Goal: Task Accomplishment & Management: Use online tool/utility

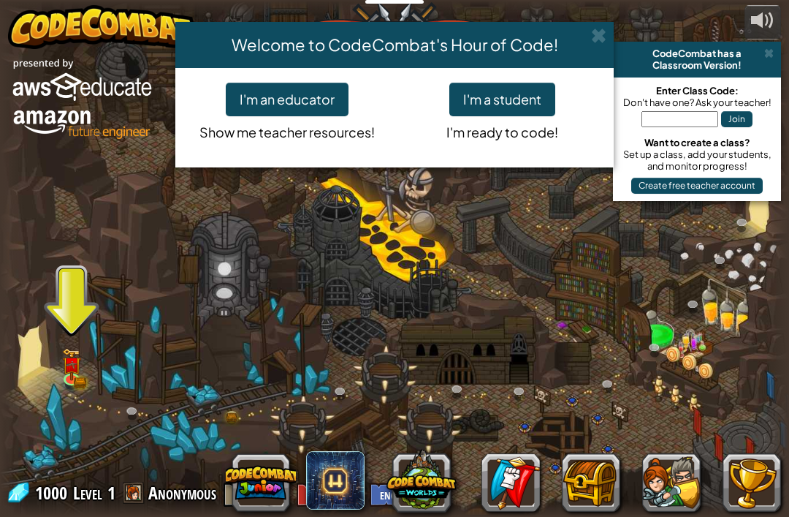
click at [516, 89] on button "I'm a student" at bounding box center [503, 100] width 106 height 34
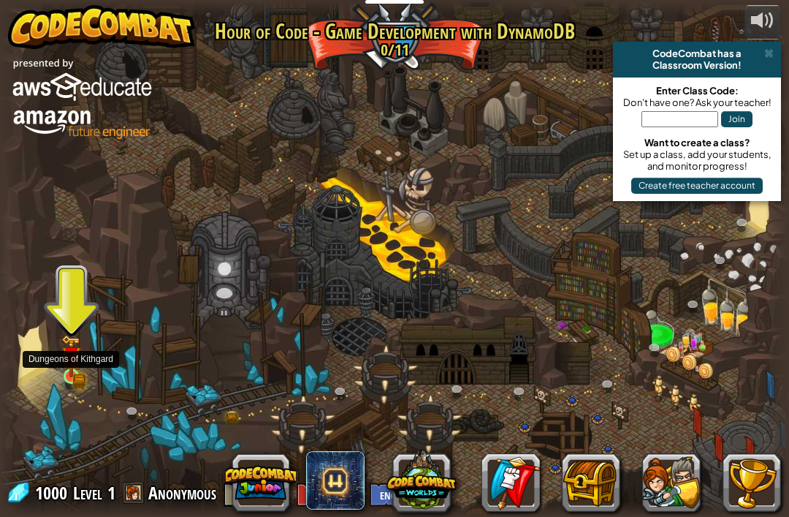
click at [63, 363] on img at bounding box center [71, 356] width 20 height 42
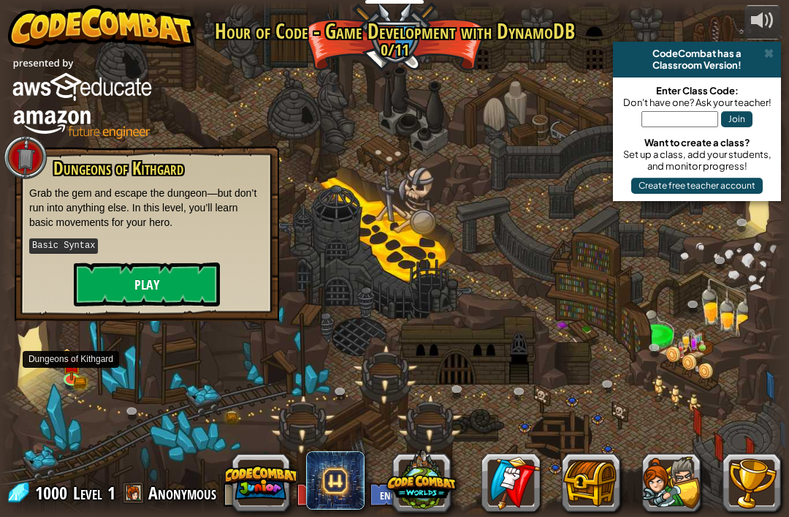
click at [153, 302] on button "Play" at bounding box center [147, 284] width 146 height 44
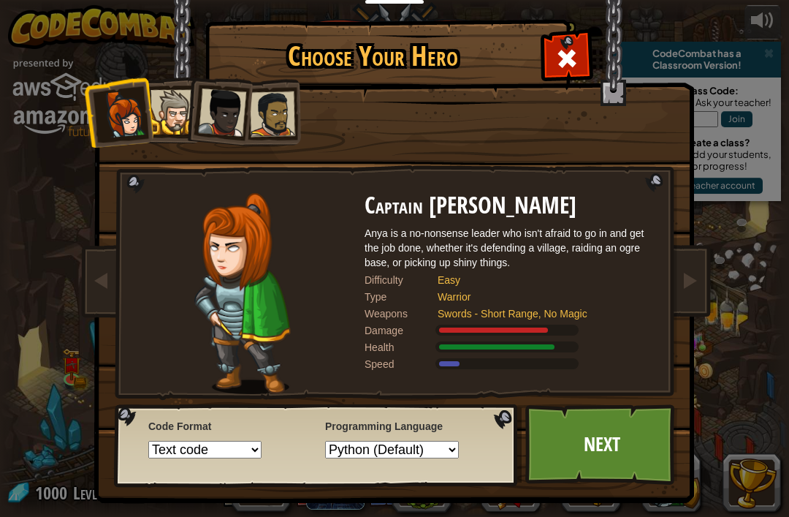
click at [173, 99] on div at bounding box center [173, 112] width 45 height 45
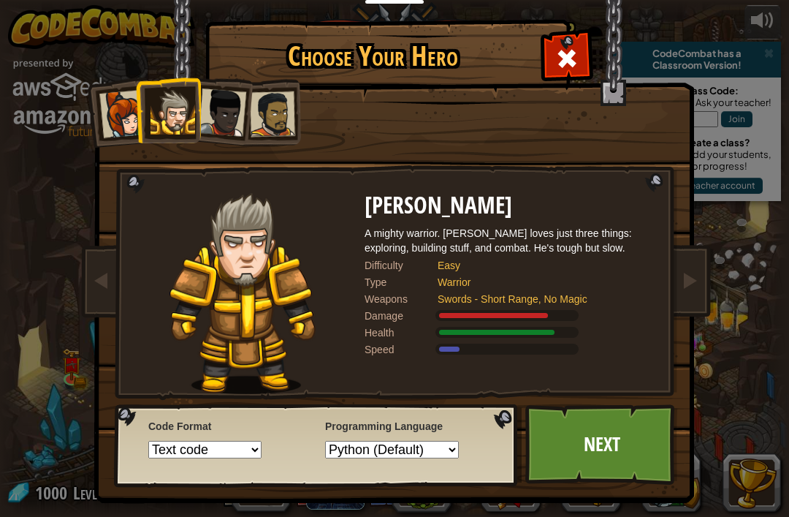
click at [261, 117] on div at bounding box center [272, 113] width 45 height 45
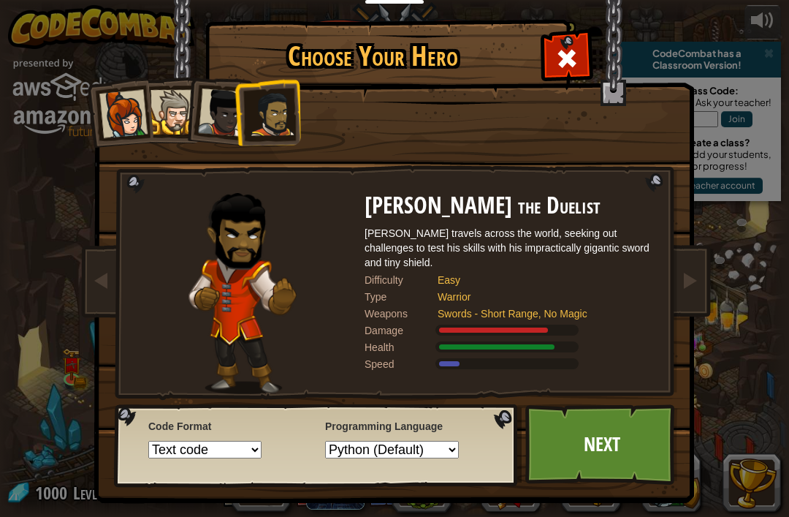
click at [115, 124] on div at bounding box center [123, 114] width 48 height 48
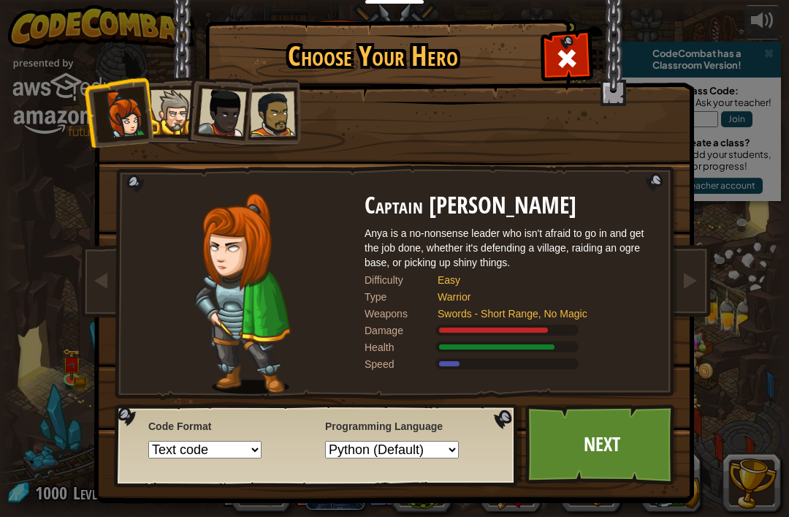
click at [177, 91] on div at bounding box center [173, 112] width 45 height 45
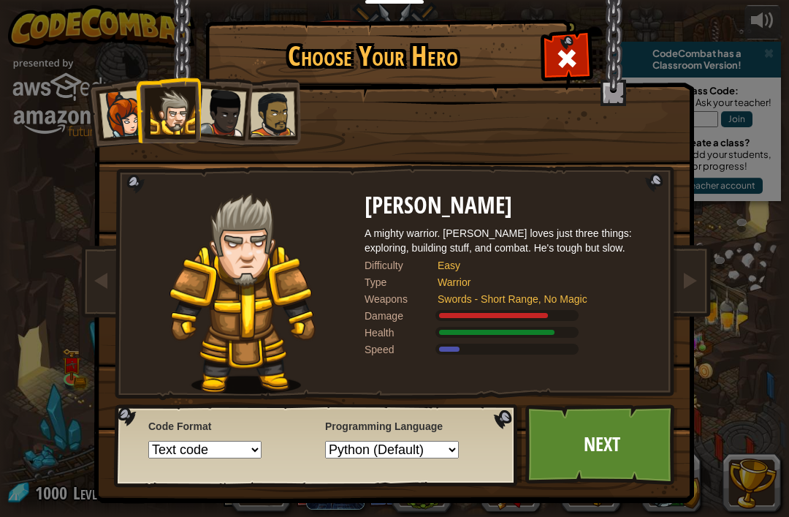
click at [132, 134] on div at bounding box center [123, 114] width 48 height 48
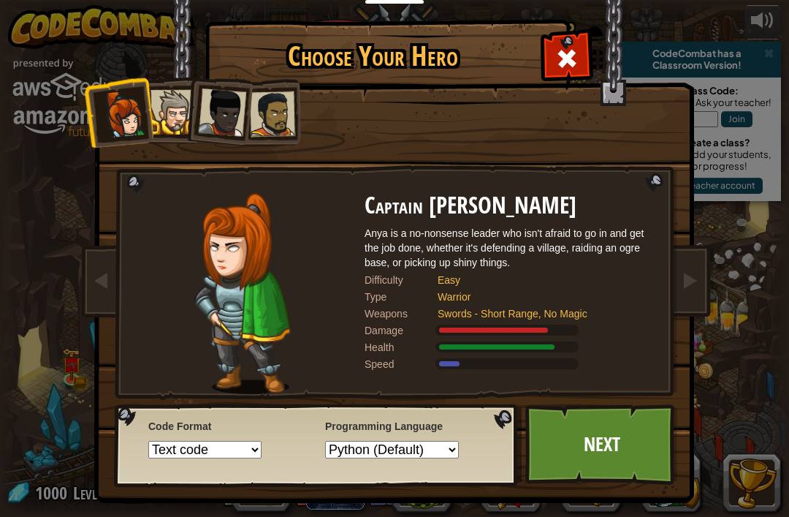
click at [172, 90] on div at bounding box center [173, 112] width 45 height 45
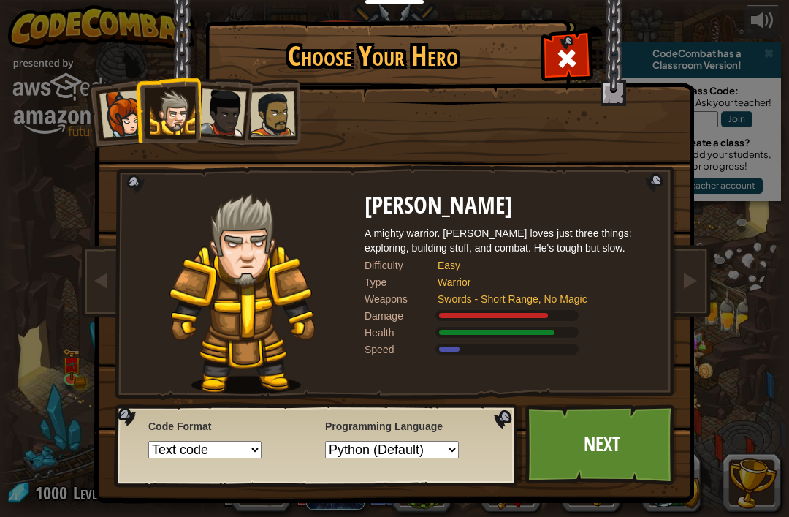
click at [133, 125] on div at bounding box center [123, 114] width 48 height 48
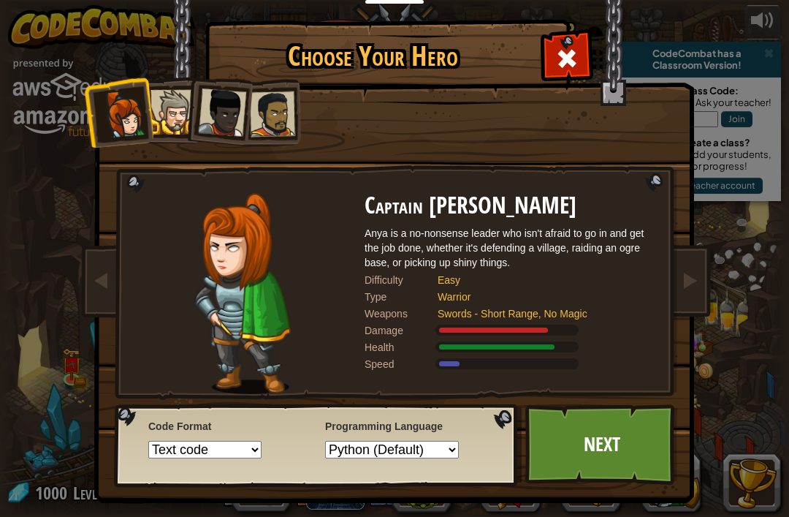
click at [227, 120] on div at bounding box center [222, 112] width 48 height 48
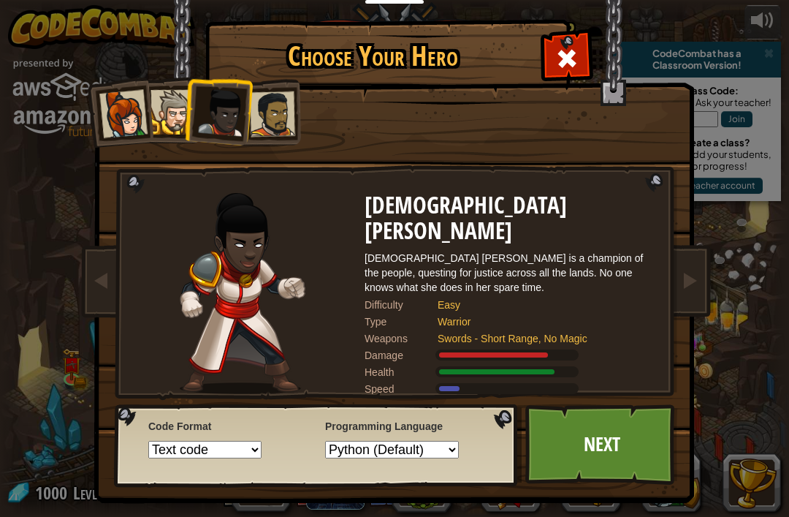
click at [287, 122] on div at bounding box center [272, 113] width 45 height 45
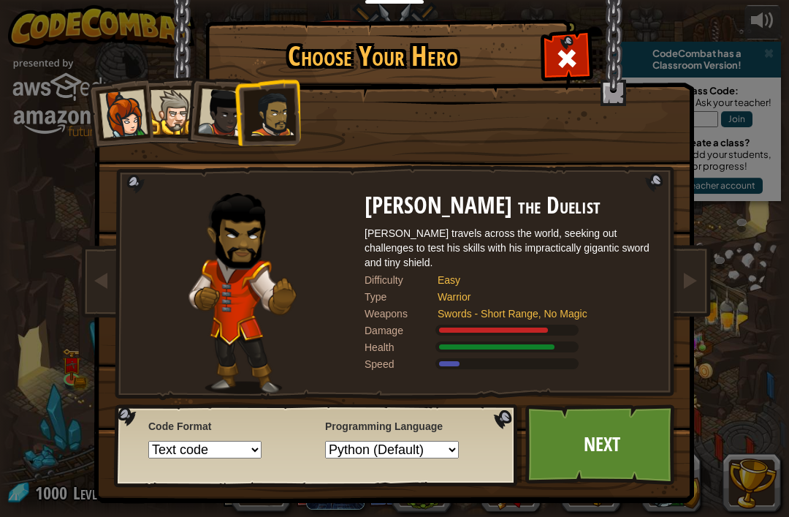
click at [278, 122] on div at bounding box center [272, 113] width 45 height 45
click at [183, 110] on div at bounding box center [173, 112] width 45 height 45
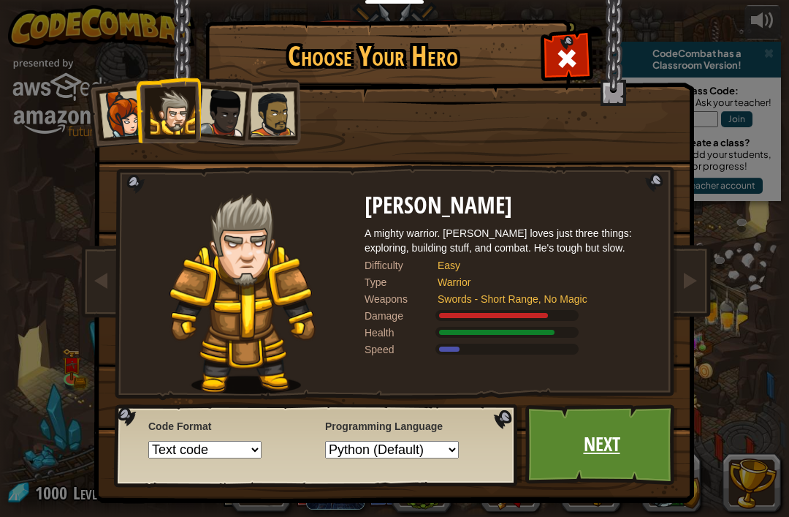
click at [663, 431] on link "Next" at bounding box center [602, 444] width 153 height 80
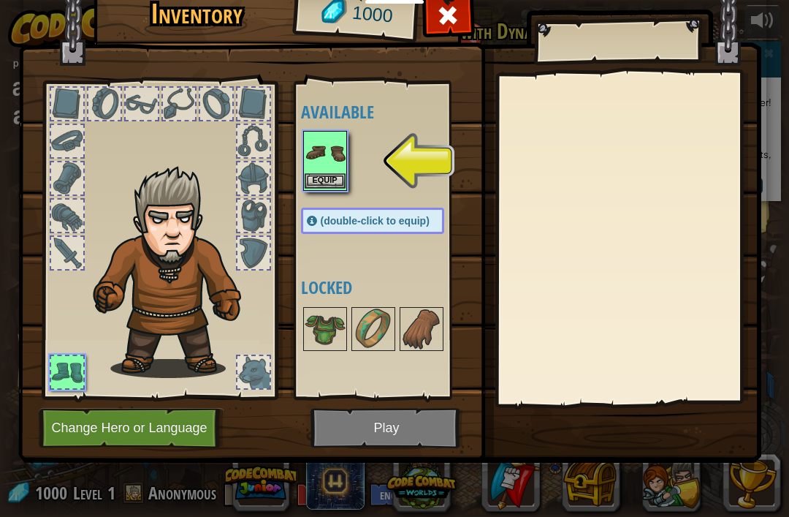
click at [329, 170] on img at bounding box center [325, 152] width 41 height 41
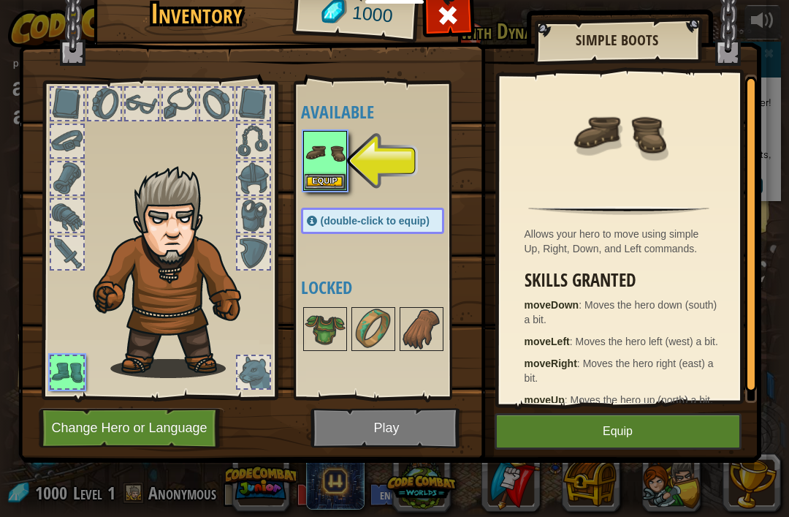
click at [651, 448] on button "Equip" at bounding box center [618, 431] width 247 height 37
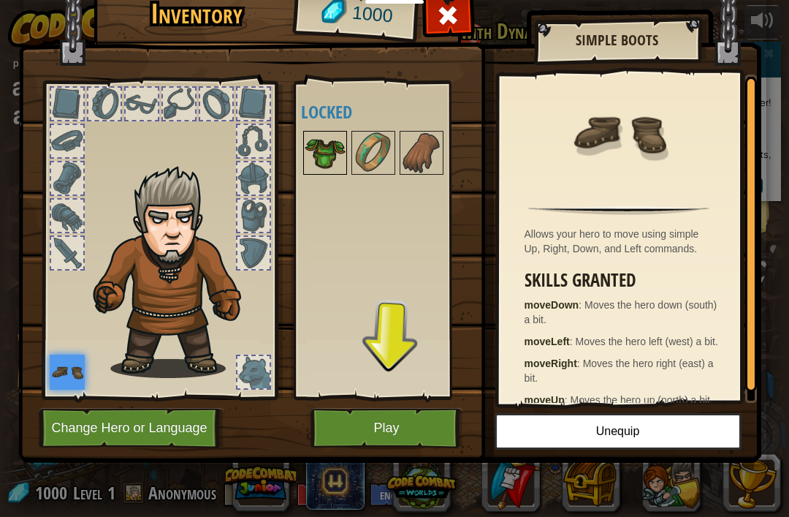
click at [327, 156] on img at bounding box center [325, 152] width 41 height 41
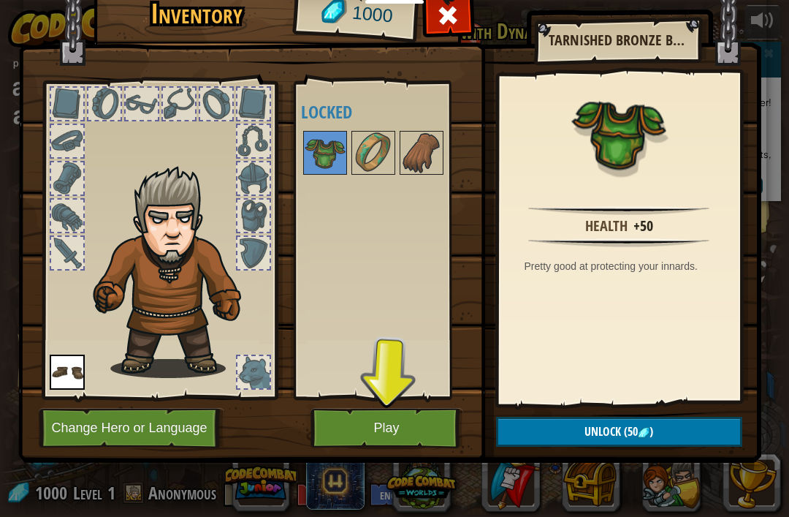
click at [683, 451] on img at bounding box center [389, 197] width 743 height 531
click at [354, 430] on button "Play" at bounding box center [387, 428] width 153 height 40
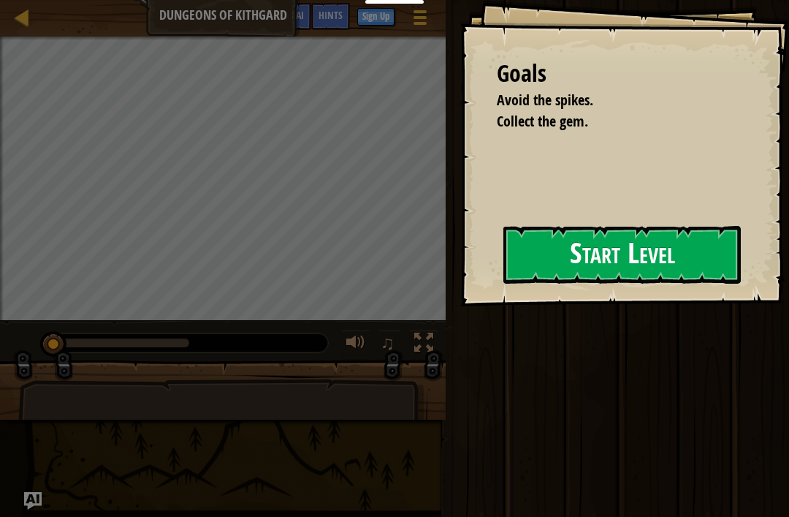
click at [662, 237] on button "Start Level" at bounding box center [623, 255] width 238 height 58
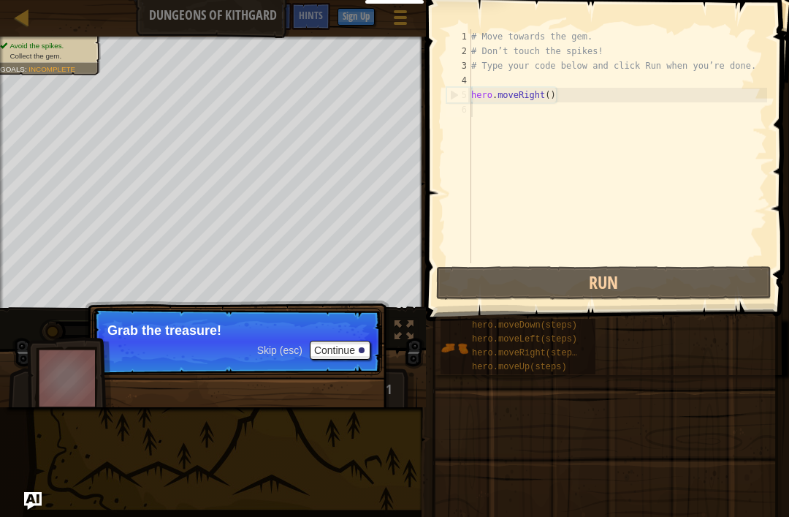
click at [341, 337] on p "Grab the treasure!" at bounding box center [236, 330] width 259 height 15
click at [346, 352] on button "Continue" at bounding box center [340, 350] width 61 height 19
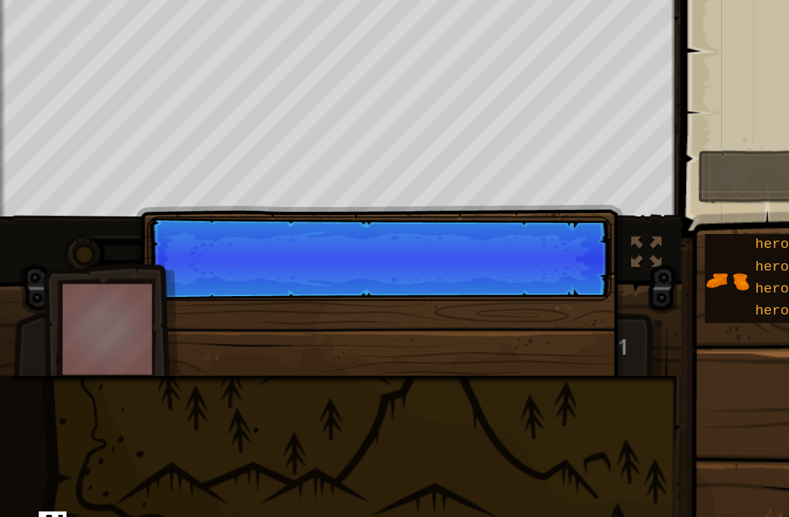
scroll to position [7, 0]
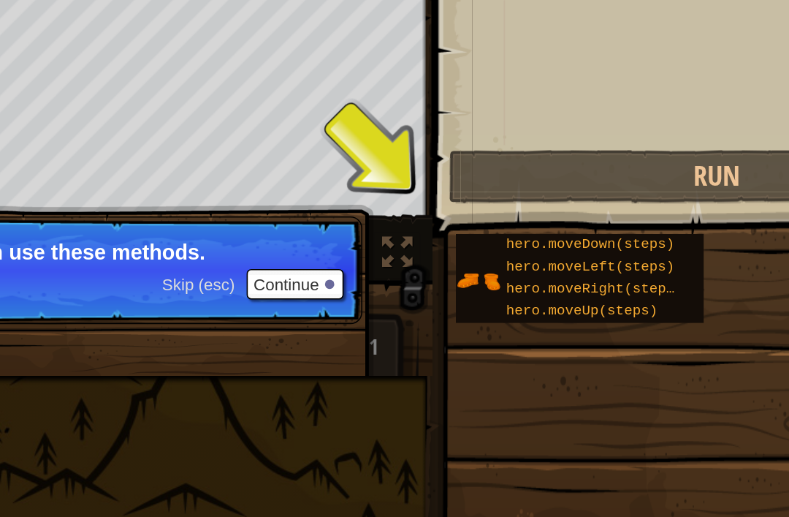
click at [310, 341] on button "Continue" at bounding box center [340, 350] width 61 height 19
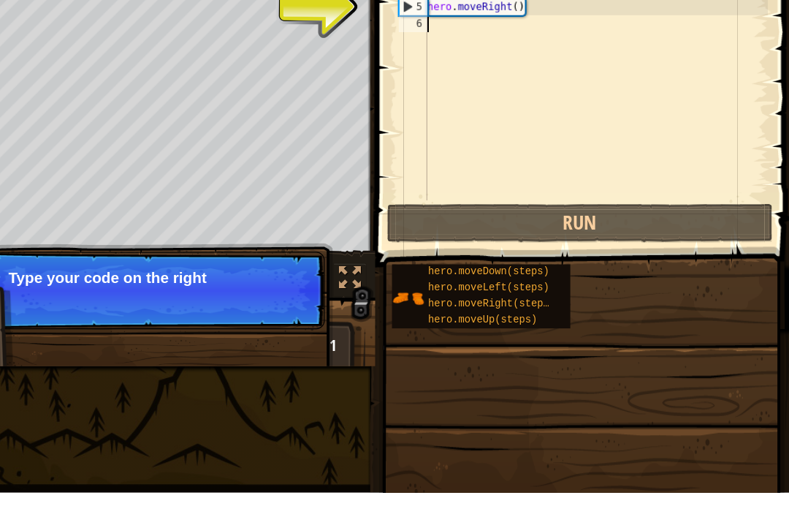
scroll to position [0, 0]
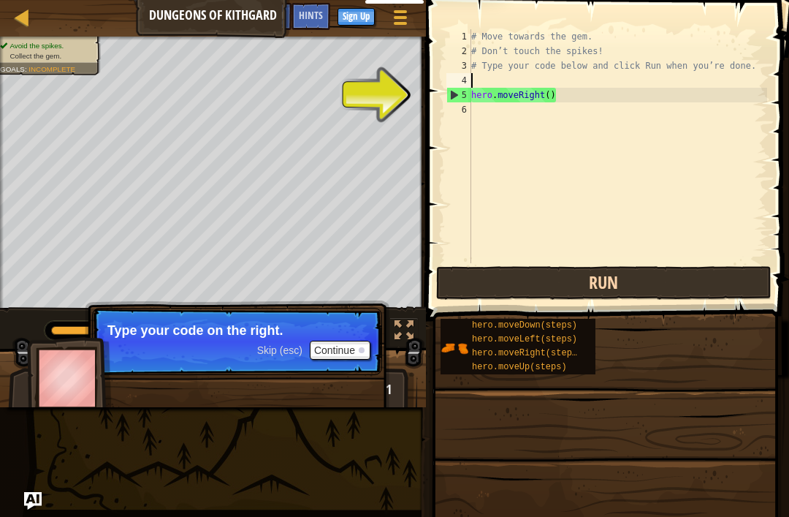
click at [623, 285] on button "Run" at bounding box center [603, 283] width 335 height 34
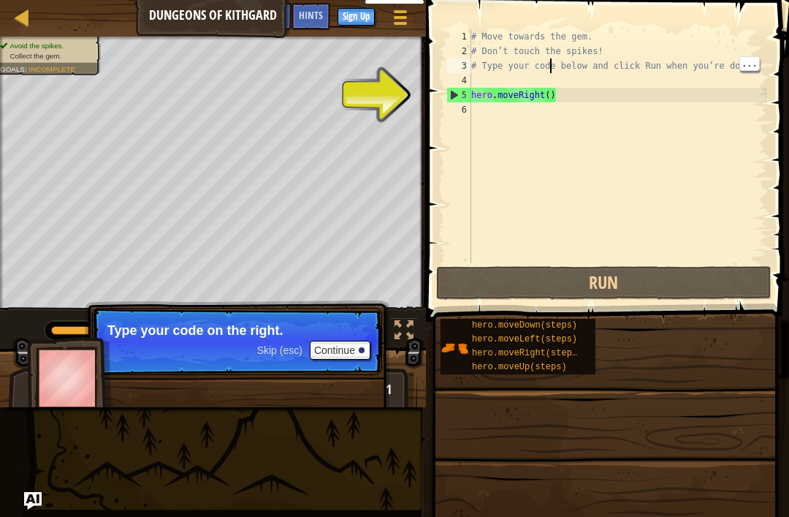
type textarea "hero.moveRight()"
click at [499, 100] on div "# Move towards the gem. # Don’t touch the spikes! # Type your code below and cl…" at bounding box center [618, 160] width 299 height 263
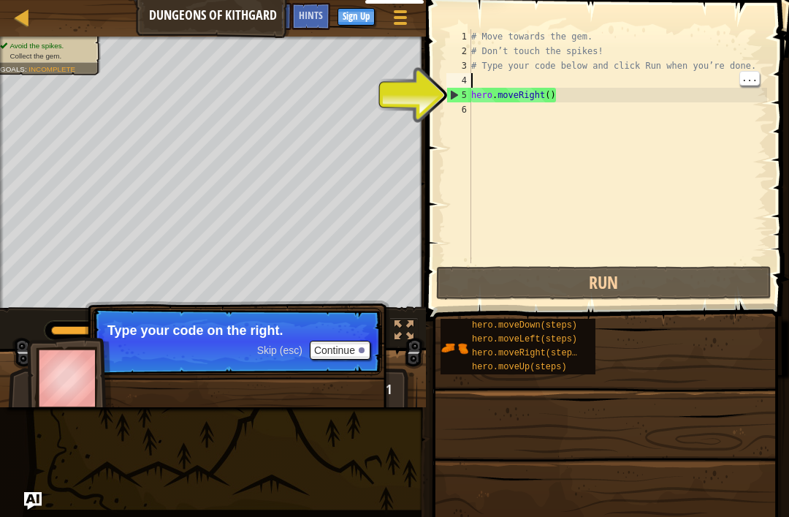
click at [504, 77] on div "# Move towards the gem. # Don’t touch the spikes! # Type your code below and cl…" at bounding box center [618, 160] width 299 height 263
click at [462, 89] on div "5" at bounding box center [459, 95] width 24 height 15
type textarea "hero.moveRight()"
click at [461, 88] on div "5" at bounding box center [459, 95] width 24 height 15
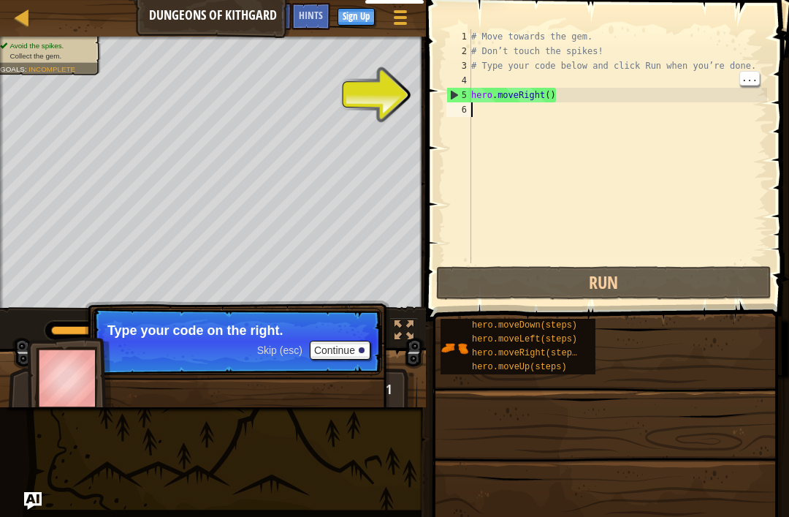
click at [449, 99] on div "5" at bounding box center [459, 95] width 24 height 15
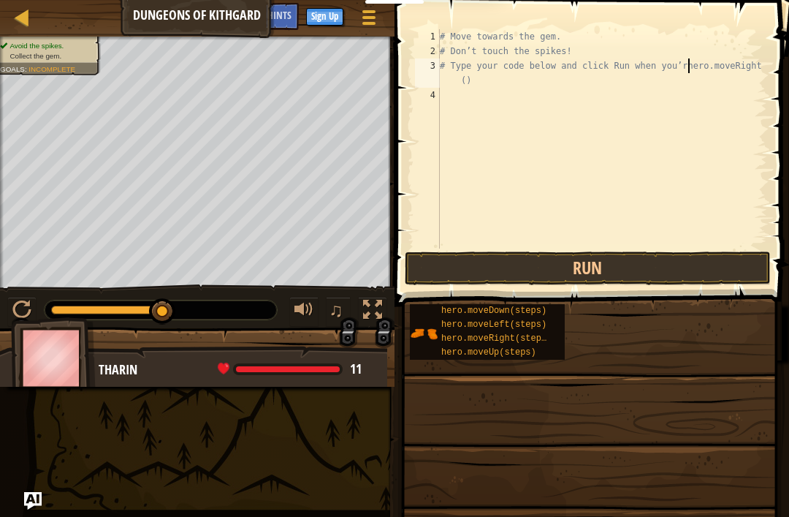
type textarea "# Type your code below and click Run when you’hero.moveRight()"
click at [592, 259] on button "Run" at bounding box center [588, 268] width 366 height 34
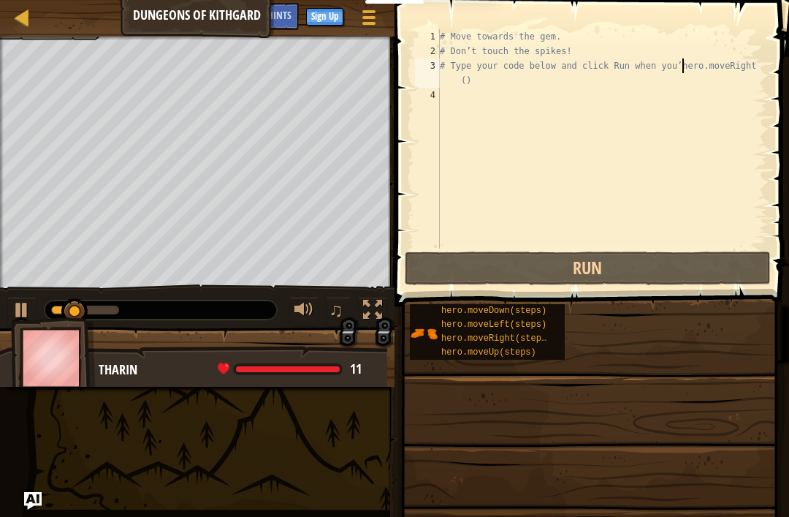
click at [615, 290] on span at bounding box center [590, 505] width 384 height 433
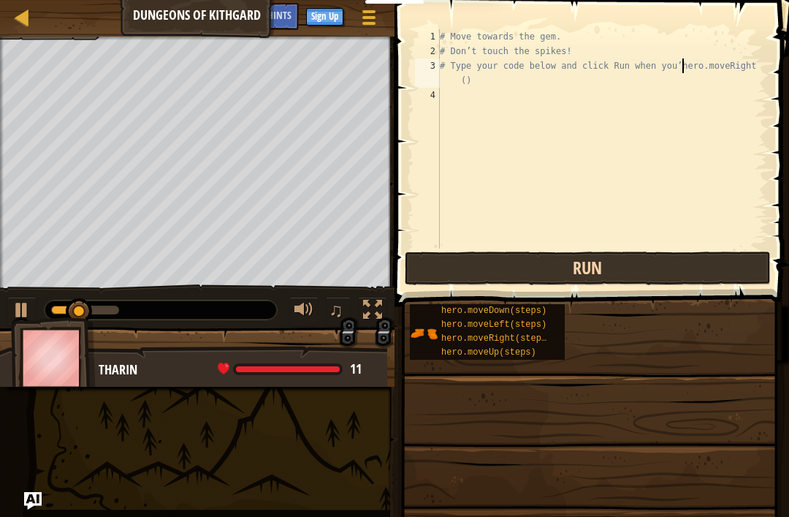
click at [621, 271] on button "Run" at bounding box center [588, 268] width 366 height 34
click at [621, 269] on button "Run" at bounding box center [588, 268] width 366 height 34
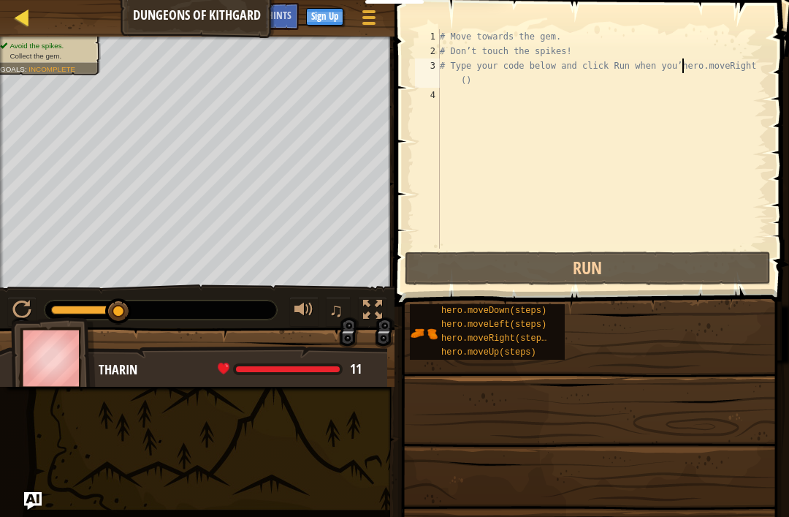
click at [15, 12] on div at bounding box center [22, 17] width 18 height 18
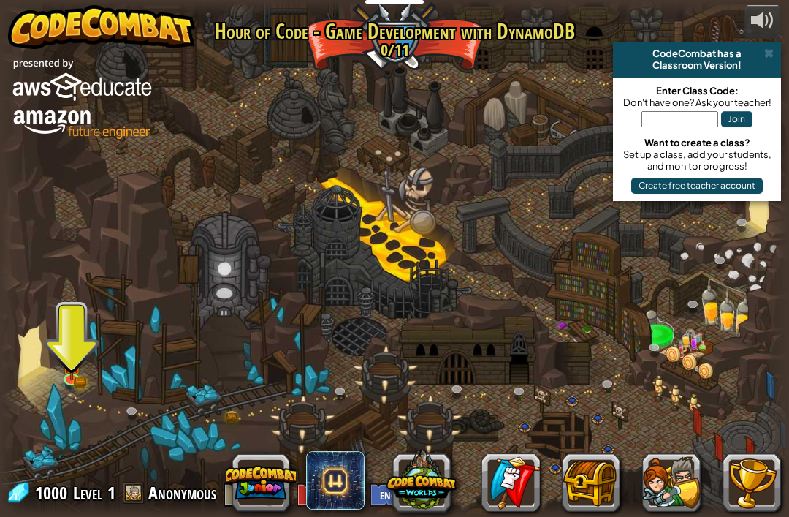
click at [98, 373] on div at bounding box center [394, 259] width 789 height 516
click at [72, 379] on link at bounding box center [72, 377] width 29 height 29
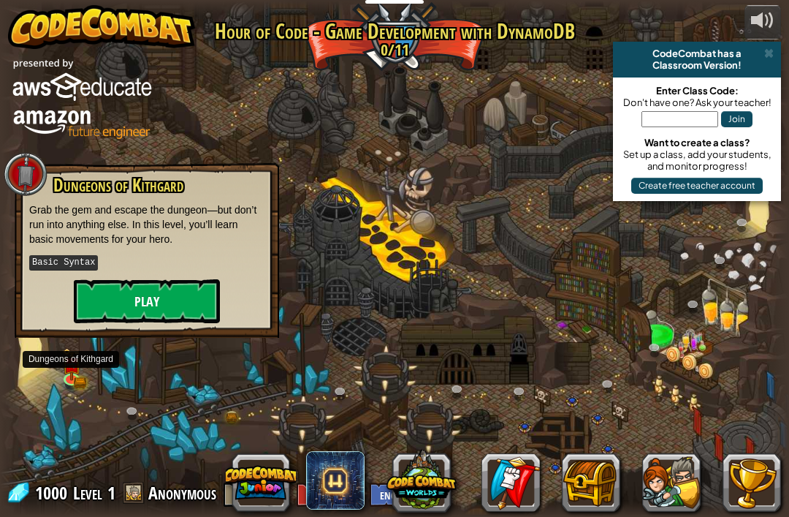
click at [158, 317] on button "Play" at bounding box center [147, 301] width 146 height 44
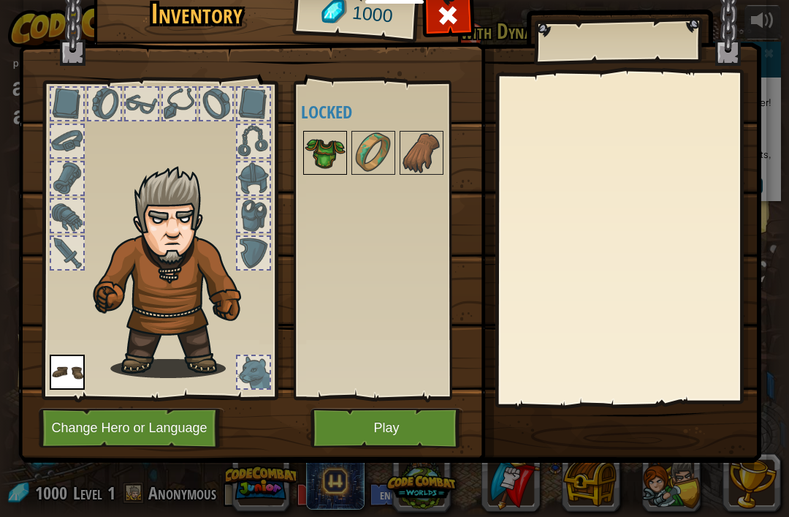
click at [338, 137] on img at bounding box center [325, 152] width 41 height 41
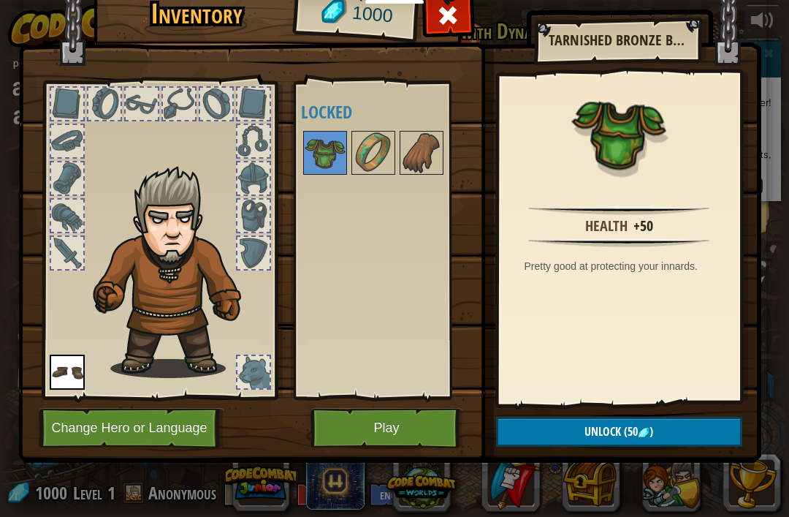
click at [422, 421] on button "Play" at bounding box center [387, 428] width 153 height 40
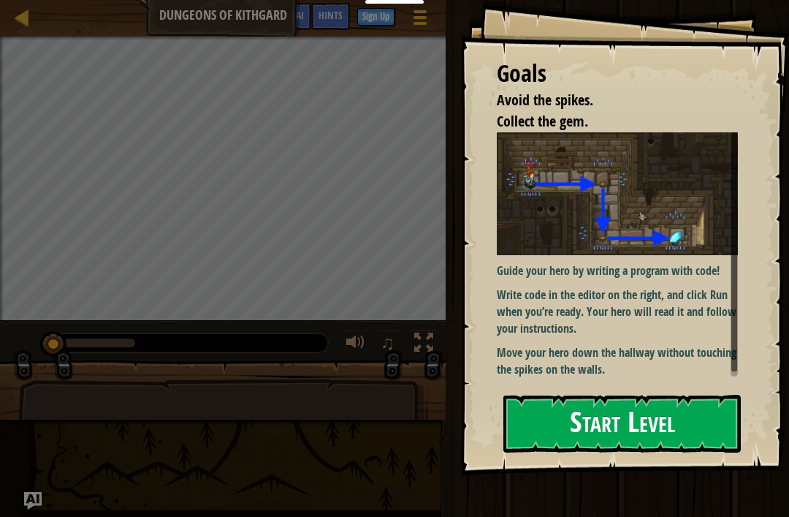
click at [663, 412] on button "Start Level" at bounding box center [623, 424] width 238 height 58
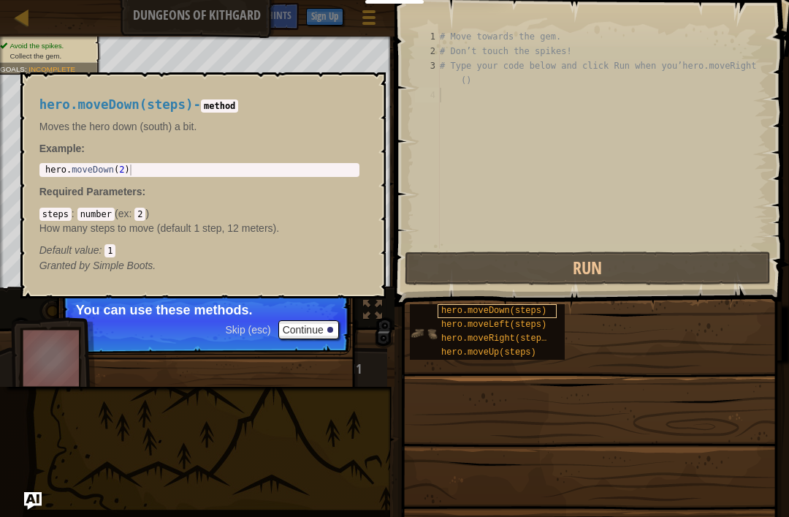
click at [489, 317] on div "hero.moveDown(steps)" at bounding box center [497, 311] width 119 height 14
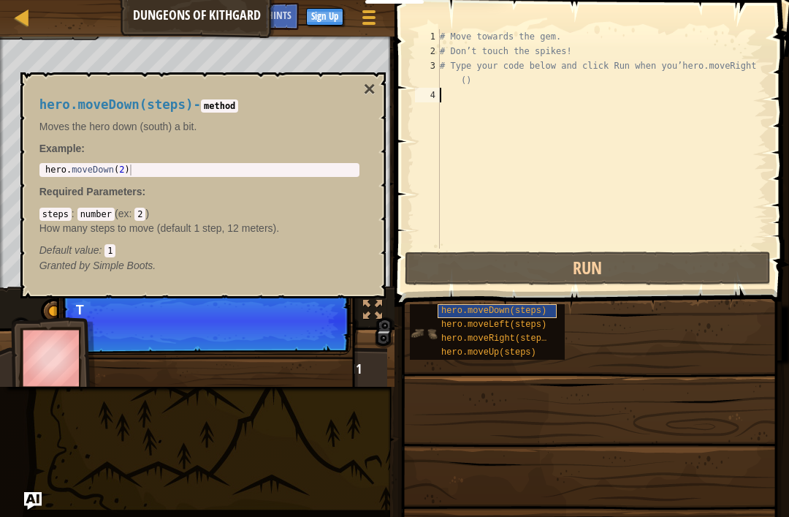
scroll to position [7, 0]
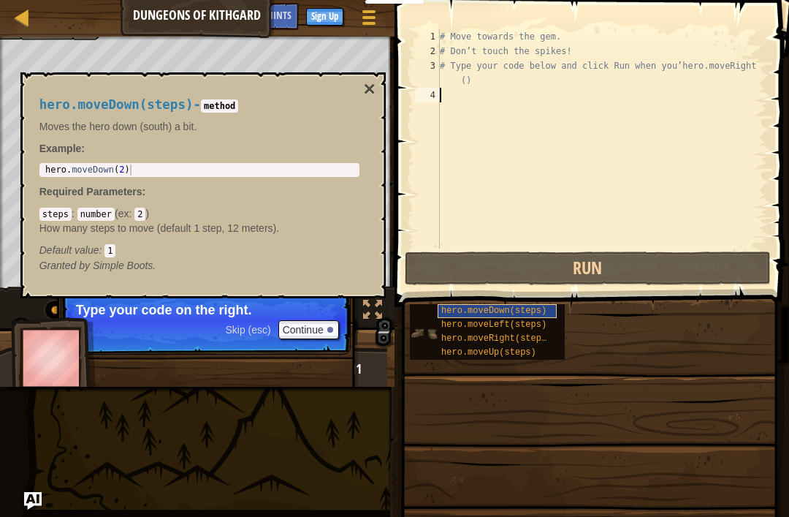
click at [520, 308] on span "hero.moveDown(steps)" at bounding box center [493, 311] width 105 height 10
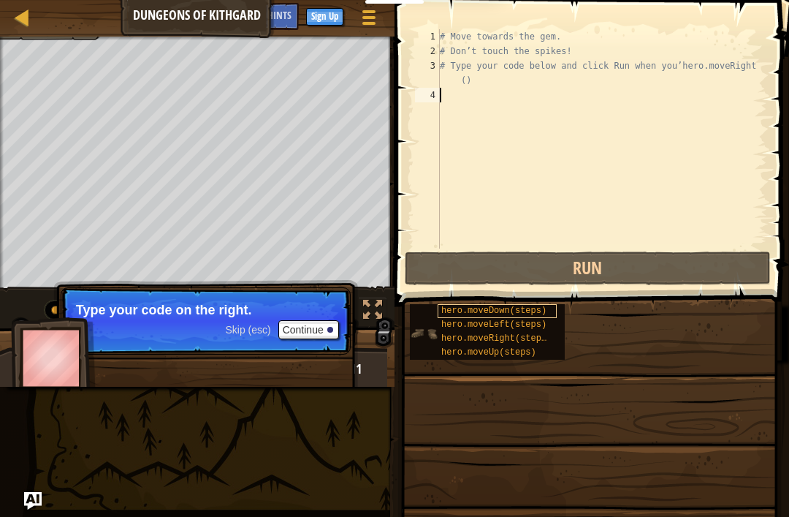
click at [517, 308] on span "hero.moveDown(steps)" at bounding box center [493, 311] width 105 height 10
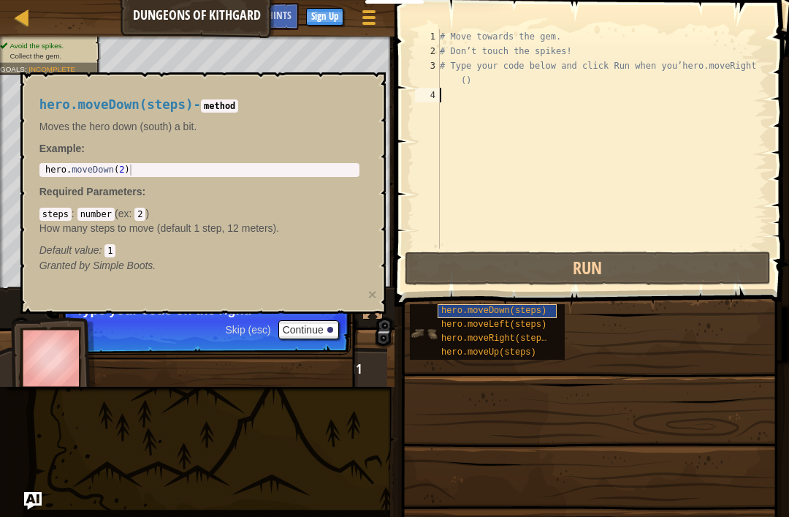
type textarea "H"
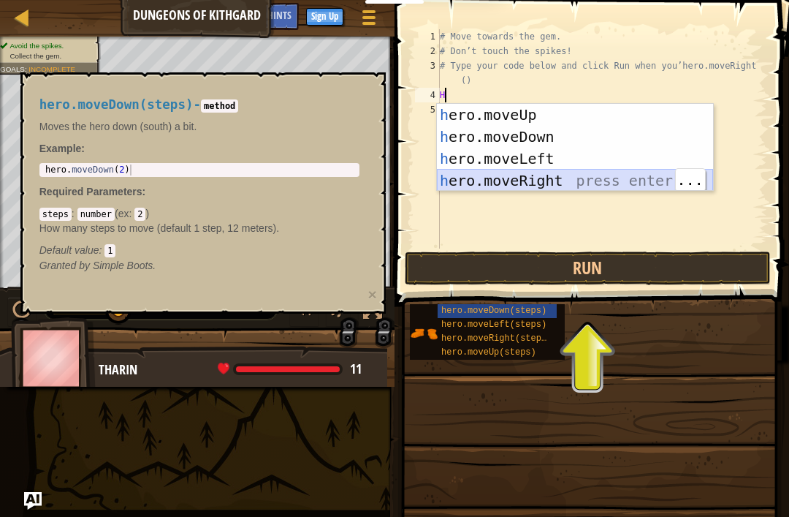
click at [595, 175] on div "h ero.moveUp press enter h ero.moveDown press enter h ero.moveLeft press enter …" at bounding box center [575, 170] width 276 height 132
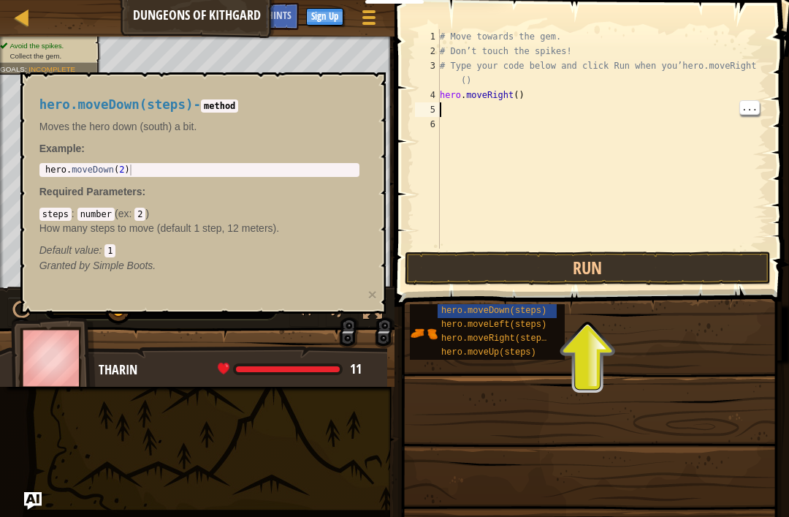
click at [487, 95] on div "# Move towards the gem. # Don’t touch the spikes! # Type your code below and cl…" at bounding box center [602, 153] width 330 height 249
type textarea "h"
click at [749, 67] on div "# Move towards the gem. # Don’t touch the spikes! # Type your code below and cl…" at bounding box center [602, 153] width 330 height 249
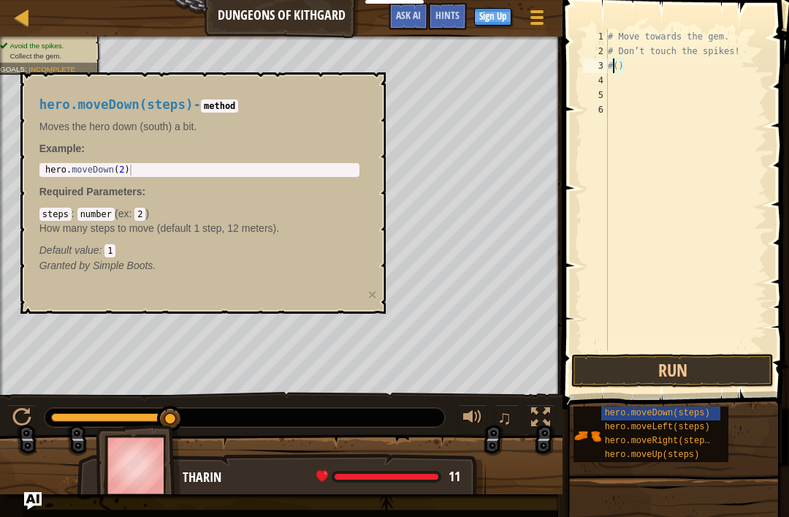
type textarea "()"
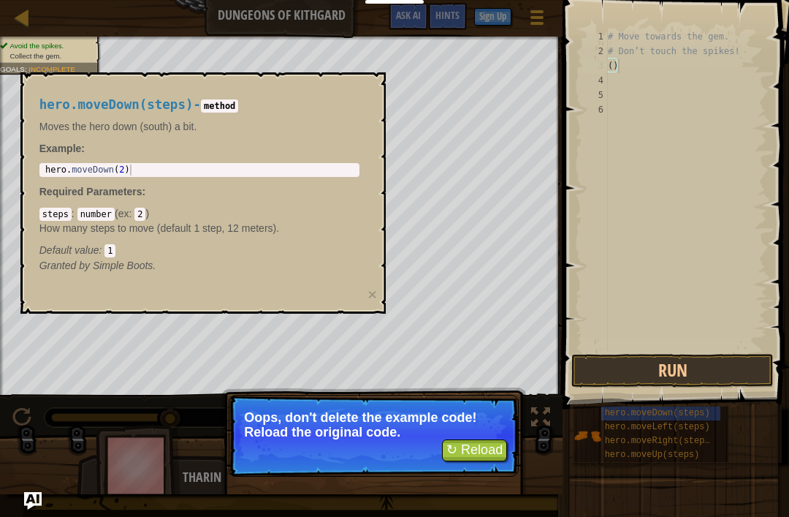
click at [492, 442] on button "↻ Reload" at bounding box center [474, 450] width 65 height 22
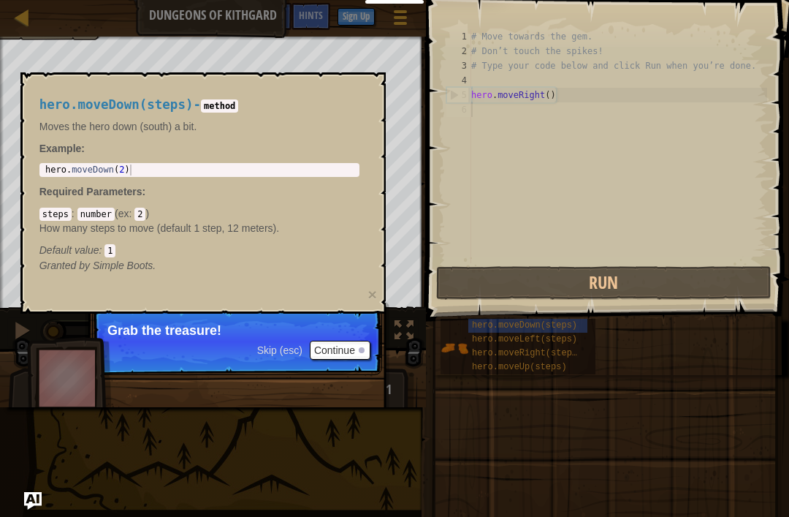
click at [334, 357] on button "Continue" at bounding box center [340, 350] width 61 height 19
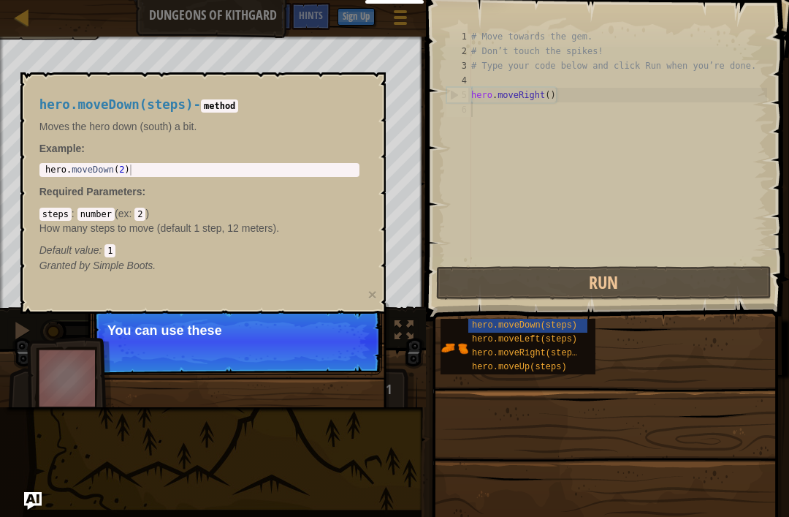
click at [344, 382] on div "Skip (esc) Continue You can use these" at bounding box center [237, 416] width 305 height 216
click at [338, 385] on div "Skip (esc) Continue You can use these method" at bounding box center [237, 416] width 305 height 216
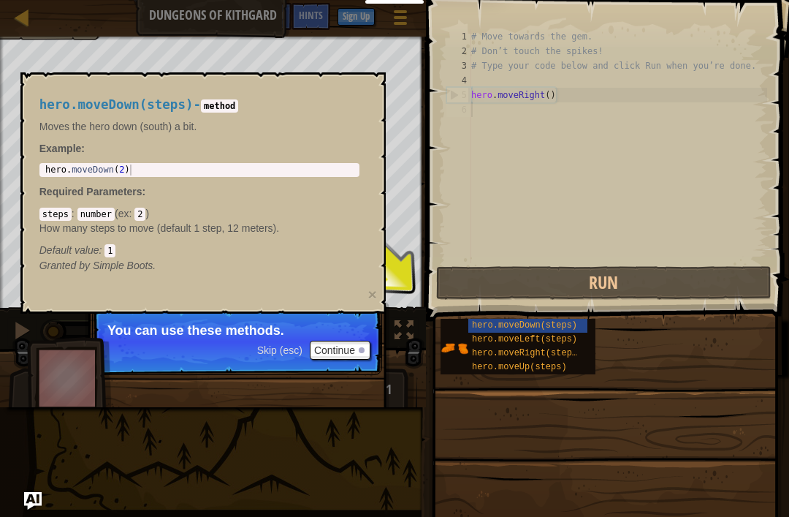
click at [228, 109] on code "method" at bounding box center [219, 105] width 37 height 13
click at [355, 169] on div "hero . moveDown ( 2 )" at bounding box center [199, 180] width 314 height 33
type textarea "hero.moveDown(2)"
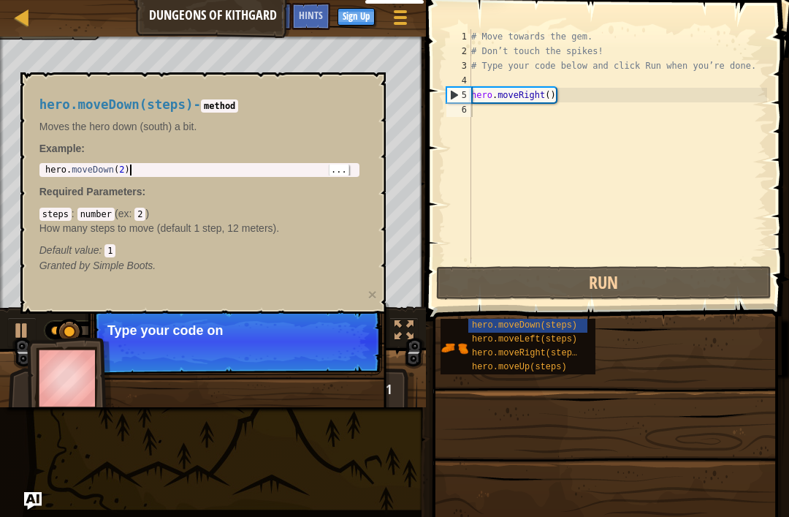
click at [362, 156] on div "hero.moveDown(steps) - method Moves the hero down (south) a bit. Example : hero…" at bounding box center [199, 185] width 341 height 202
click at [39, 1] on div "Map Dungeons of Kithgard Game Menu Done Sign Up Hints Ask AI" at bounding box center [213, 18] width 426 height 37
click at [38, 9] on div "Map Dungeons of Kithgard Game Menu Done Sign Up Hints Ask AI" at bounding box center [213, 18] width 426 height 37
click at [20, 26] on div at bounding box center [22, 17] width 18 height 18
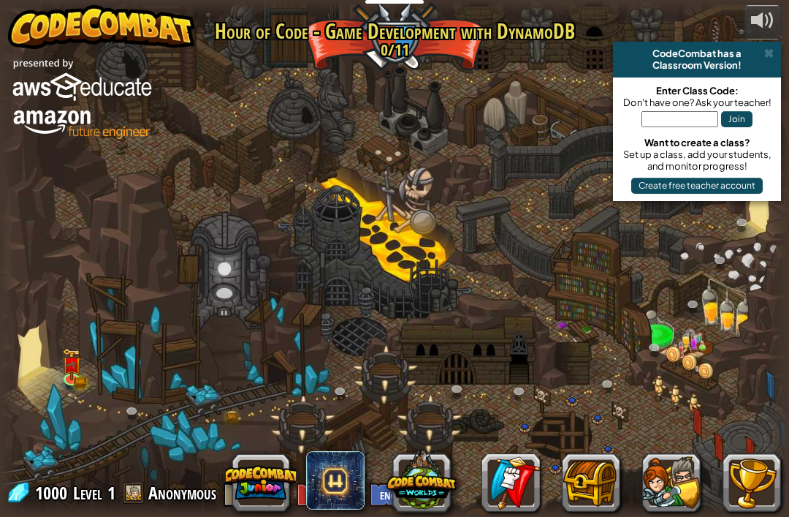
click at [26, 31] on img at bounding box center [101, 27] width 187 height 44
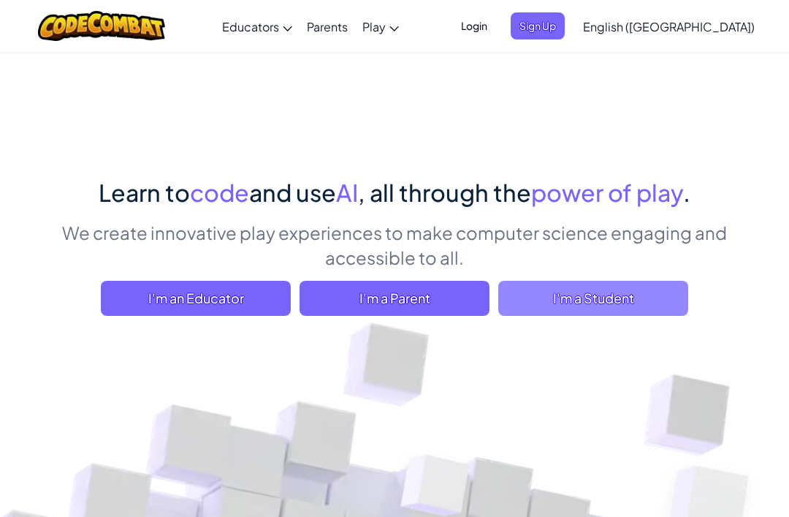
click at [583, 313] on span "I'm a Student" at bounding box center [593, 298] width 190 height 35
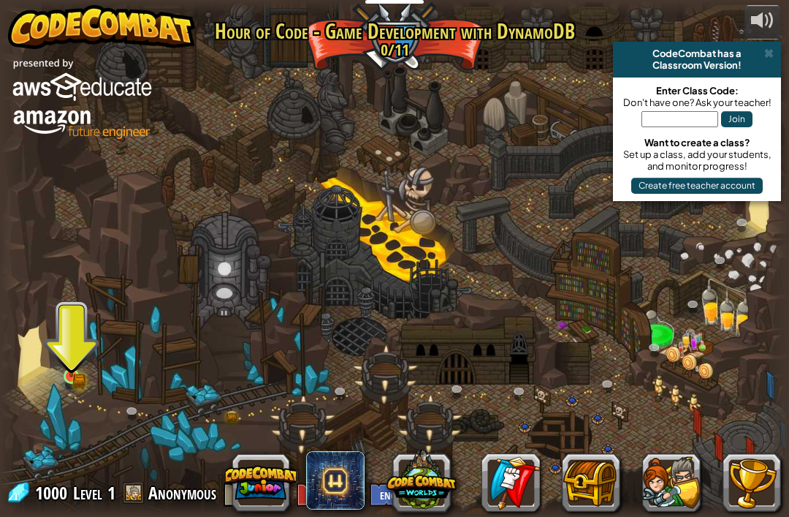
click at [66, 353] on img at bounding box center [71, 356] width 20 height 42
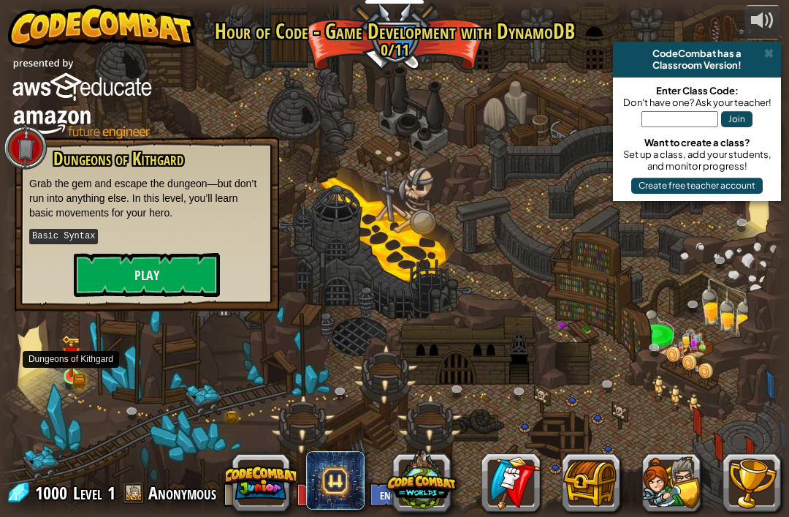
click at [66, 353] on img at bounding box center [71, 356] width 20 height 42
click at [131, 261] on button "Play" at bounding box center [147, 275] width 146 height 44
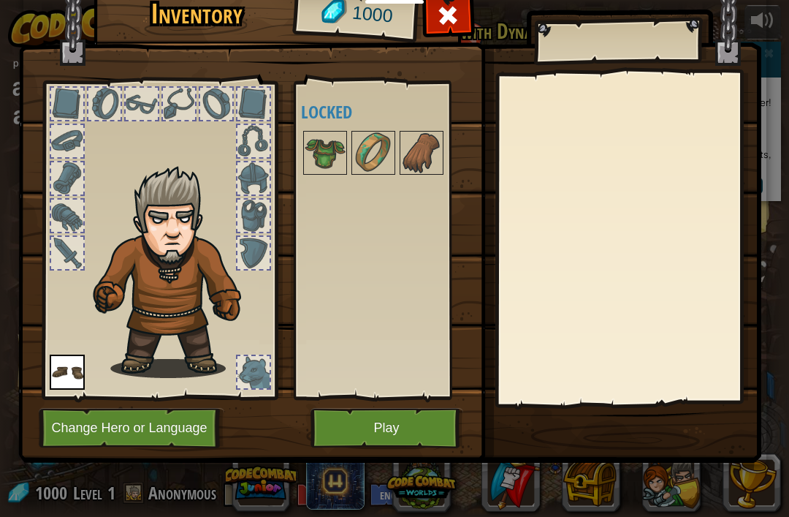
click at [192, 426] on button "Change Hero or Language" at bounding box center [132, 428] width 186 height 40
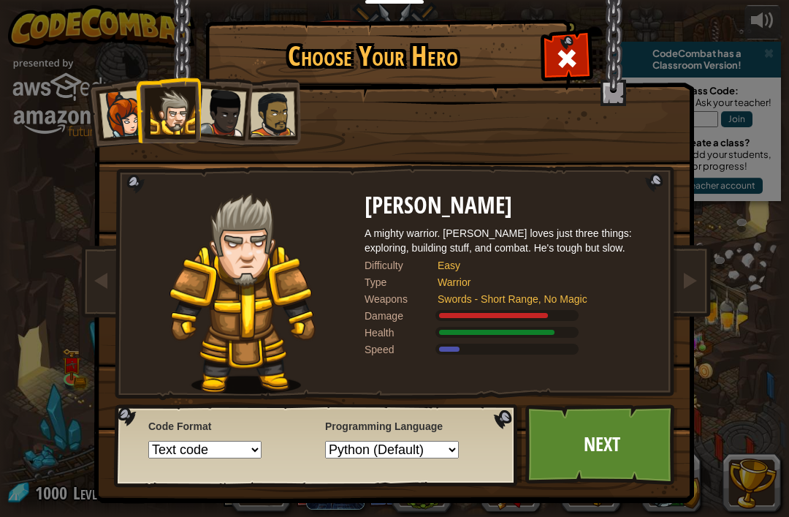
click at [636, 40] on img at bounding box center [397, 241] width 633 height 523
click at [617, 49] on img at bounding box center [397, 241] width 633 height 523
click at [565, 79] on div "Captain Anya Weston Anya is a no-nonsense leader who isn't afraid to go in and …" at bounding box center [395, 231] width 548 height 319
click at [577, 59] on span at bounding box center [567, 58] width 23 height 23
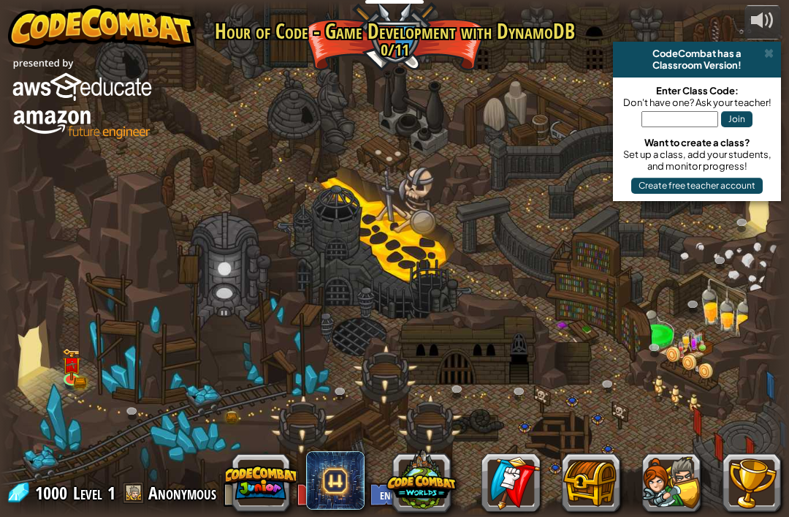
click at [58, 358] on div at bounding box center [394, 259] width 789 height 516
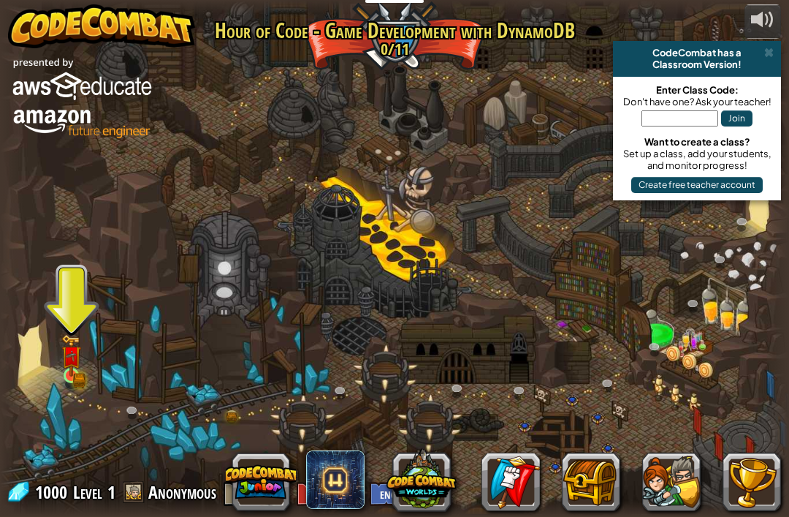
click at [69, 371] on img at bounding box center [71, 355] width 20 height 42
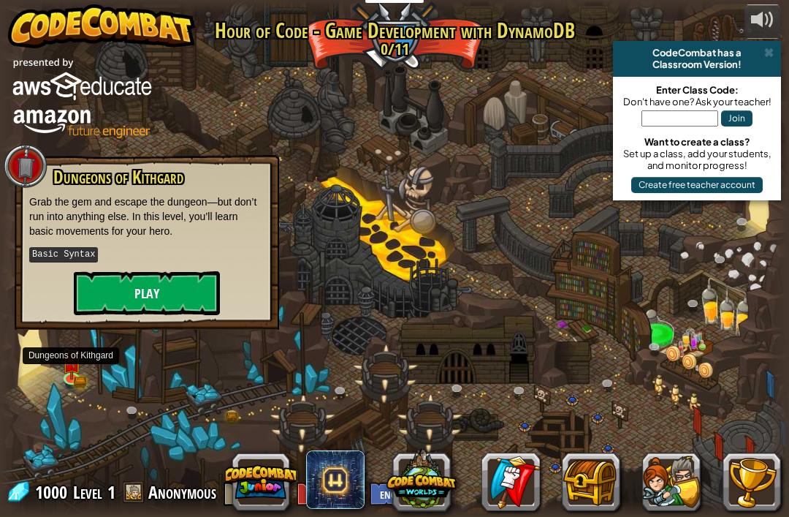
click at [164, 299] on button "Play" at bounding box center [147, 293] width 146 height 44
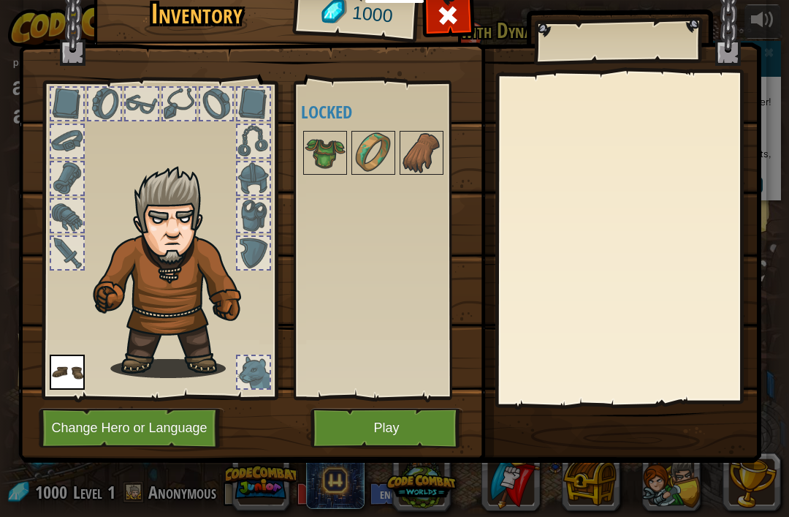
click at [371, 437] on button "Play" at bounding box center [387, 428] width 153 height 40
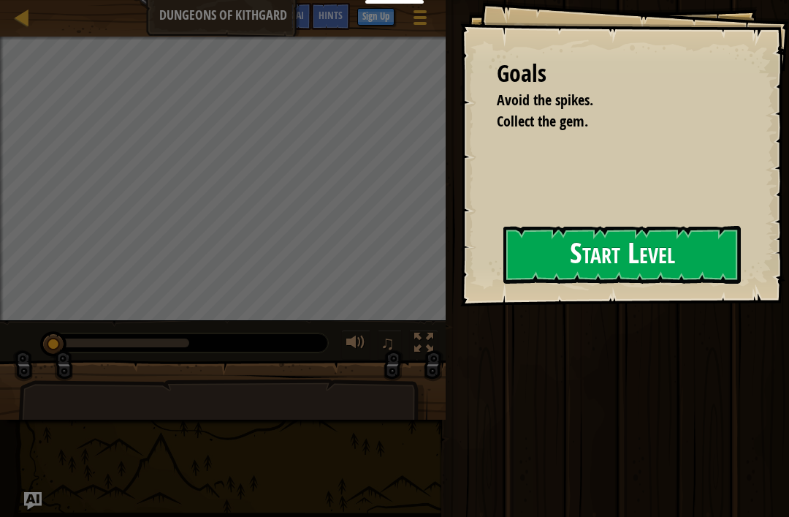
click at [537, 265] on button "Start Level" at bounding box center [623, 255] width 238 height 58
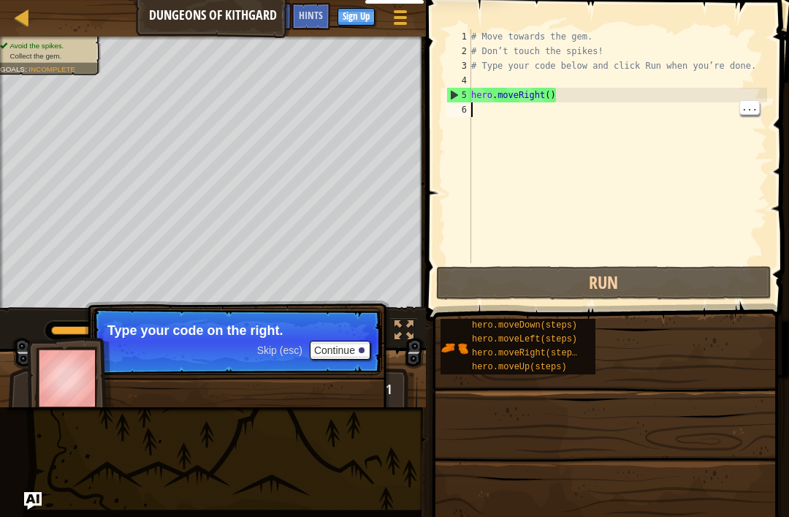
type textarea "H"
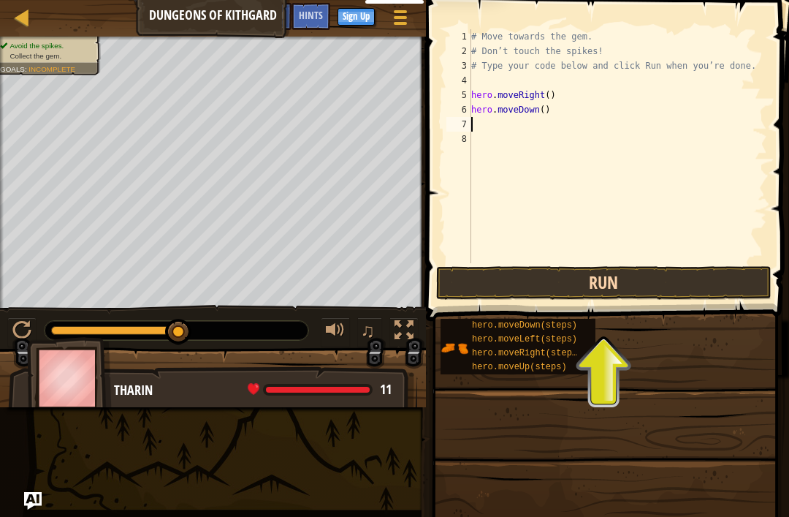
click at [691, 292] on button "Run" at bounding box center [603, 283] width 335 height 34
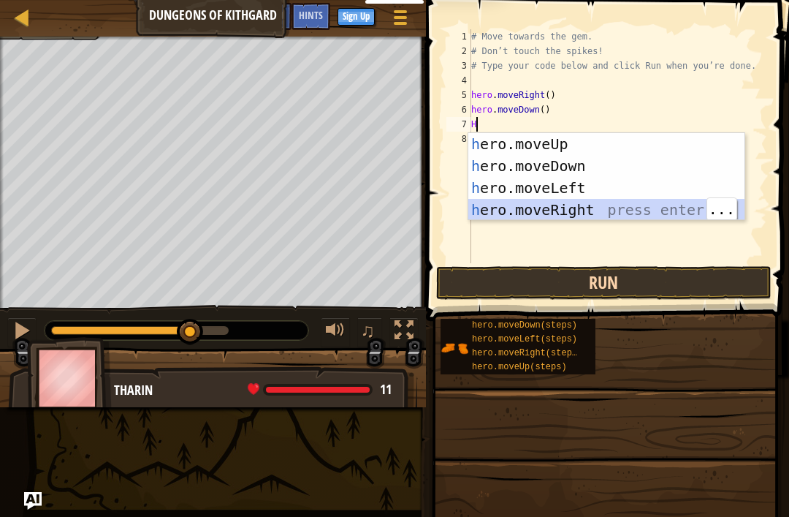
type textarea "H"
click at [623, 281] on button "Run" at bounding box center [603, 283] width 335 height 34
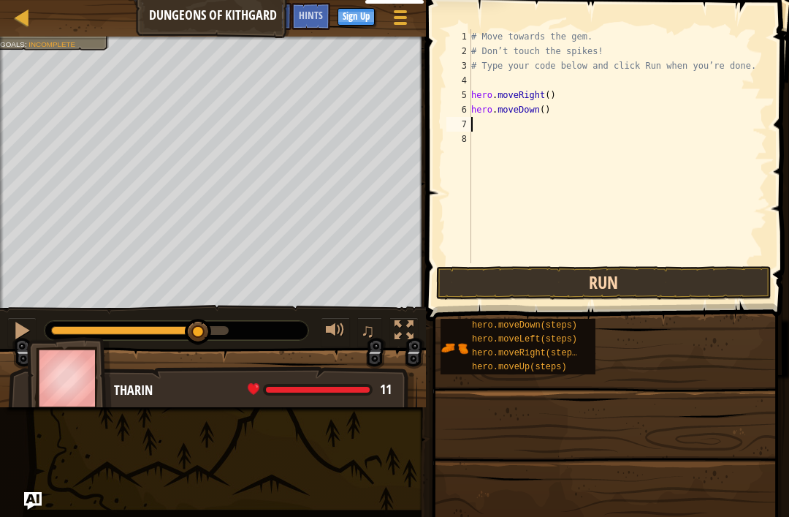
type textarea "H"
click at [661, 280] on button "Run" at bounding box center [603, 283] width 335 height 34
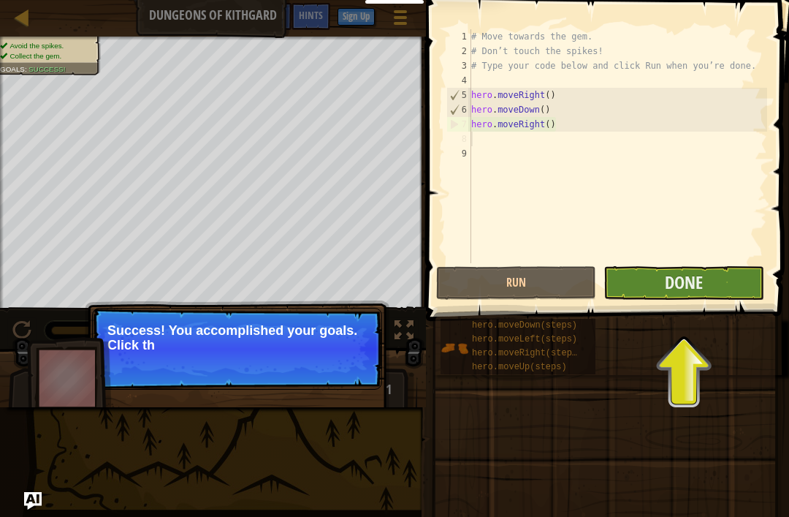
click at [713, 296] on button "Done" at bounding box center [684, 283] width 160 height 34
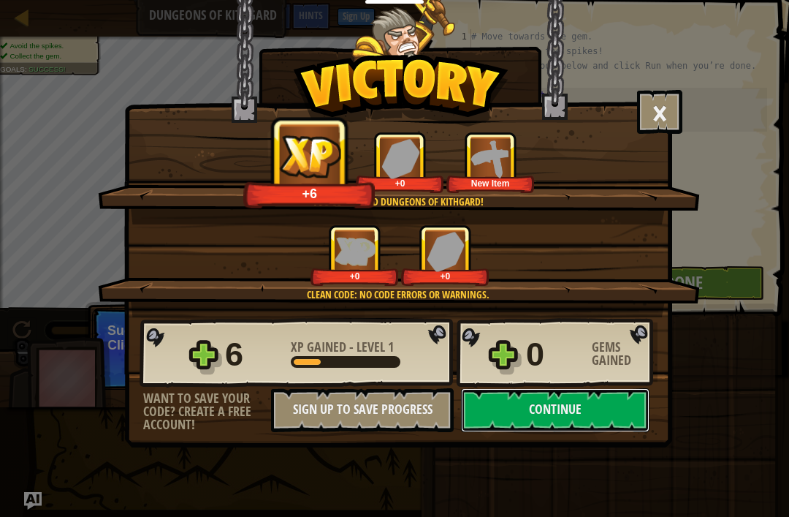
click at [762, 27] on div "× Well done, hero. You’re building the strength to escape Kithgard. How fun was…" at bounding box center [394, 258] width 789 height 517
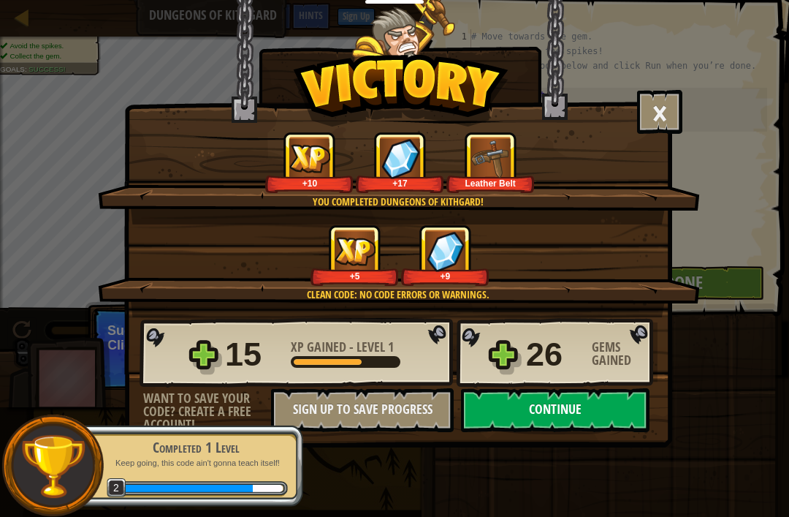
click at [591, 401] on button "Continue" at bounding box center [555, 410] width 189 height 44
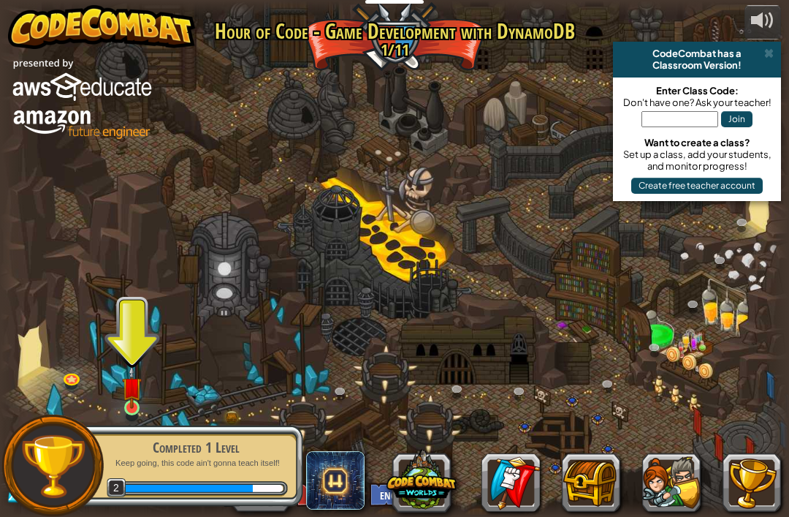
click at [137, 406] on img at bounding box center [132, 387] width 20 height 45
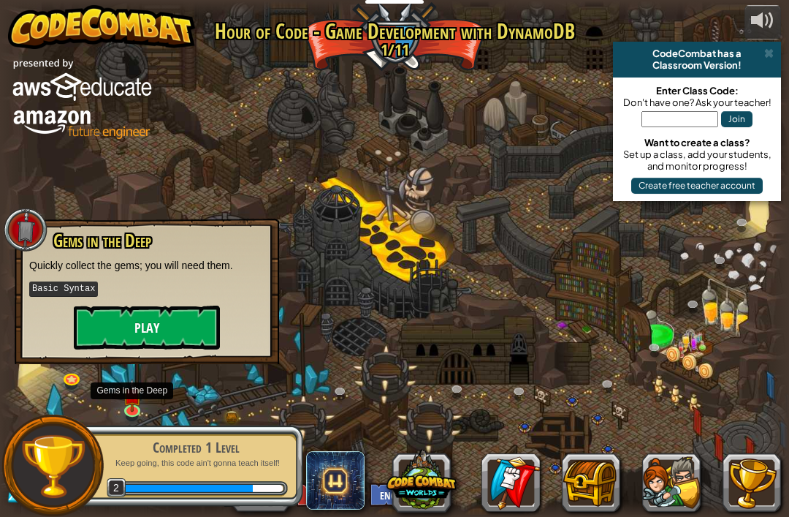
click at [206, 314] on button "Play" at bounding box center [147, 328] width 146 height 44
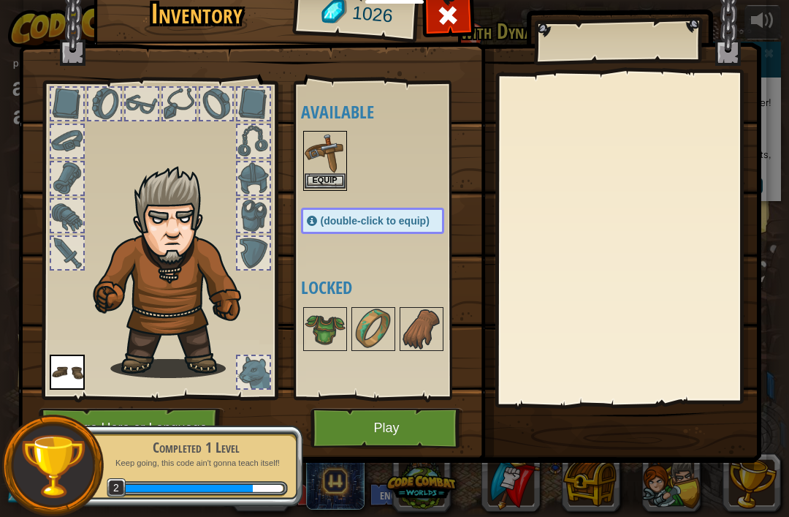
click at [320, 159] on img at bounding box center [325, 152] width 41 height 41
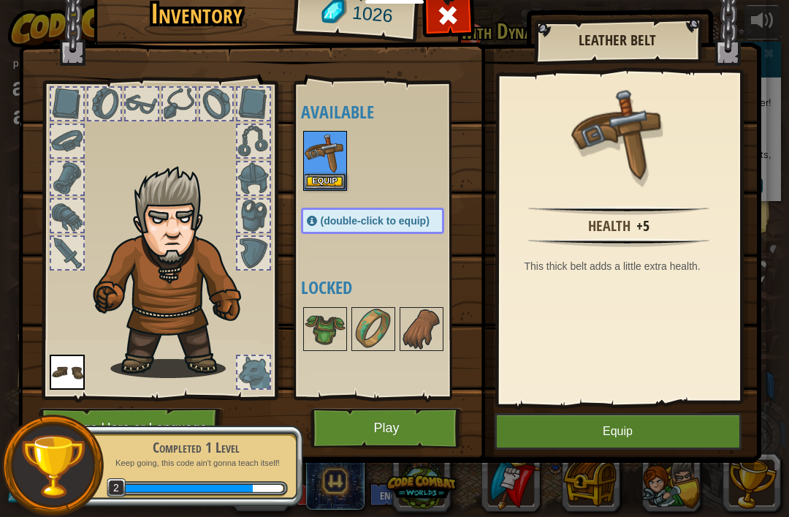
click at [664, 426] on button "Equip" at bounding box center [618, 431] width 247 height 37
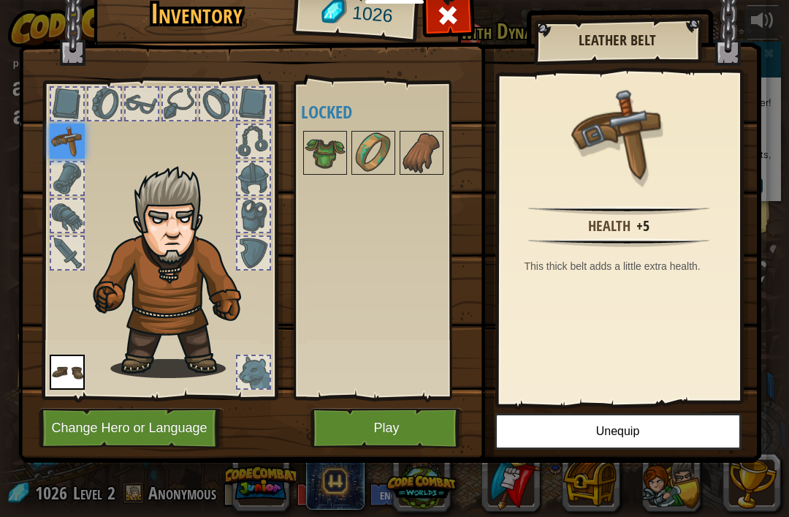
click at [387, 415] on button "Play" at bounding box center [387, 428] width 153 height 40
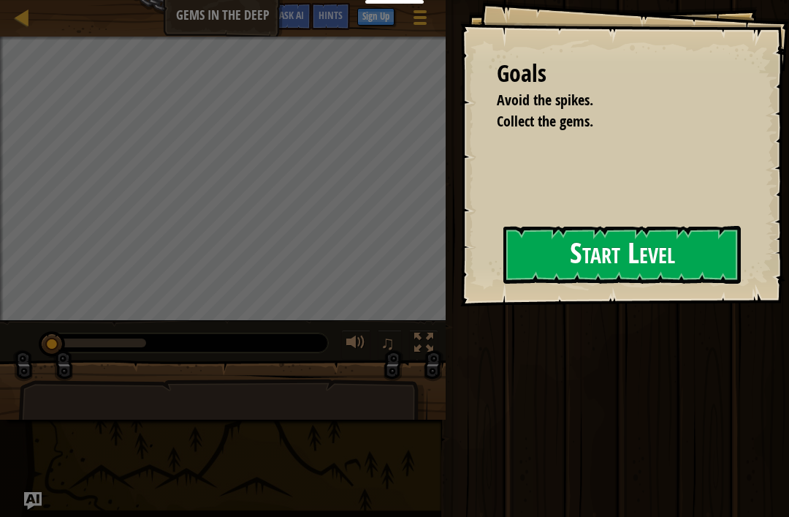
click at [632, 243] on button "Start Level" at bounding box center [623, 255] width 238 height 58
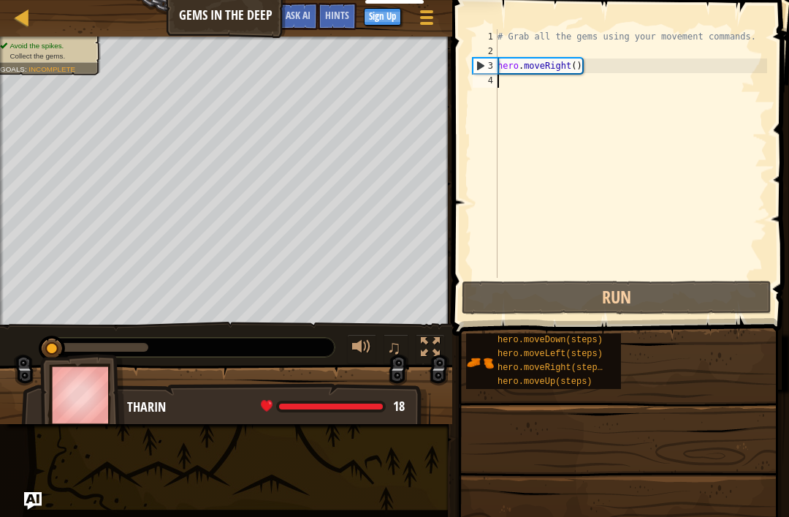
type textarea "hero.moveRight()"
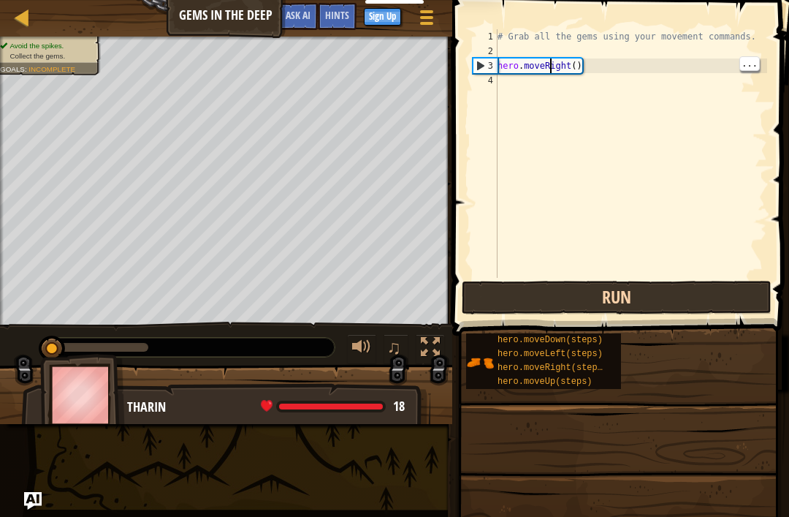
click at [664, 305] on button "Run" at bounding box center [617, 298] width 310 height 34
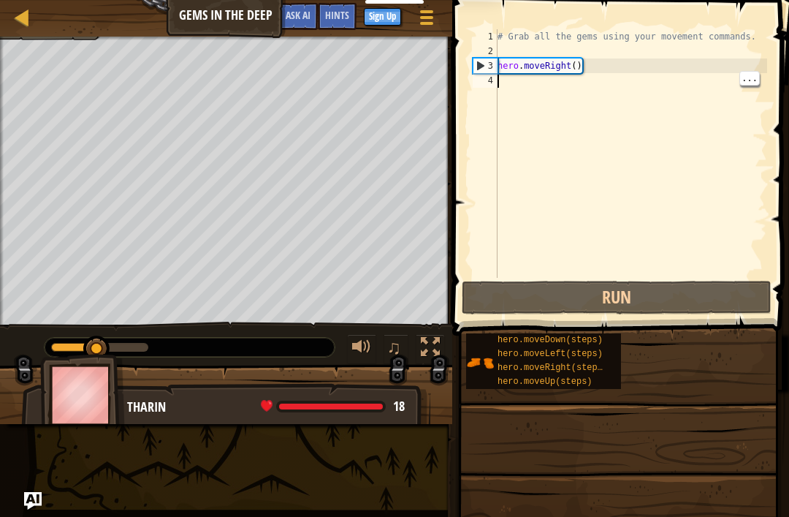
click at [636, 85] on div "# Grab all the gems using your movement commands. hero . moveRight ( )" at bounding box center [631, 168] width 273 height 278
type textarea "H"
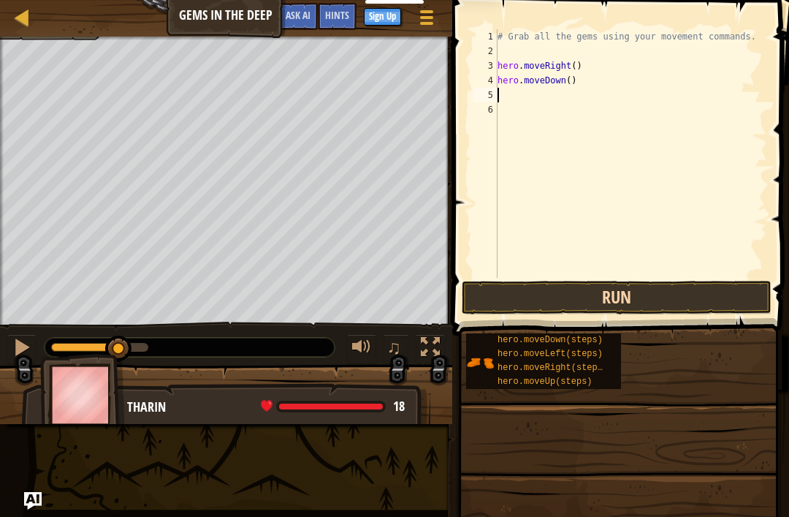
click at [718, 302] on button "Run" at bounding box center [617, 298] width 310 height 34
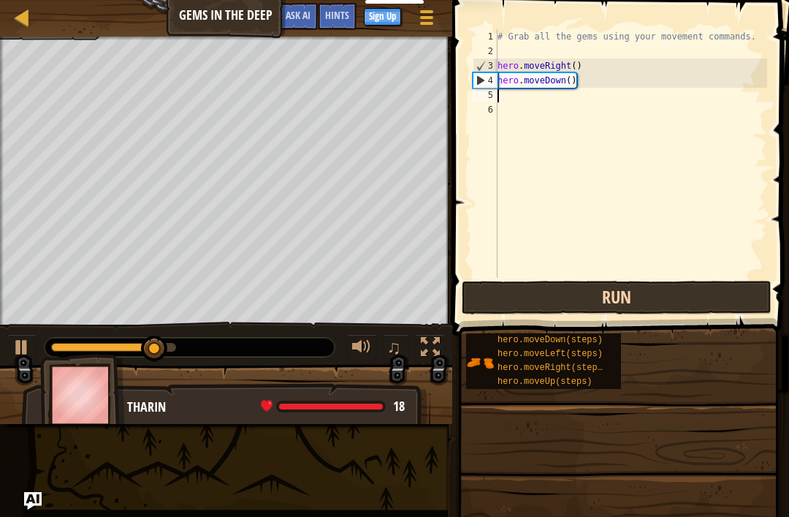
type textarea "H"
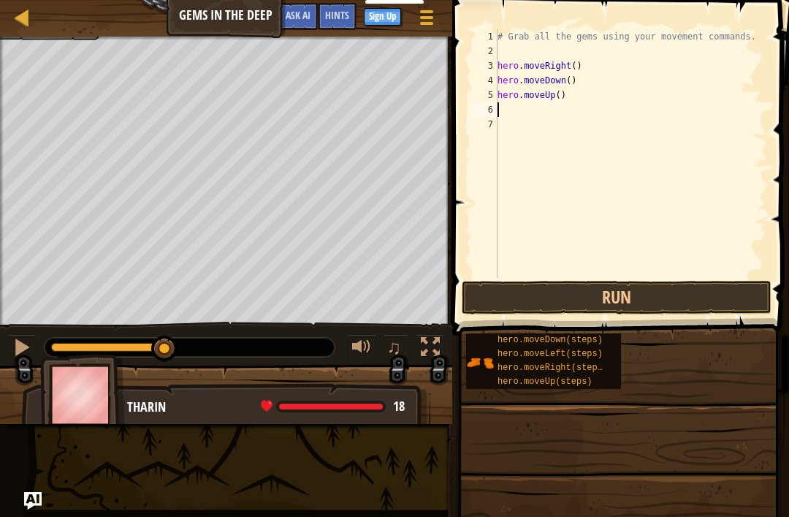
type textarea "K"
type textarea "\"
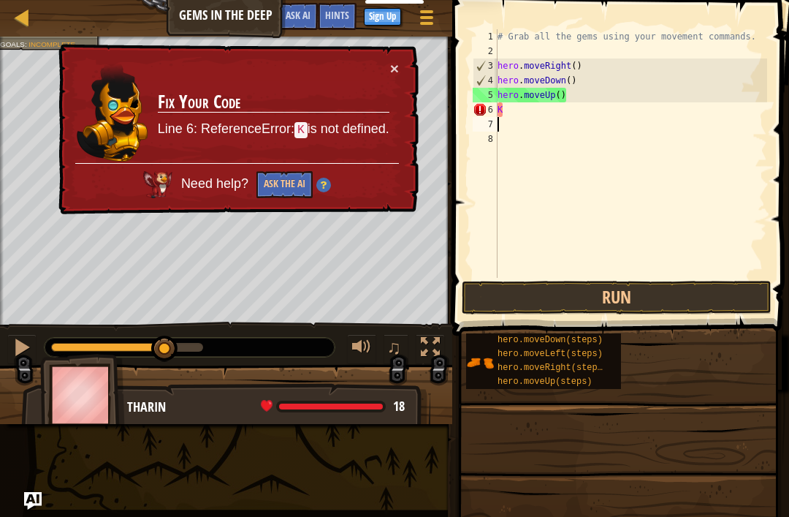
type textarea "K"
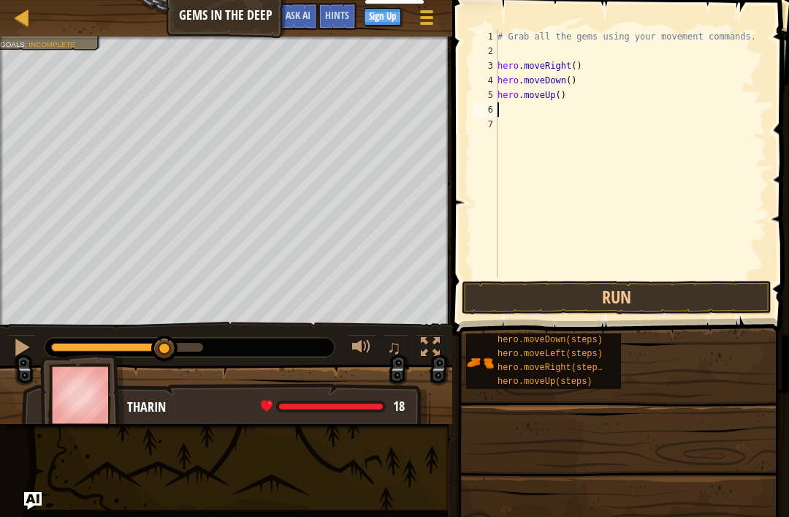
type textarea "H"
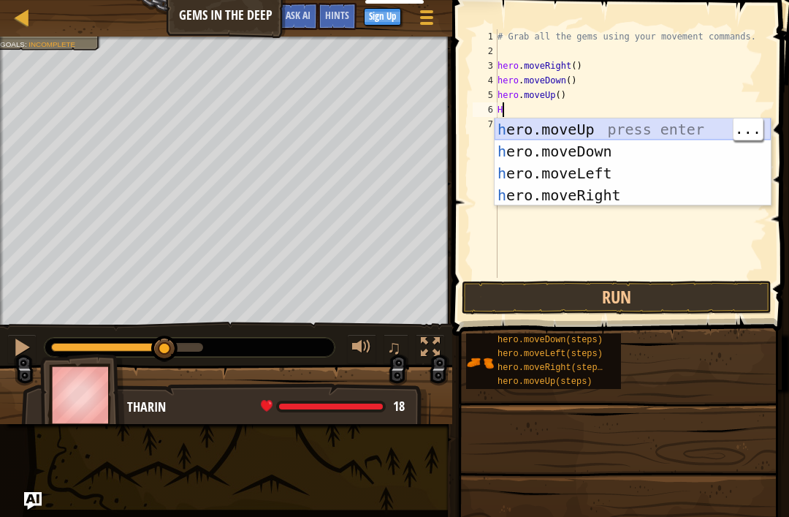
click at [706, 135] on div "h ero.moveUp press enter h ero.moveDown press enter h ero.moveLeft press enter …" at bounding box center [633, 184] width 276 height 132
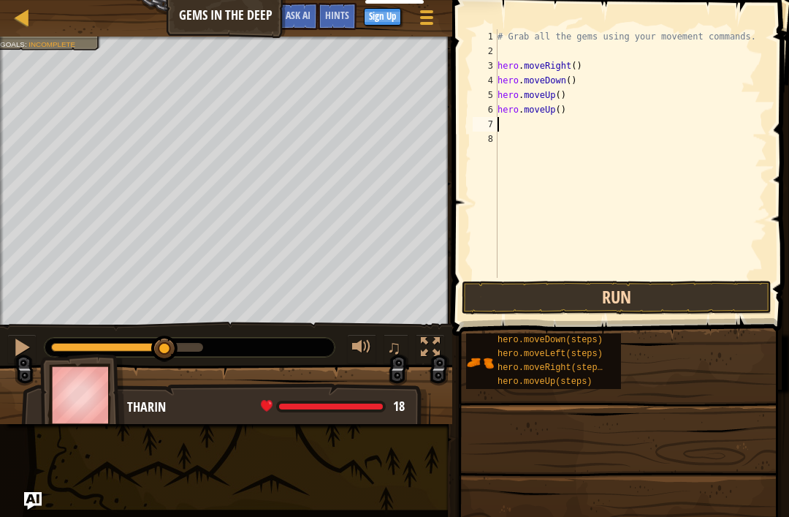
click at [695, 292] on button "Run" at bounding box center [617, 298] width 310 height 34
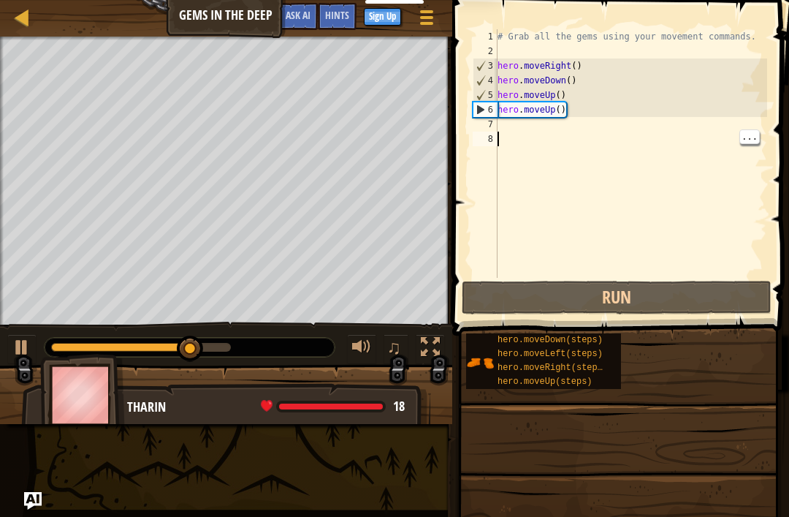
click at [600, 135] on div "# Grab all the gems using your movement commands. hero . moveRight ( ) hero . m…" at bounding box center [631, 168] width 273 height 278
click at [627, 136] on div "# Grab all the gems using your movement commands. hero . moveRight ( ) hero . m…" at bounding box center [631, 168] width 273 height 278
type textarea "hero.moveUp()"
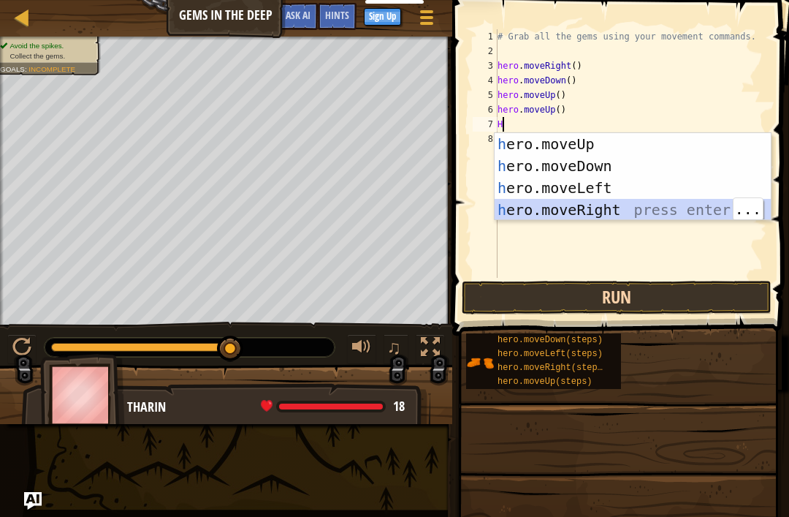
type textarea "H"
click at [702, 292] on button "Run" at bounding box center [617, 298] width 310 height 34
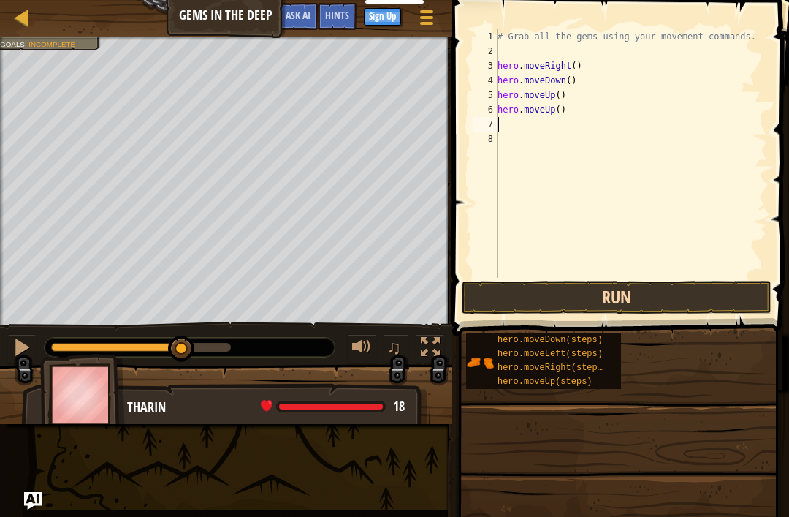
type textarea "H"
click at [713, 286] on button "Run" at bounding box center [617, 298] width 310 height 34
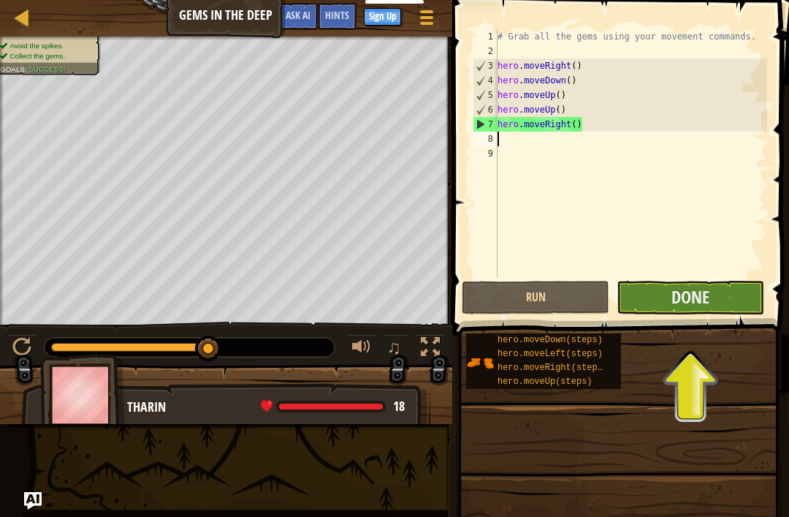
click at [737, 287] on button "Done" at bounding box center [691, 298] width 148 height 34
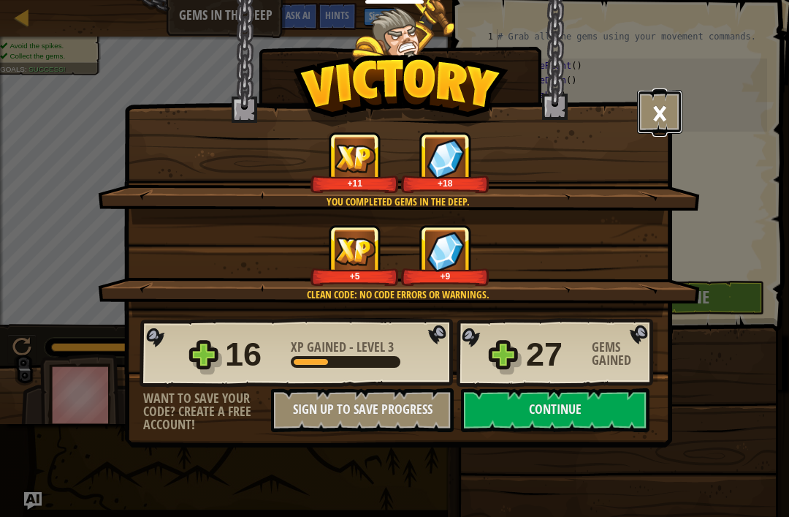
click at [655, 106] on button "×" at bounding box center [659, 112] width 45 height 44
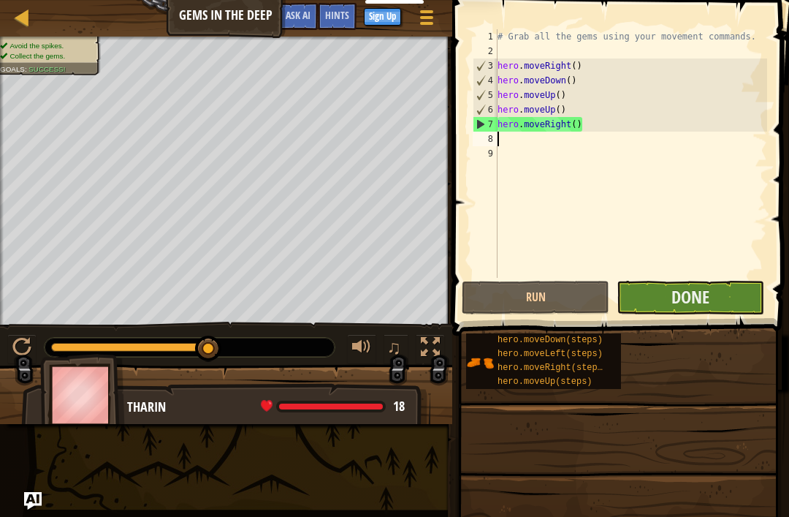
click at [714, 303] on button "Done" at bounding box center [691, 298] width 148 height 34
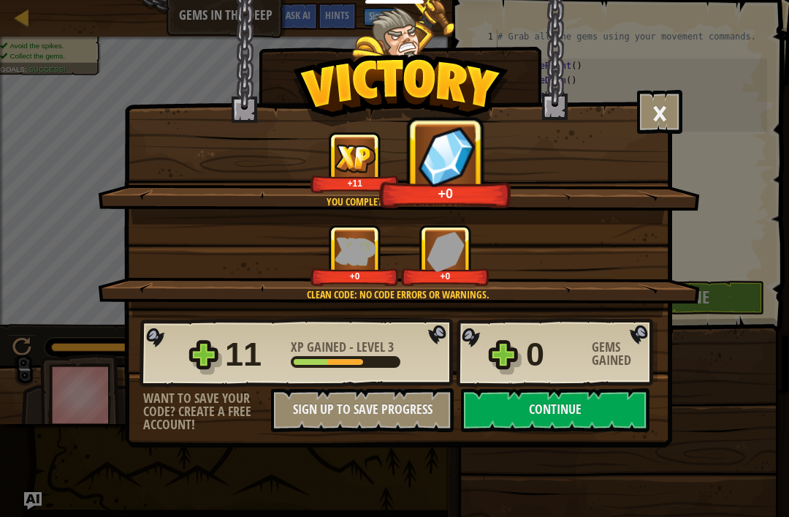
click at [786, 2] on div "× You will find a use for these gems soon. How fun was this level? You complete…" at bounding box center [394, 258] width 789 height 517
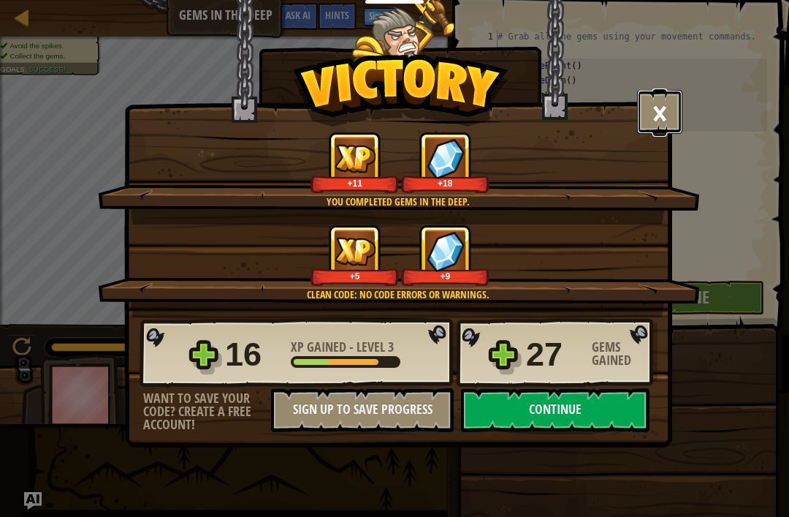
click at [666, 111] on button "×" at bounding box center [659, 112] width 45 height 44
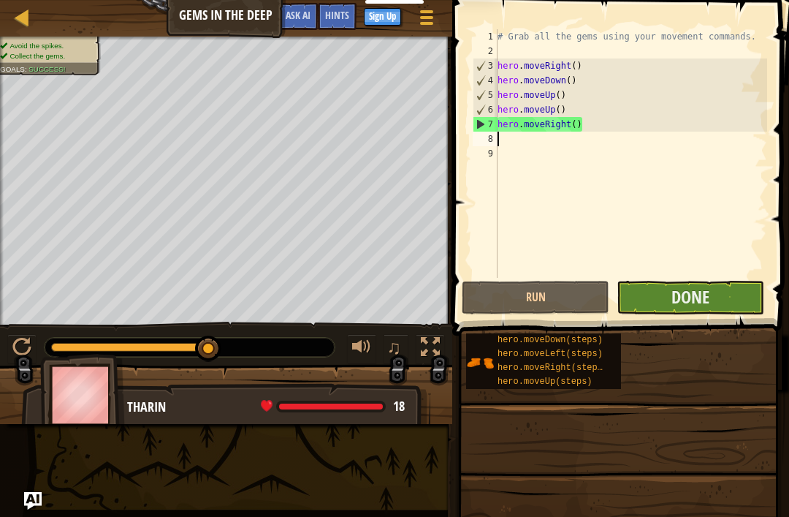
click at [712, 297] on button "Done" at bounding box center [691, 298] width 148 height 34
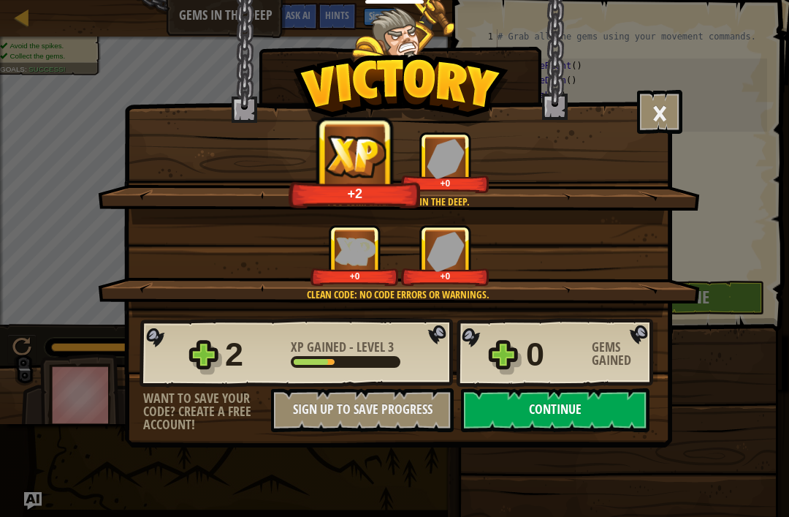
click at [607, 395] on button "Continue" at bounding box center [555, 410] width 189 height 44
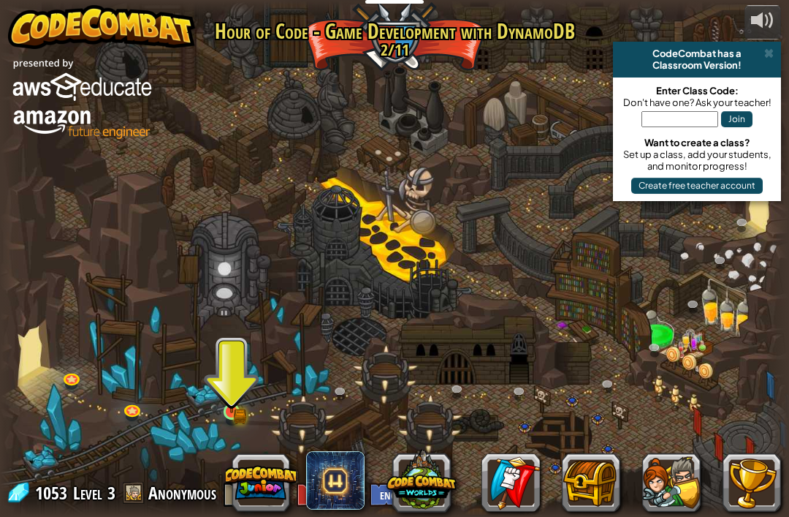
click at [241, 394] on img at bounding box center [232, 392] width 20 height 42
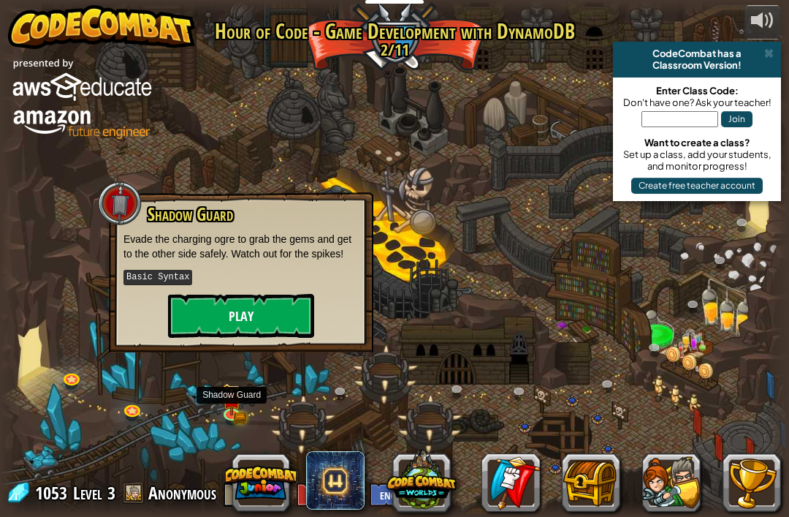
click at [262, 335] on button "Play" at bounding box center [241, 316] width 146 height 44
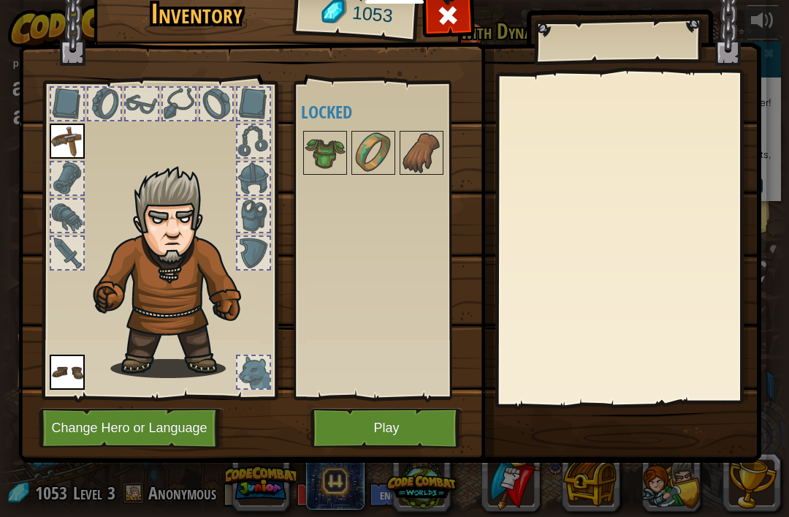
click at [322, 126] on div "Available Equip Equip (double-click to equip) Locked" at bounding box center [387, 240] width 172 height 305
click at [326, 151] on img at bounding box center [325, 152] width 41 height 41
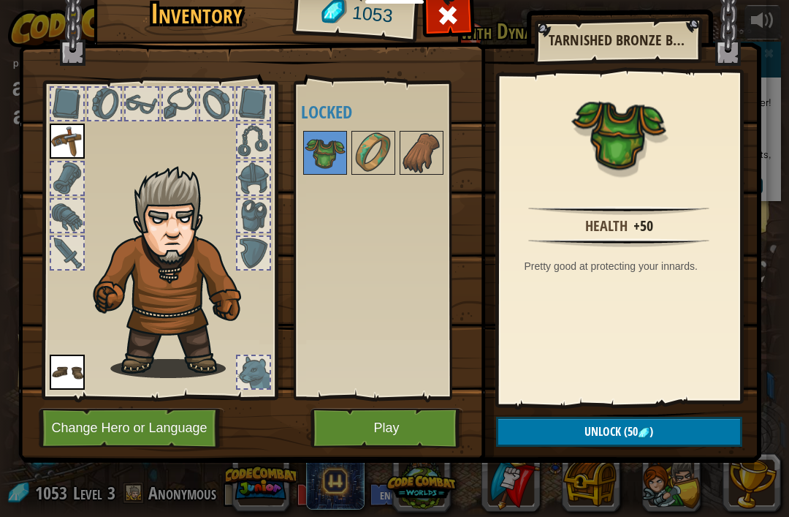
click at [688, 433] on button "Unlock (50 )" at bounding box center [619, 432] width 246 height 30
click at [653, 429] on button "Confirm" at bounding box center [619, 432] width 246 height 30
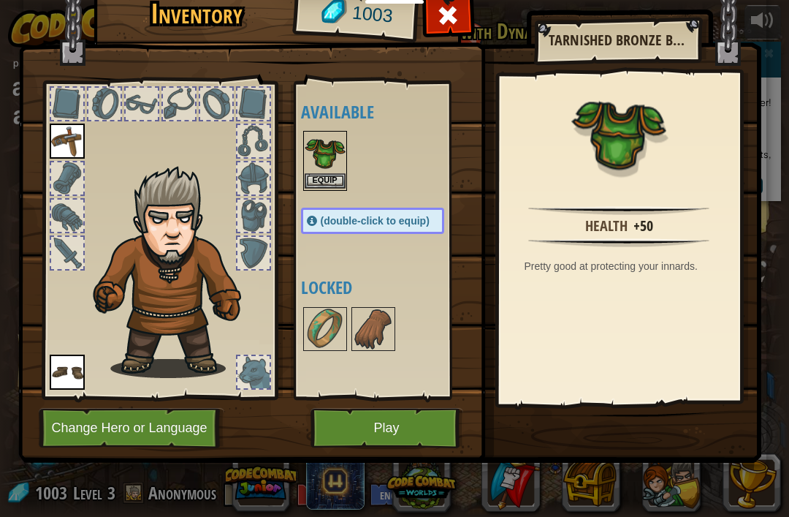
click at [333, 148] on img at bounding box center [325, 152] width 41 height 41
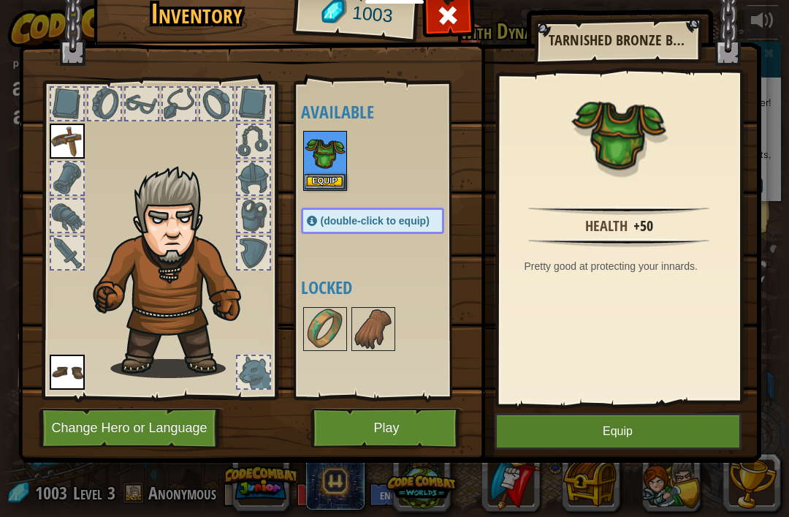
click at [670, 439] on button "Equip" at bounding box center [618, 431] width 247 height 37
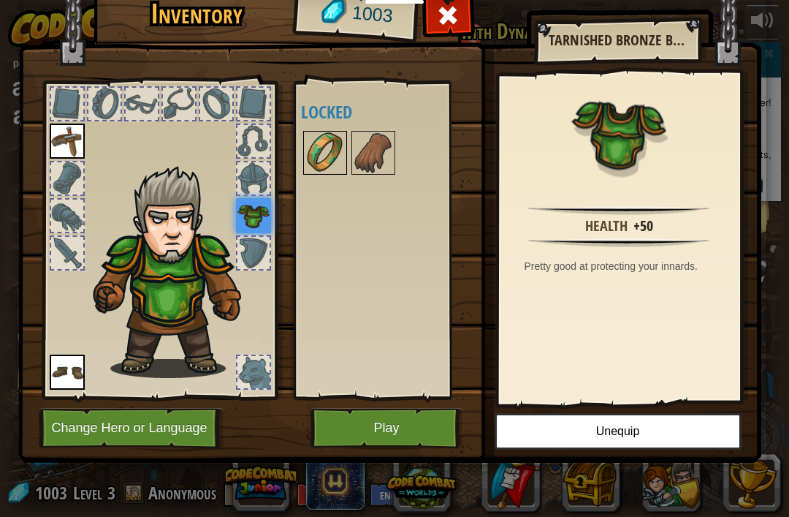
click at [312, 155] on img at bounding box center [325, 152] width 41 height 41
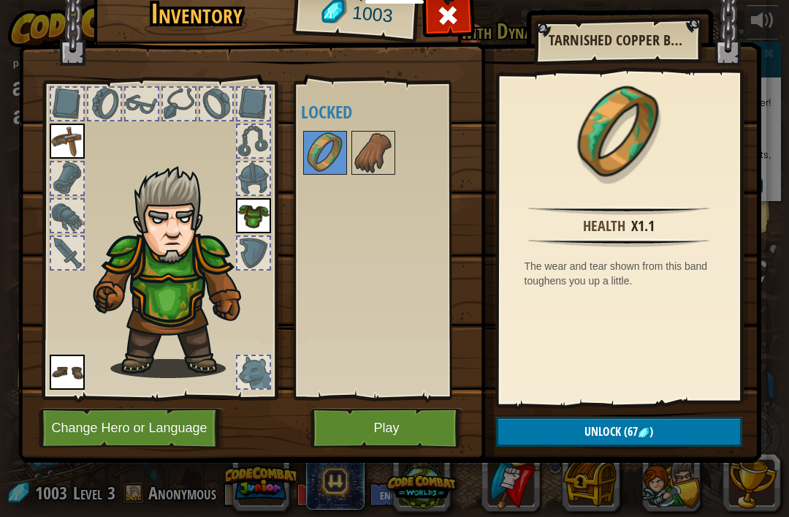
click at [689, 436] on button "Unlock (67 )" at bounding box center [619, 432] width 246 height 30
click at [686, 433] on button "Confirm" at bounding box center [619, 432] width 246 height 30
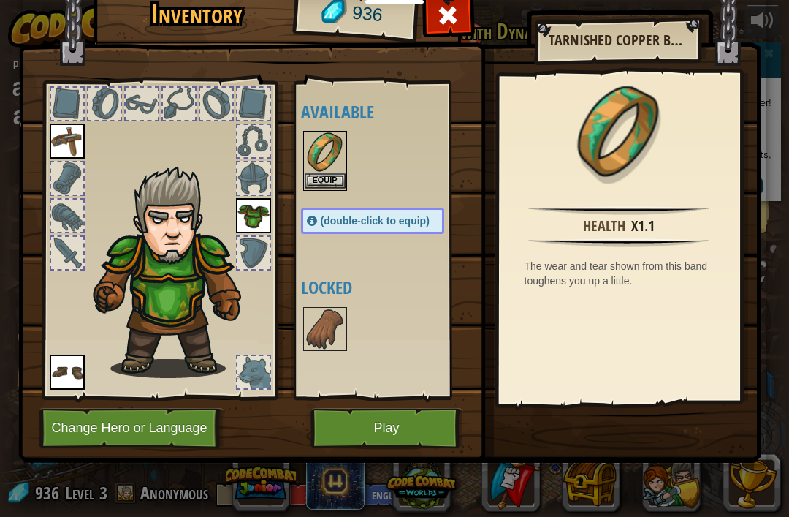
click at [321, 179] on button "Equip" at bounding box center [325, 180] width 41 height 15
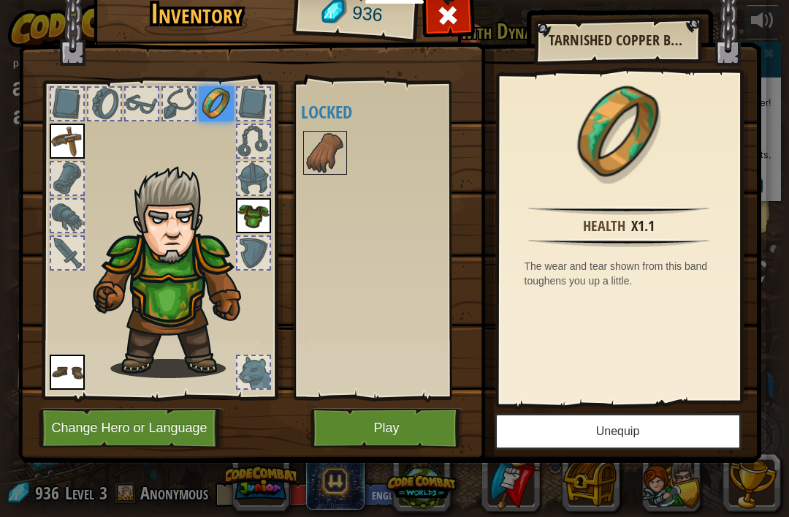
click at [678, 445] on button "Unequip" at bounding box center [618, 431] width 247 height 37
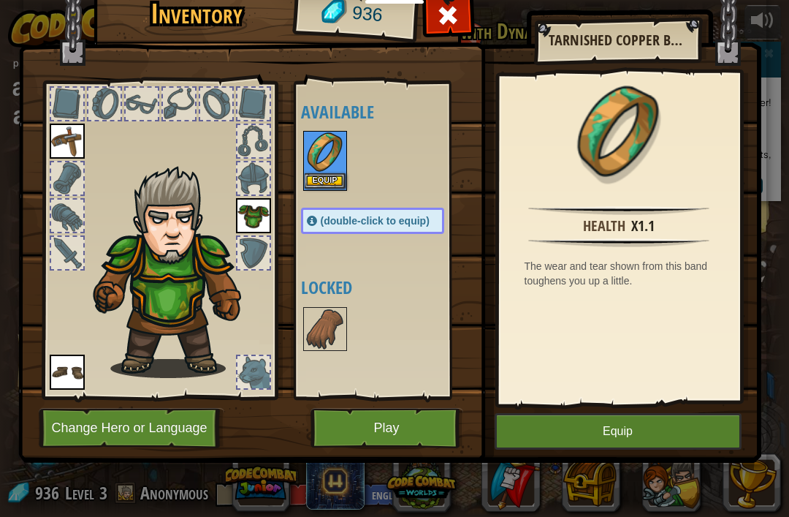
click at [327, 187] on button "Equip" at bounding box center [325, 180] width 41 height 15
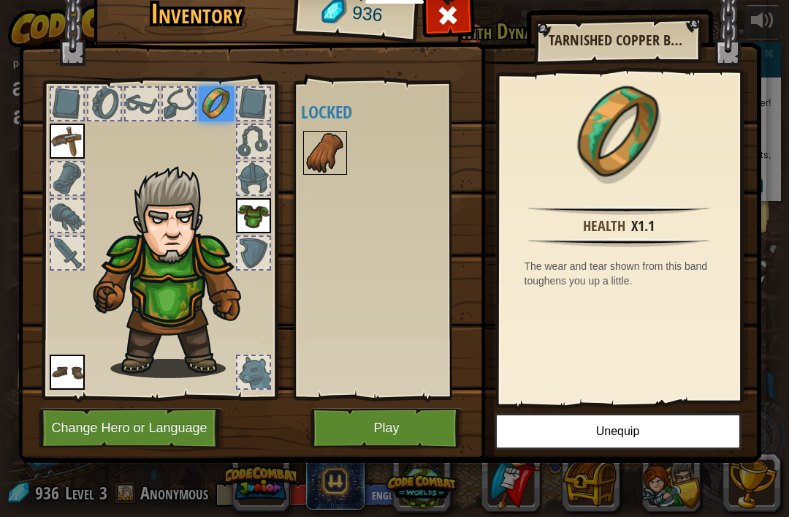
click at [320, 159] on img at bounding box center [325, 152] width 41 height 41
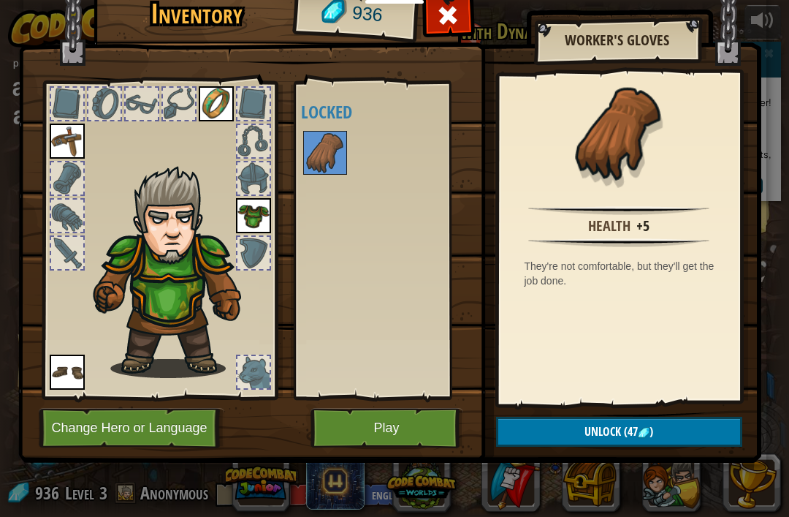
click at [664, 434] on button "Unlock (47 )" at bounding box center [619, 432] width 246 height 30
click at [680, 434] on button "Confirm" at bounding box center [619, 432] width 246 height 30
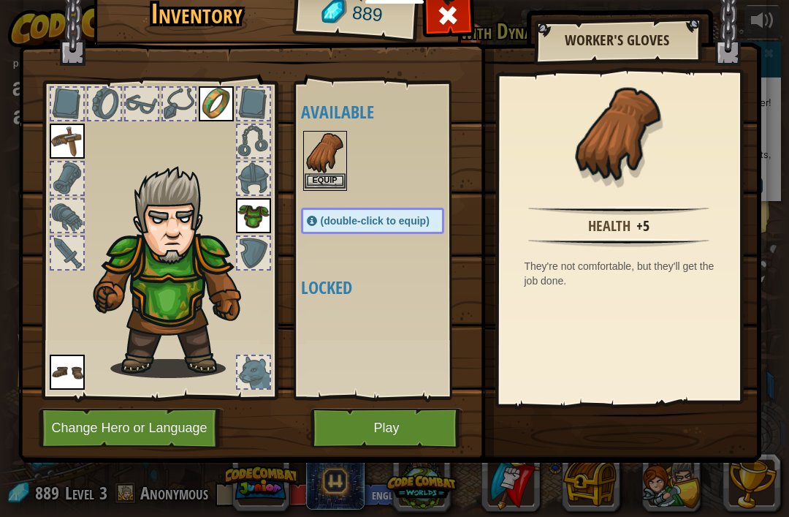
click at [314, 170] on img at bounding box center [325, 152] width 41 height 41
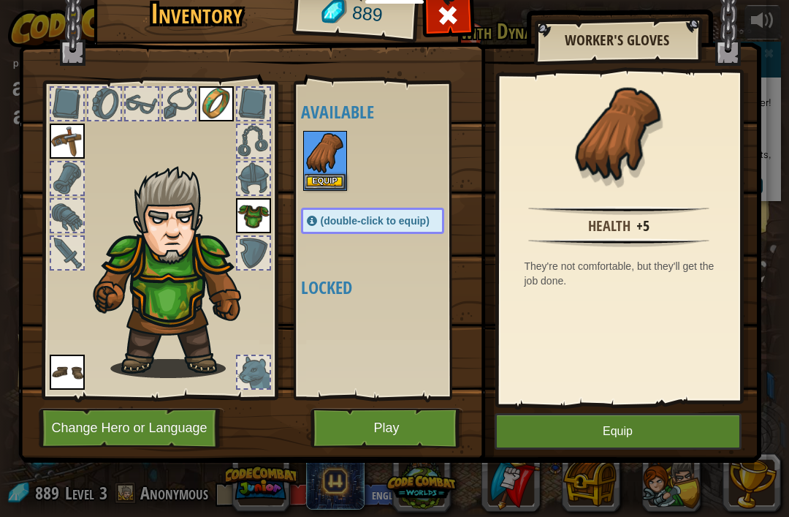
click at [658, 441] on button "Equip" at bounding box center [618, 431] width 247 height 37
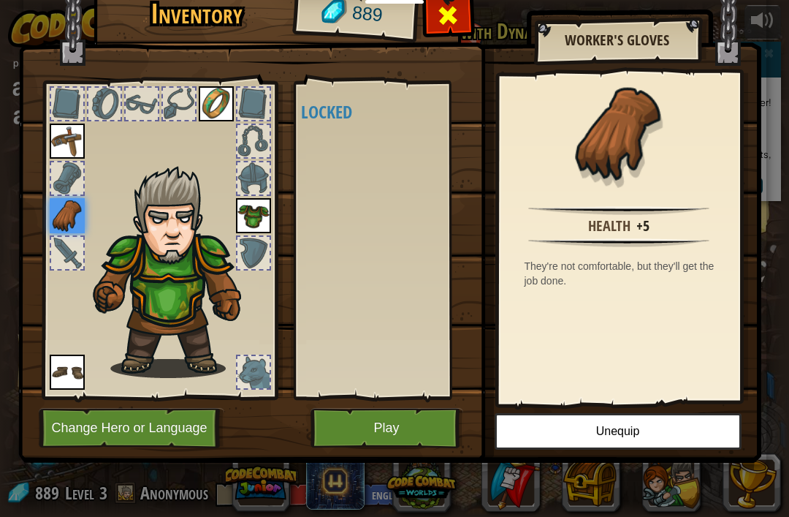
click at [452, 12] on span at bounding box center [447, 15] width 23 height 23
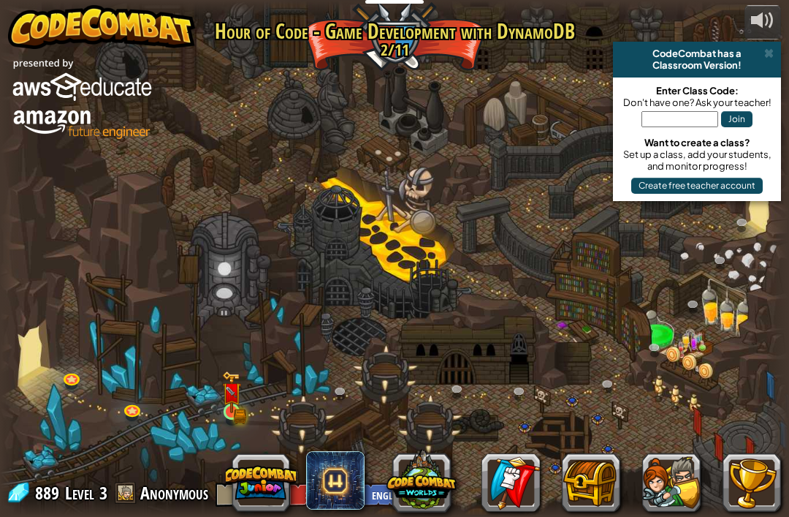
click at [237, 409] on img at bounding box center [232, 392] width 20 height 42
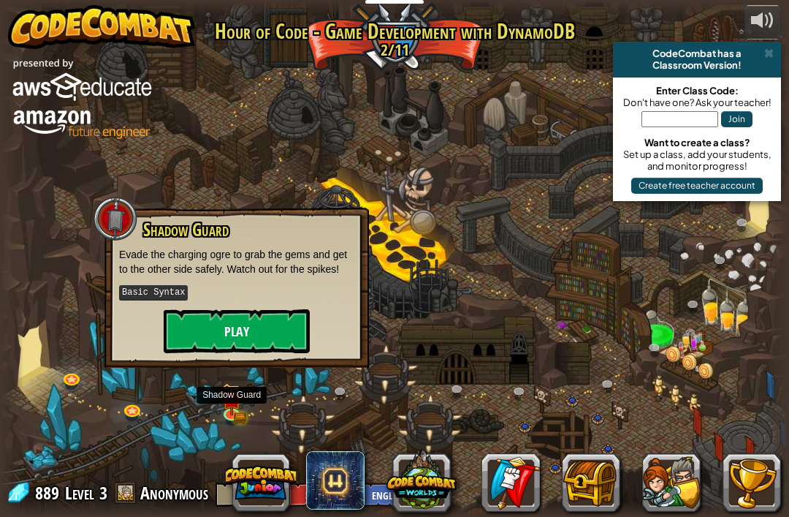
click at [262, 319] on button "Play" at bounding box center [237, 331] width 146 height 44
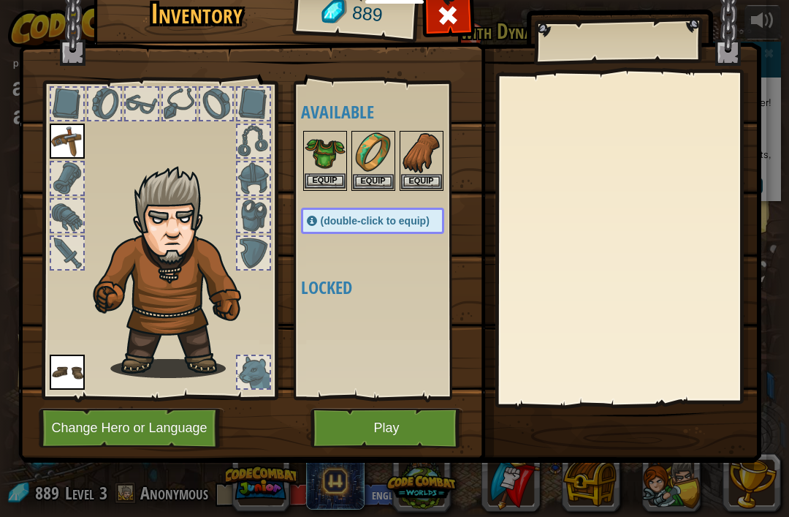
click at [320, 145] on img at bounding box center [325, 152] width 41 height 41
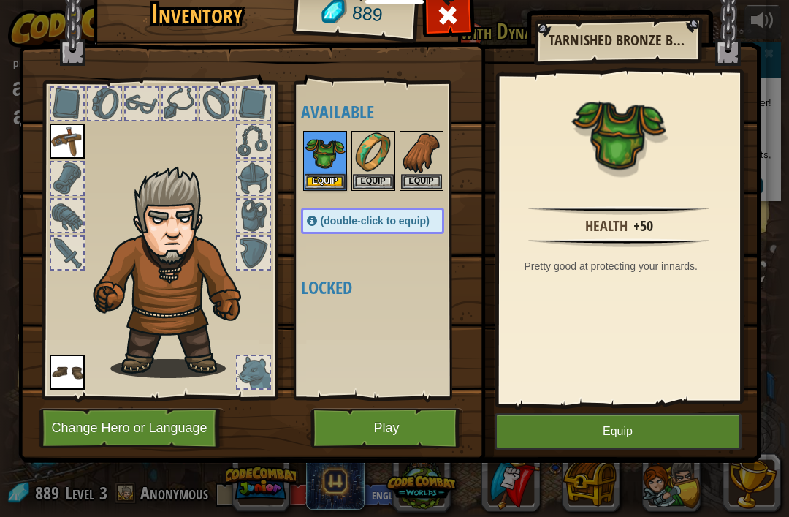
click at [675, 437] on button "Equip" at bounding box center [618, 431] width 247 height 37
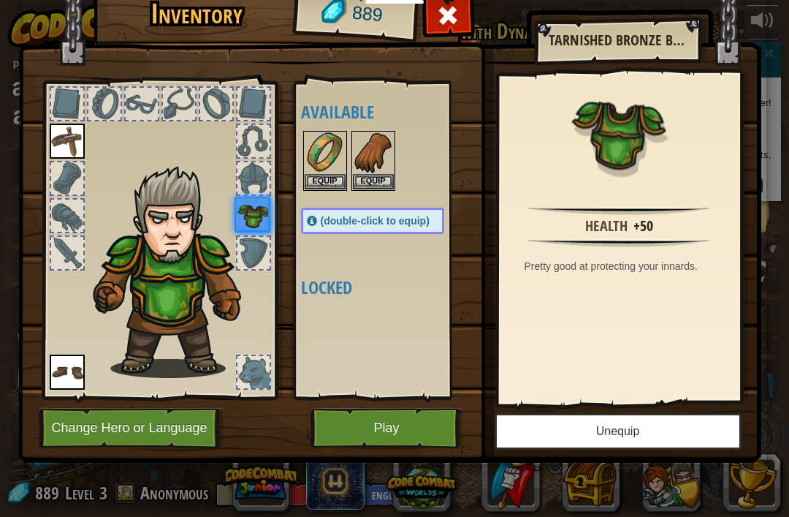
click at [675, 433] on button "Unequip" at bounding box center [618, 431] width 247 height 37
click at [680, 428] on button "Unequip" at bounding box center [618, 431] width 247 height 37
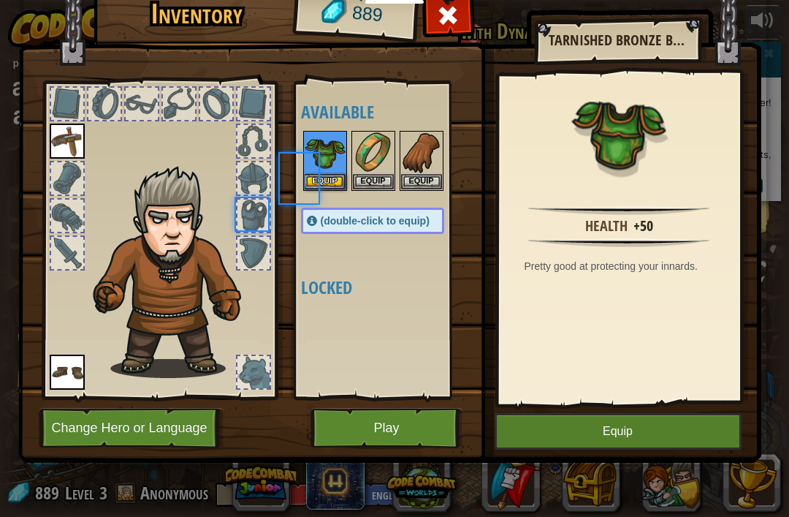
click at [314, 176] on div at bounding box center [299, 178] width 39 height 50
click at [678, 429] on button "Equip" at bounding box center [618, 431] width 247 height 37
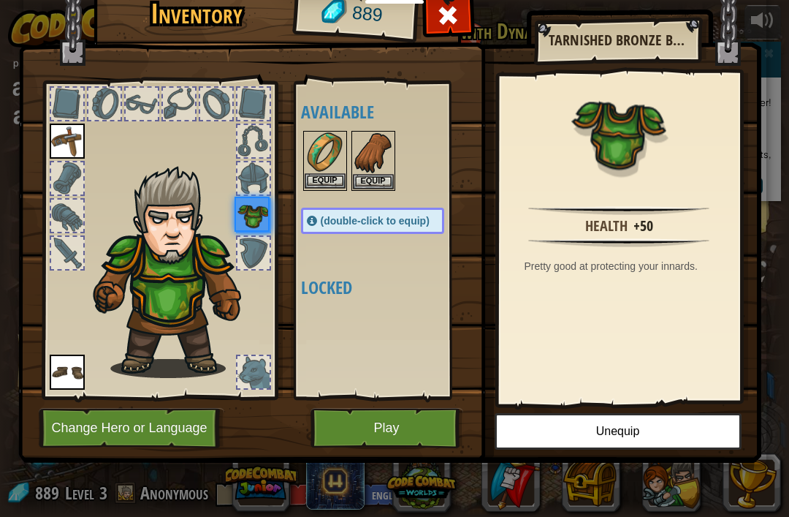
click at [314, 170] on img at bounding box center [325, 152] width 41 height 41
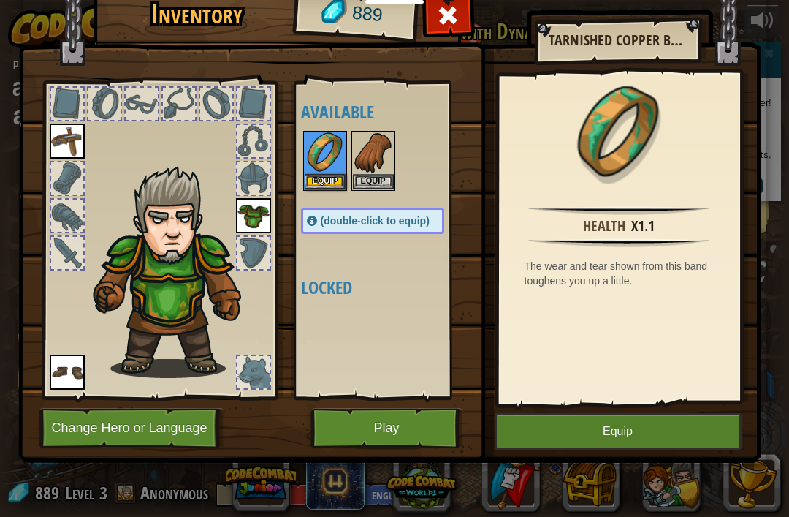
click at [677, 439] on button "Equip" at bounding box center [618, 431] width 247 height 37
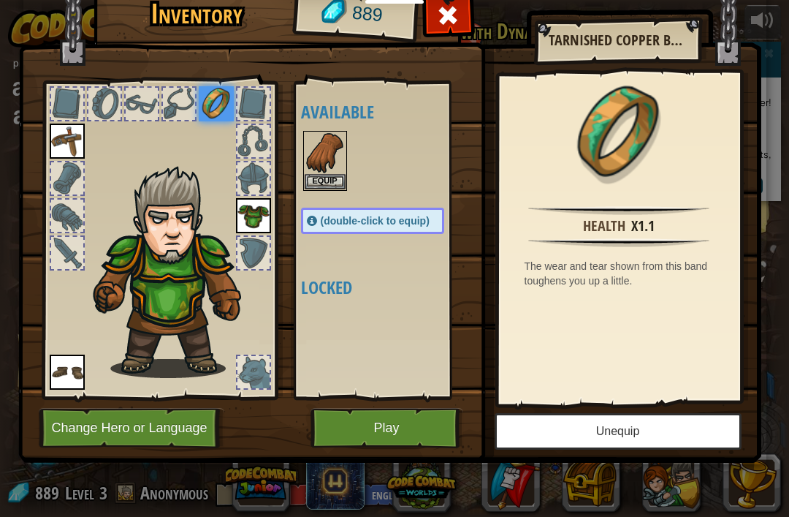
click at [674, 433] on button "Unequip" at bounding box center [618, 431] width 247 height 37
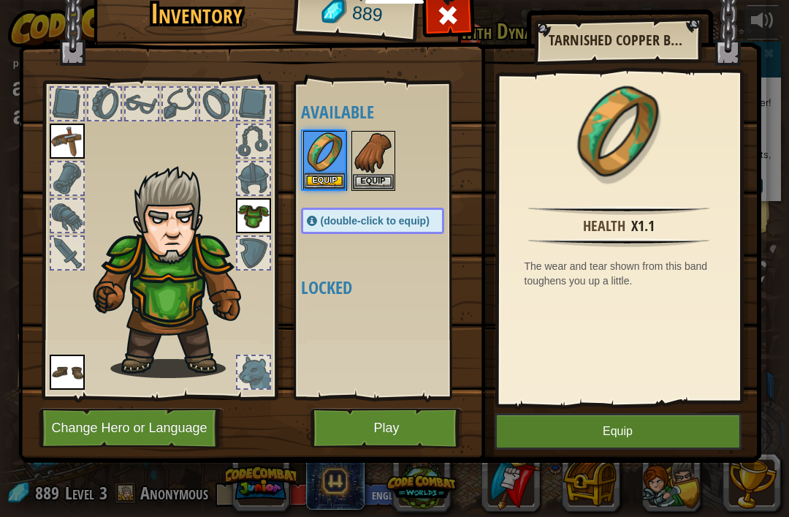
click at [331, 177] on button "Equip" at bounding box center [325, 180] width 41 height 15
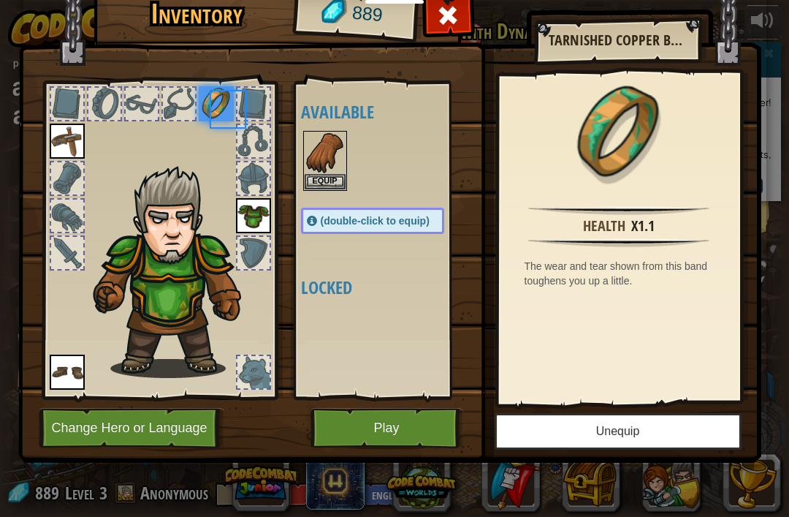
click at [669, 435] on button "Unequip" at bounding box center [618, 431] width 247 height 37
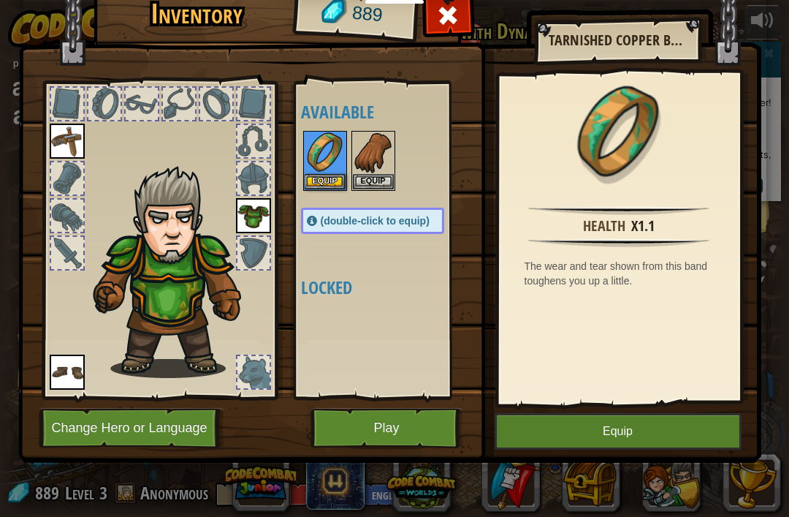
click at [669, 430] on button "Equip" at bounding box center [618, 431] width 247 height 37
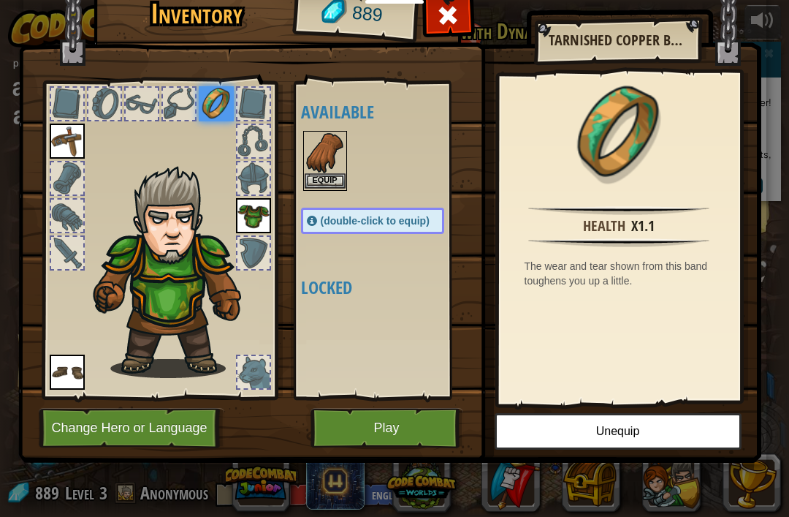
click at [323, 158] on img at bounding box center [325, 152] width 41 height 41
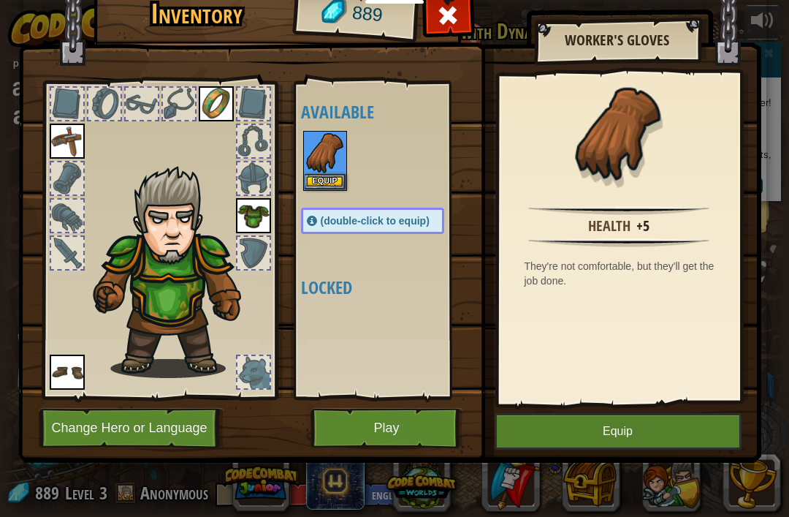
click at [670, 428] on button "Equip" at bounding box center [618, 431] width 247 height 37
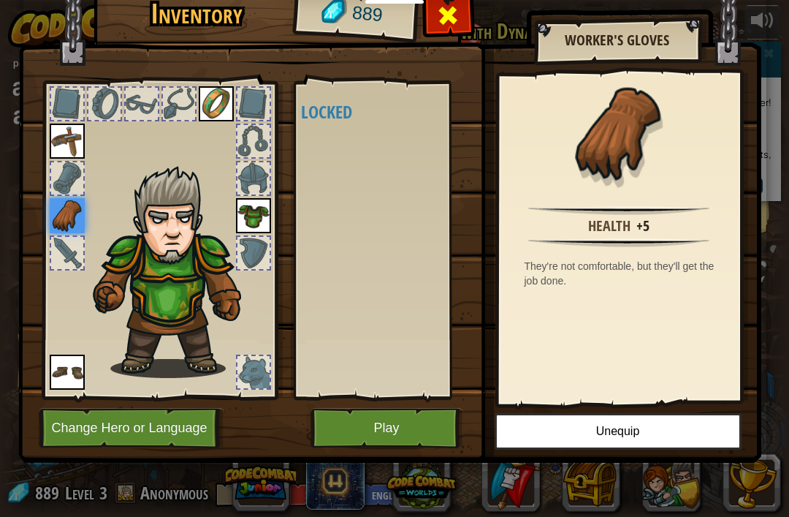
click at [456, 37] on div at bounding box center [448, 19] width 46 height 46
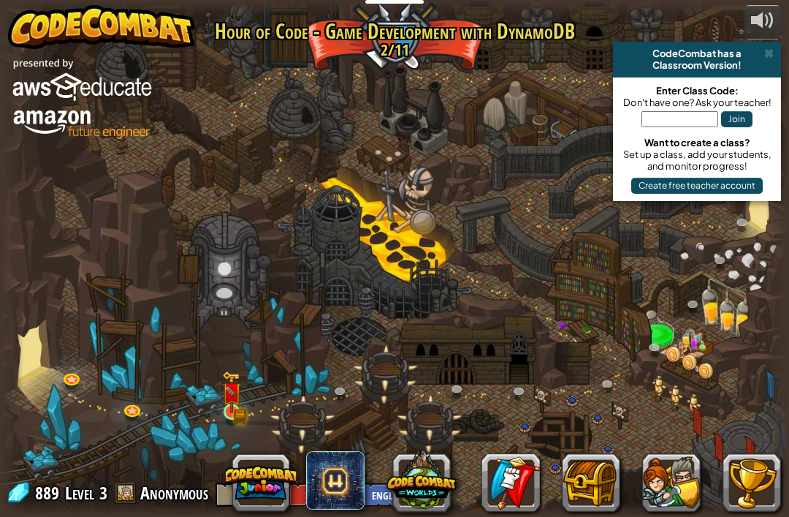
click at [242, 398] on img at bounding box center [232, 392] width 20 height 42
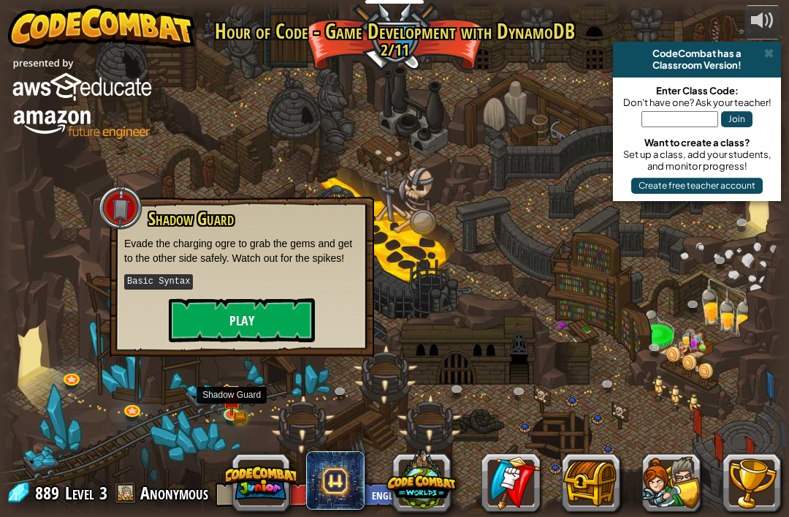
click at [270, 311] on button "Play" at bounding box center [242, 320] width 146 height 44
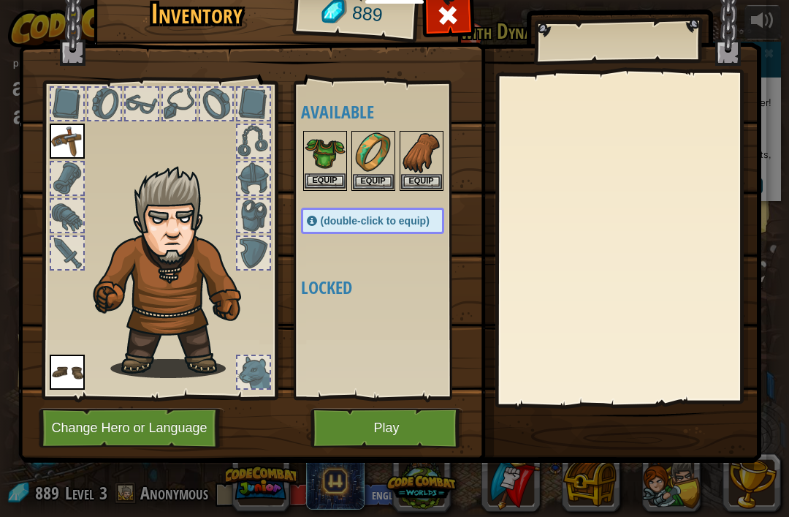
click at [329, 183] on button "Equip" at bounding box center [325, 180] width 41 height 15
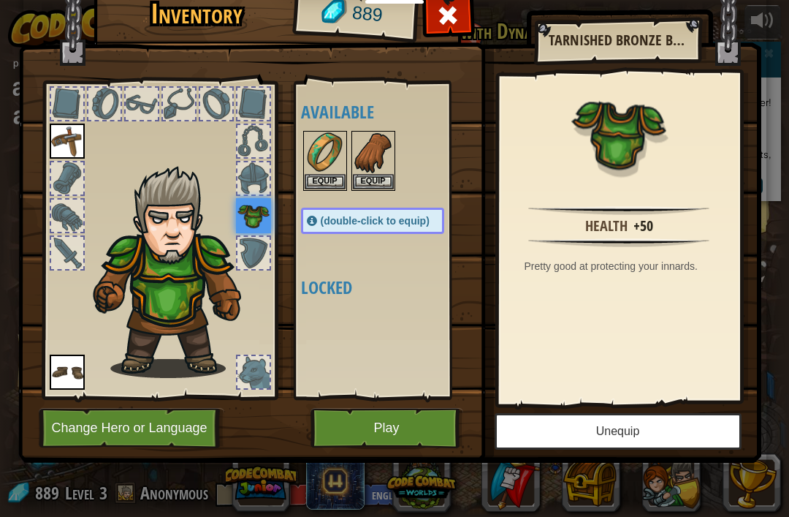
click at [670, 439] on button "Unequip" at bounding box center [618, 431] width 247 height 37
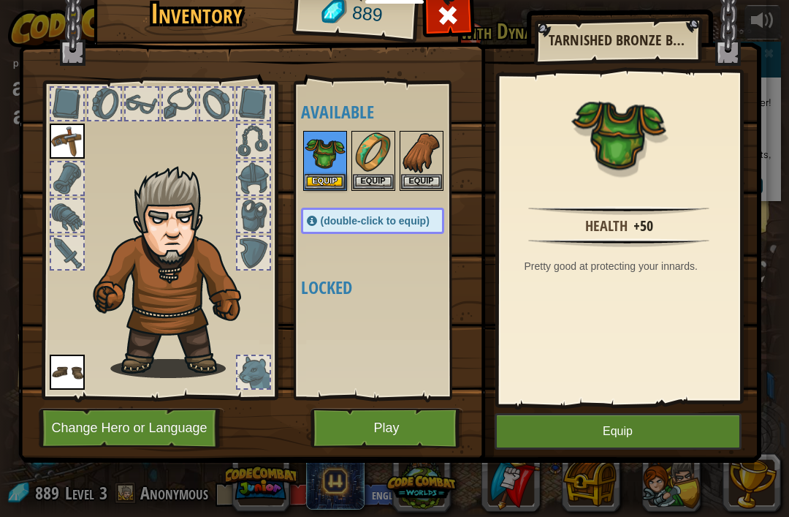
click at [681, 442] on button "Equip" at bounding box center [618, 431] width 247 height 37
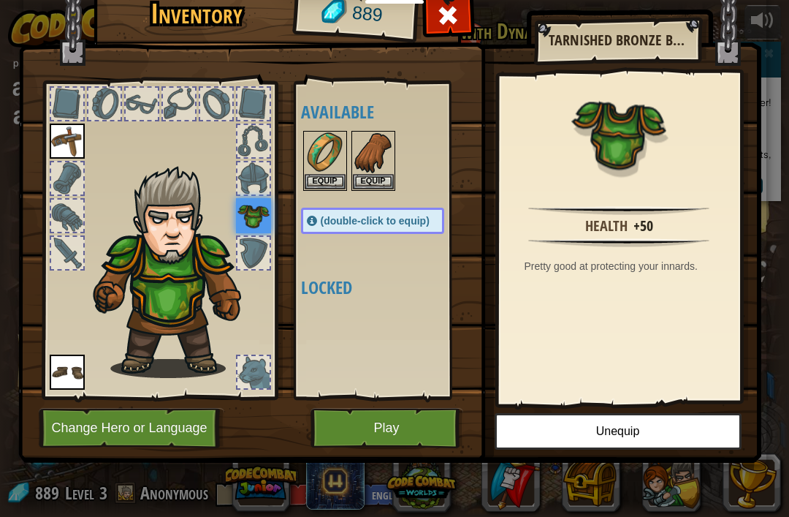
click at [413, 430] on button "Play" at bounding box center [387, 428] width 153 height 40
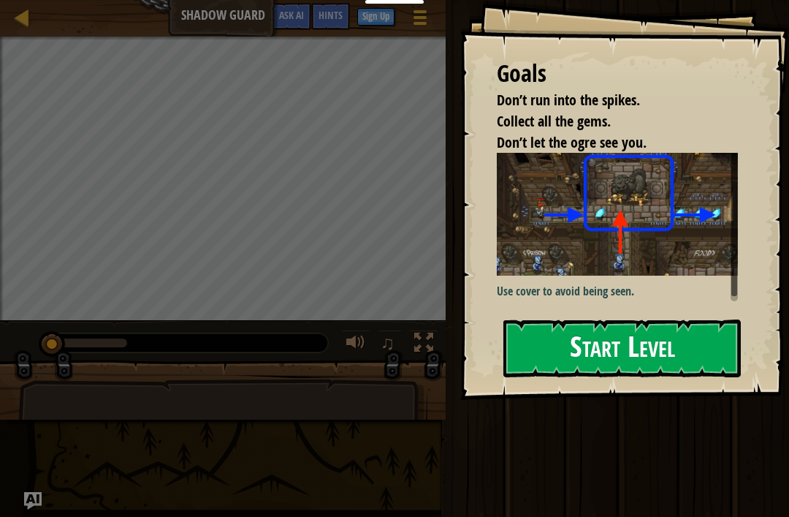
click at [702, 339] on button "Start Level" at bounding box center [623, 348] width 238 height 58
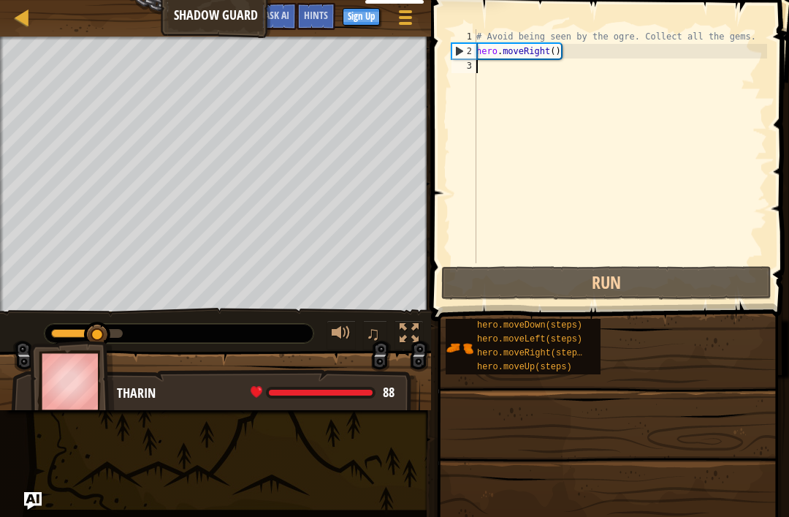
scroll to position [7, 0]
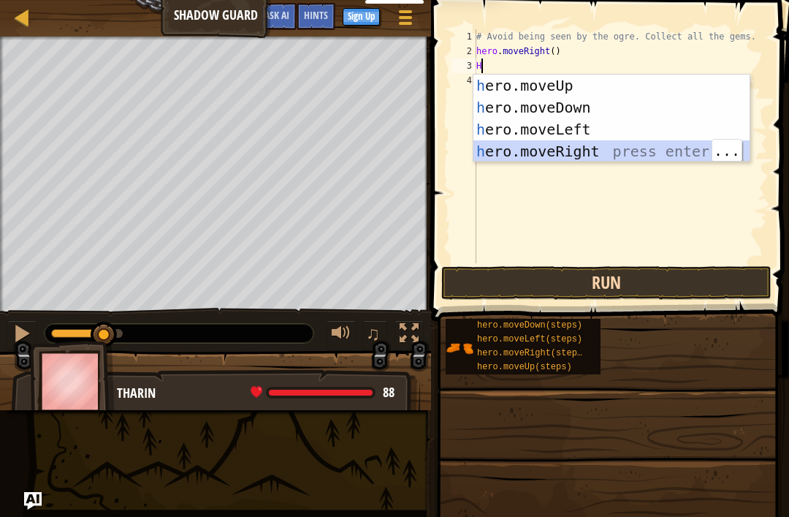
type textarea "H"
click at [725, 268] on button "Run" at bounding box center [606, 283] width 330 height 34
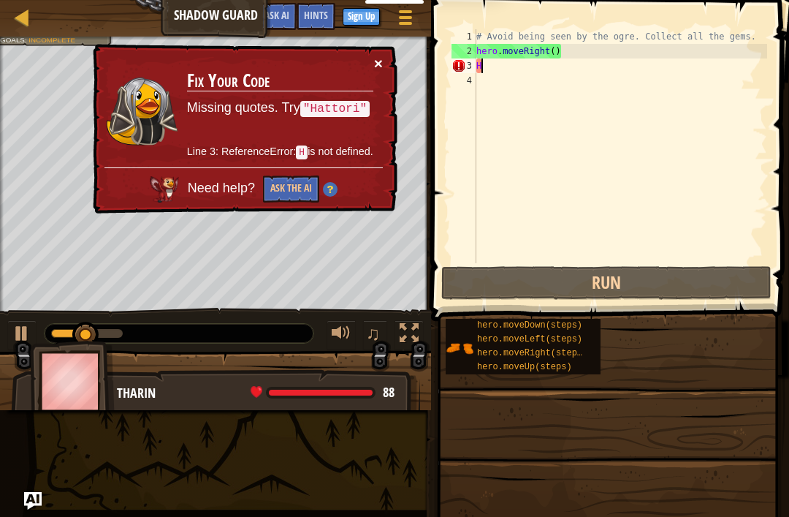
click at [376, 62] on button "×" at bounding box center [378, 63] width 9 height 15
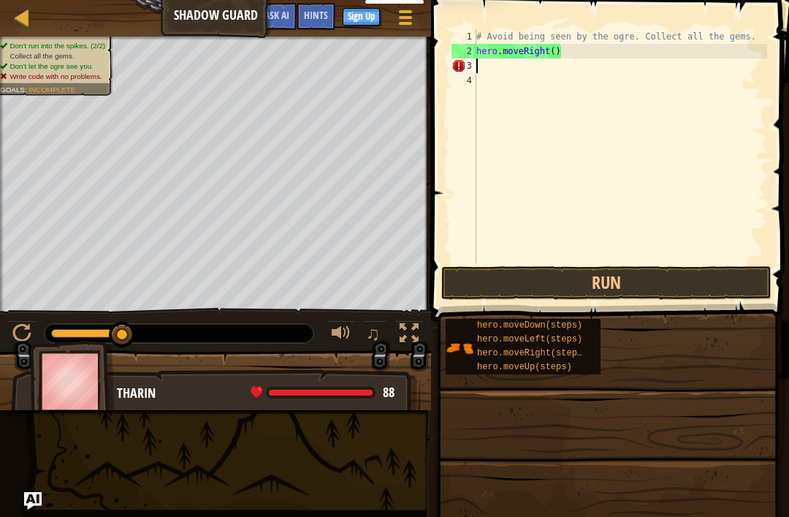
type textarea "H"
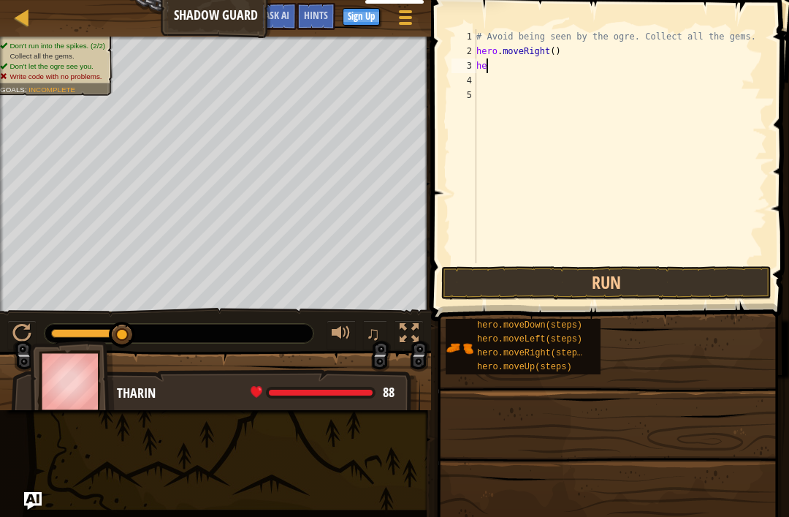
type textarea "h"
type textarea "H"
click at [684, 268] on button "Run" at bounding box center [606, 283] width 330 height 34
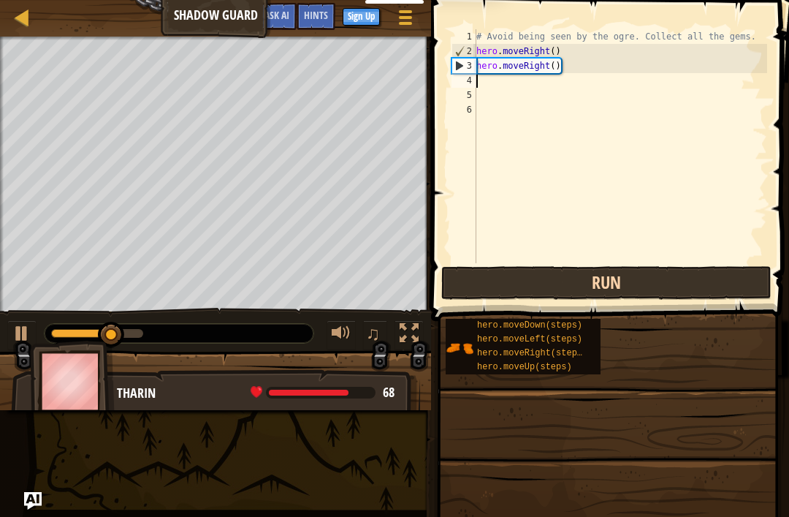
type textarea "H"
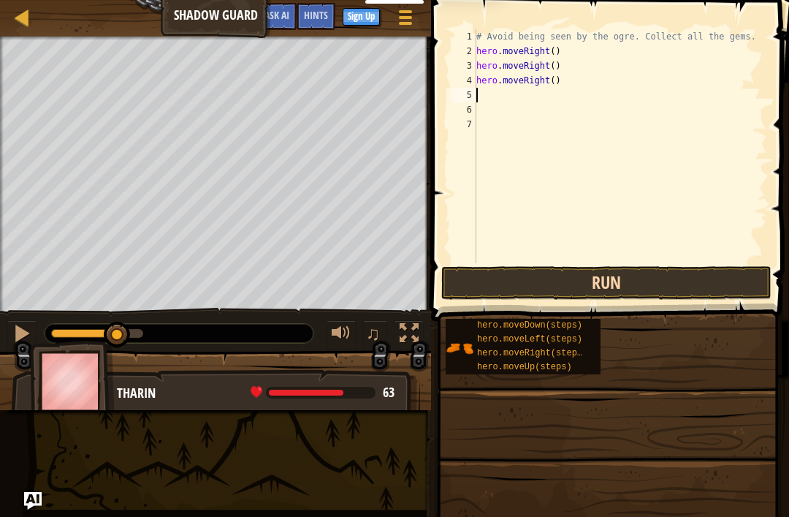
click at [670, 294] on button "Run" at bounding box center [606, 283] width 330 height 34
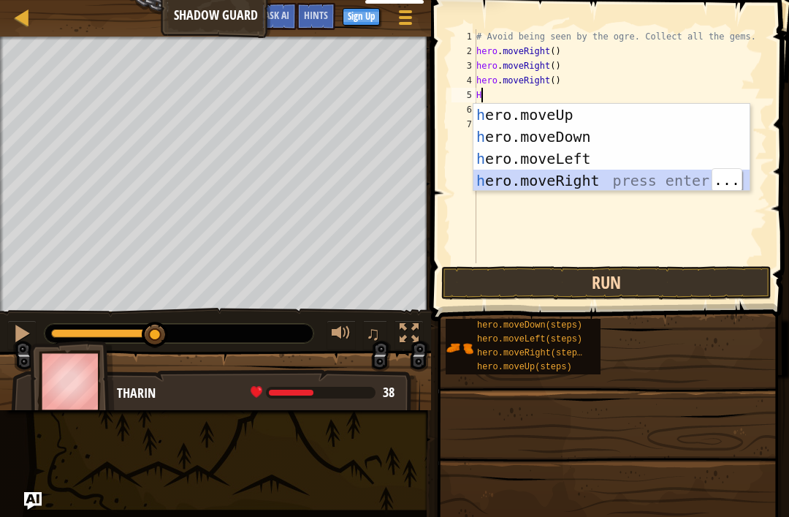
type textarea "H"
click at [665, 273] on button "Run" at bounding box center [606, 283] width 330 height 34
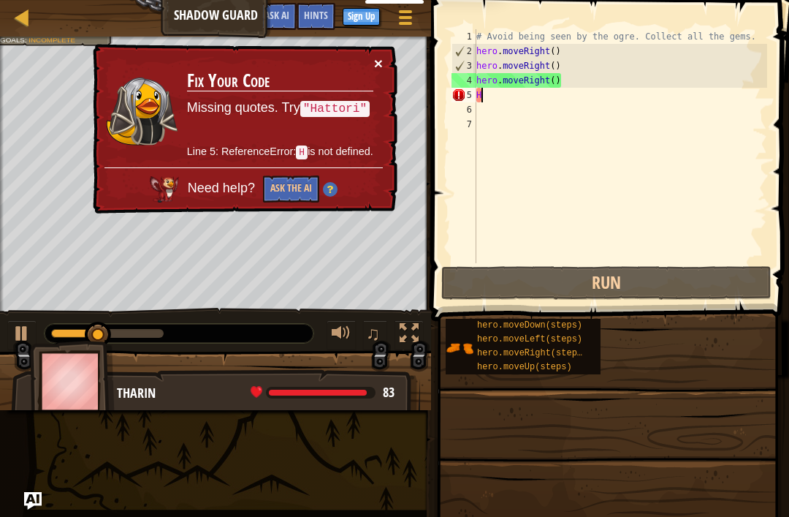
click at [379, 58] on button "×" at bounding box center [378, 63] width 9 height 15
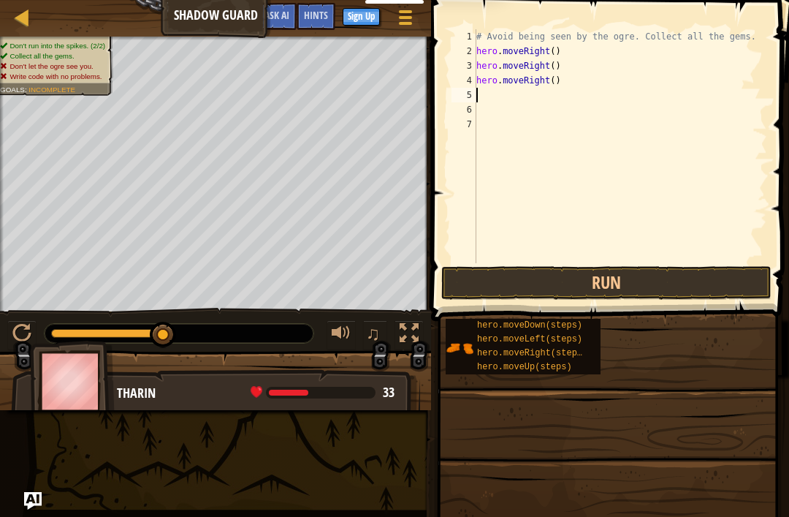
type textarea "H"
click at [688, 272] on button "Run" at bounding box center [606, 283] width 330 height 34
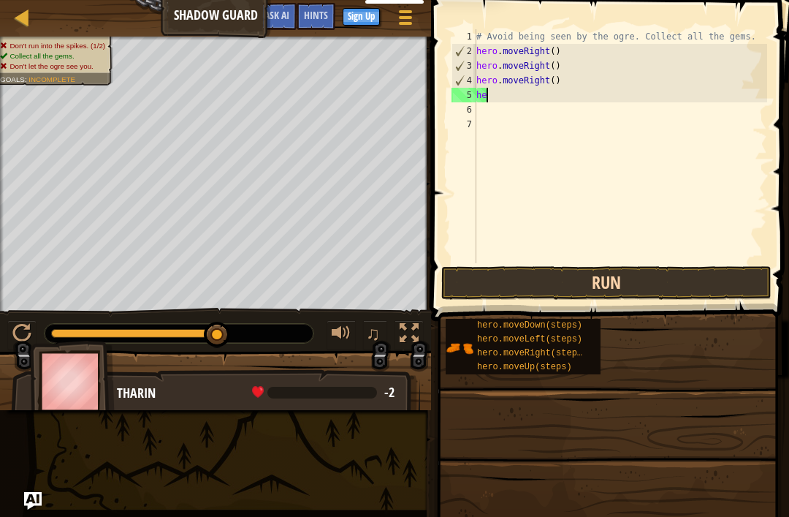
type textarea "h"
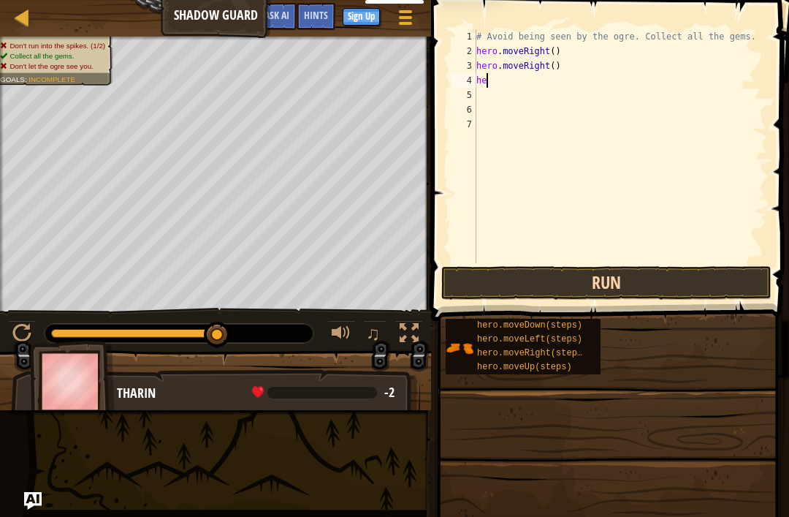
type textarea "h"
type textarea "H"
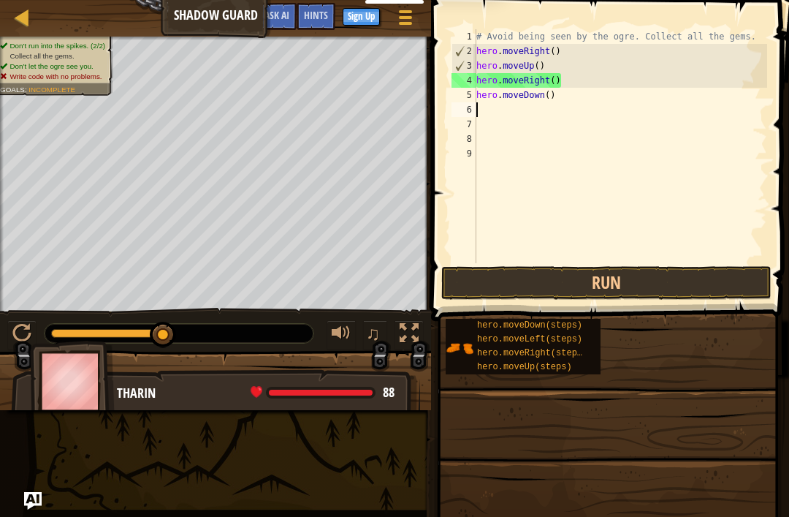
type textarea "H"
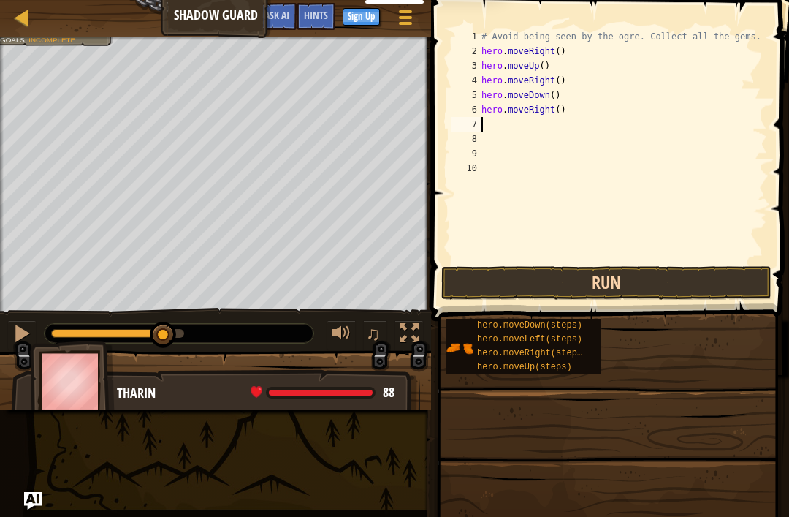
click at [664, 271] on button "Run" at bounding box center [606, 283] width 330 height 34
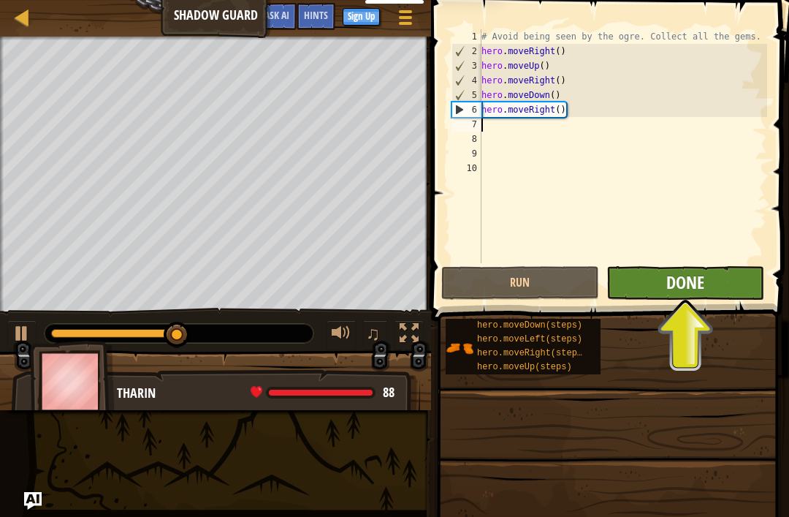
click at [691, 284] on span "Done" at bounding box center [686, 281] width 38 height 23
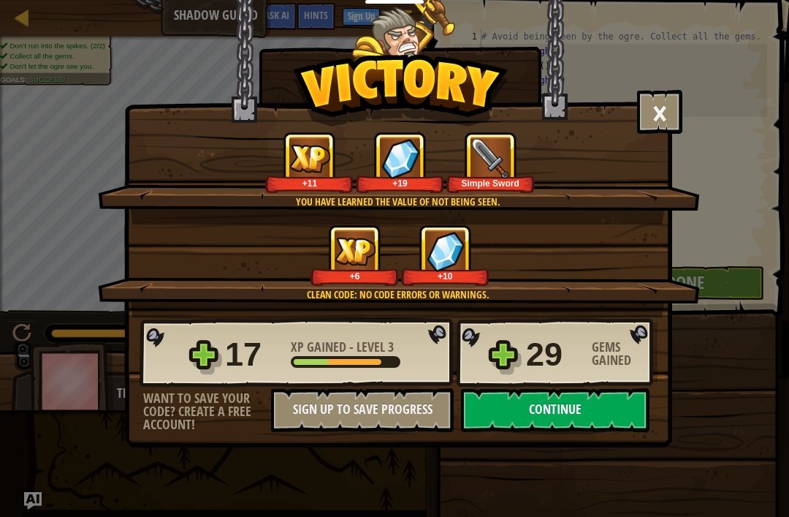
click at [580, 408] on button "Continue" at bounding box center [555, 410] width 189 height 44
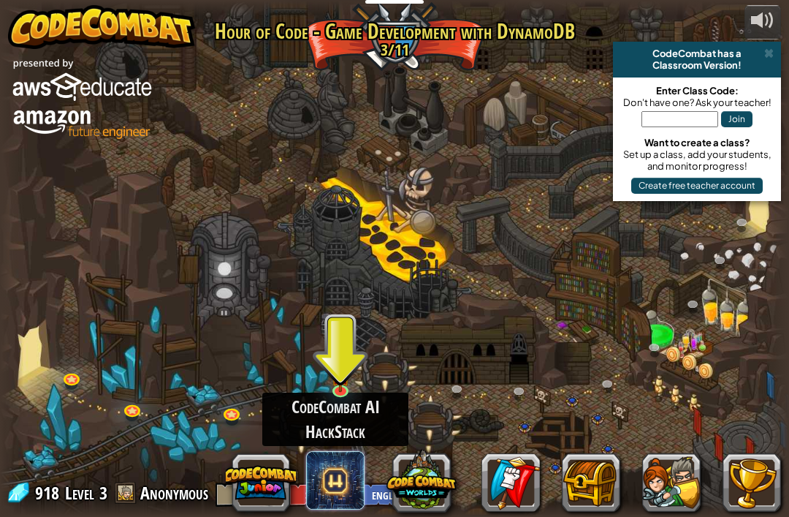
click at [348, 476] on span at bounding box center [335, 480] width 58 height 58
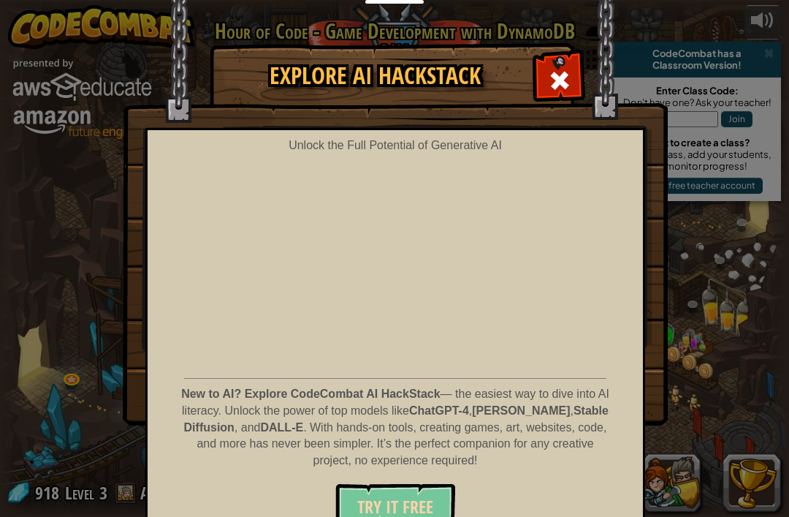
click at [414, 504] on span "Try It Free" at bounding box center [395, 506] width 76 height 23
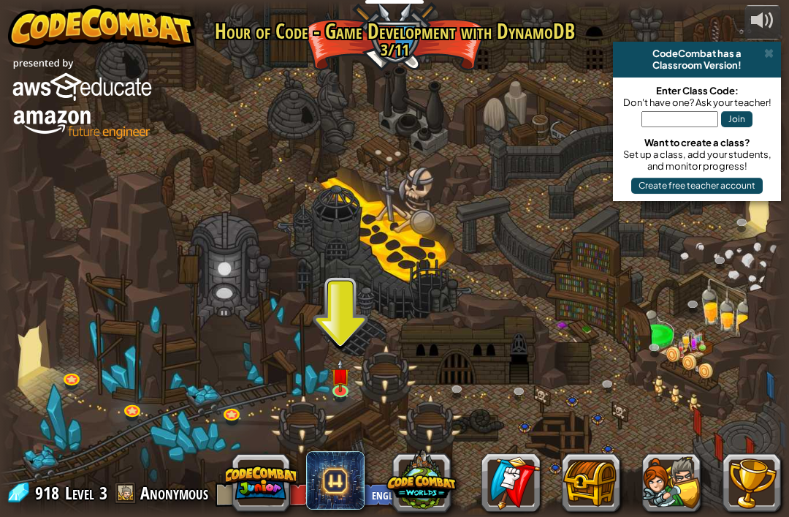
scroll to position [1, 0]
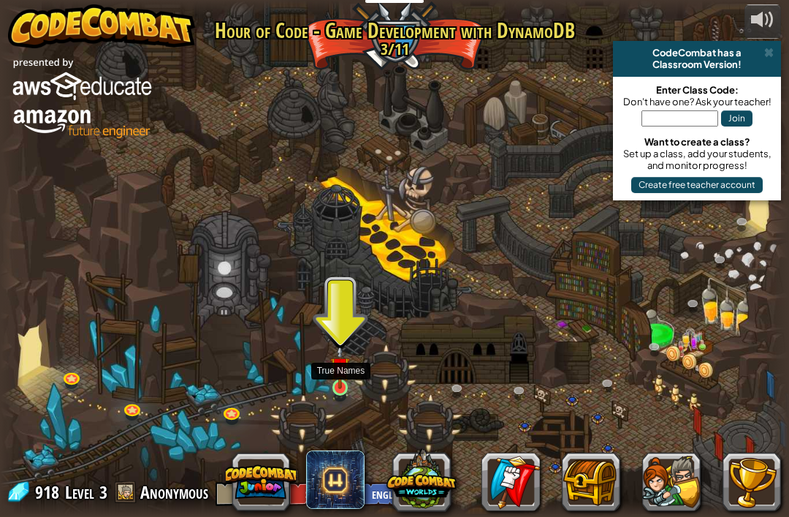
click at [347, 389] on img at bounding box center [340, 366] width 20 height 45
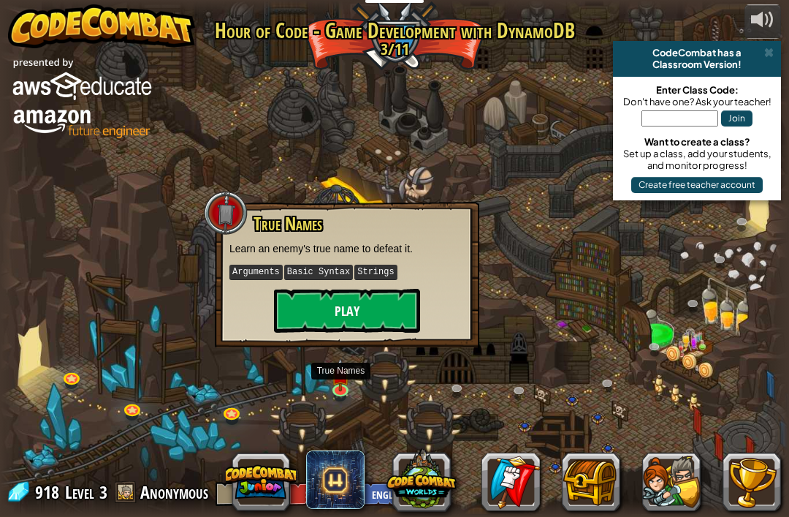
click at [365, 311] on button "Play" at bounding box center [347, 311] width 146 height 44
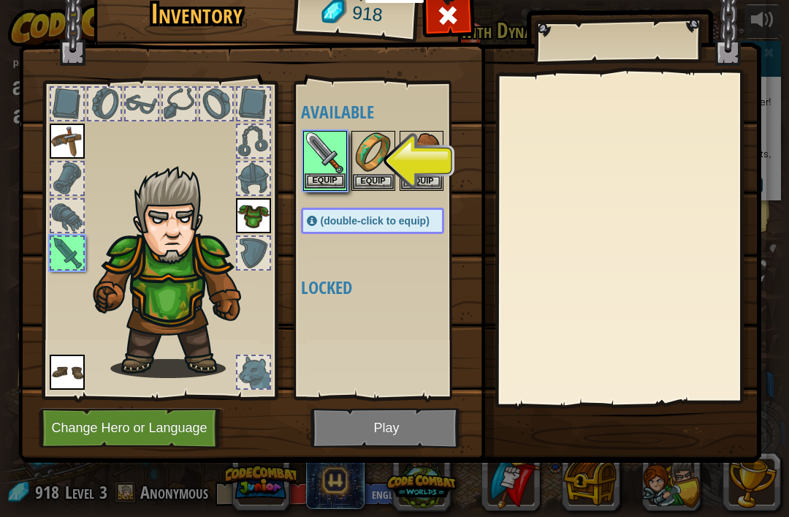
click at [325, 164] on img at bounding box center [325, 152] width 41 height 41
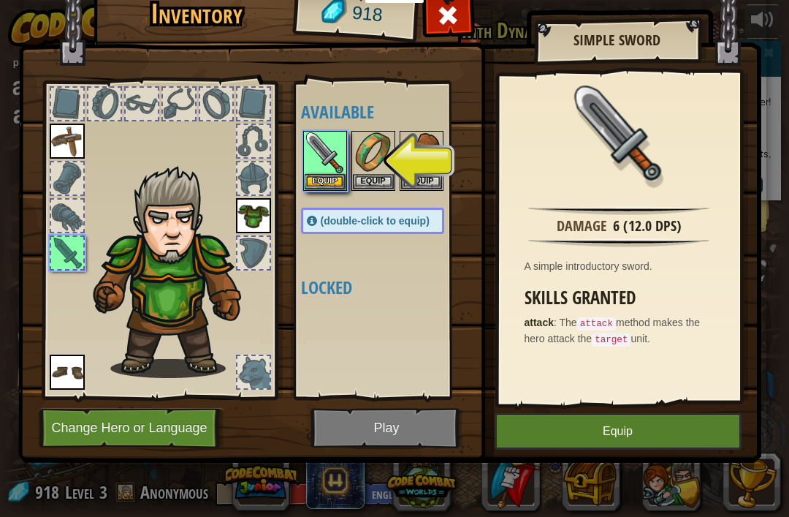
click at [673, 431] on button "Equip" at bounding box center [618, 431] width 247 height 37
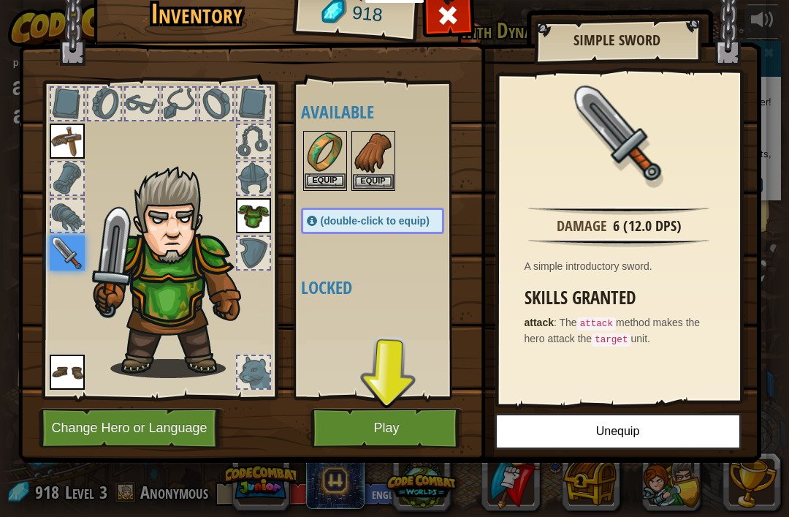
click at [339, 164] on img at bounding box center [325, 152] width 41 height 41
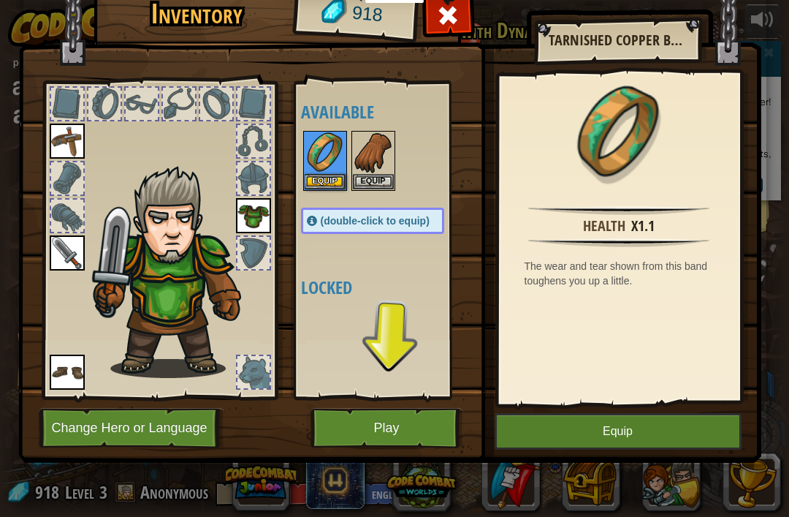
click at [654, 450] on img at bounding box center [389, 197] width 743 height 531
click at [643, 438] on button "Equip" at bounding box center [618, 431] width 247 height 37
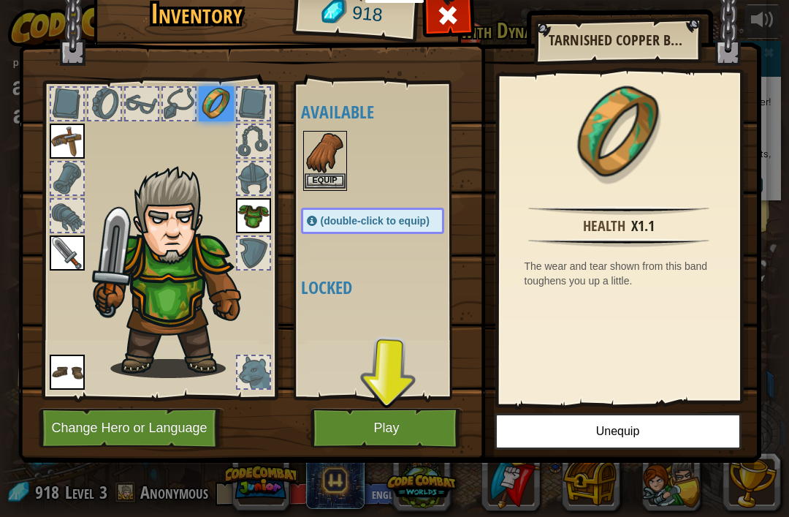
click at [330, 166] on img at bounding box center [325, 152] width 41 height 41
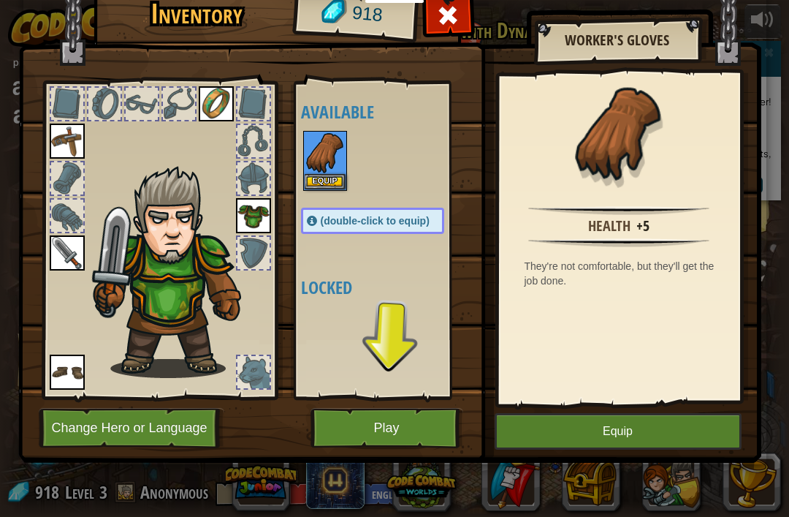
click at [680, 444] on button "Equip" at bounding box center [618, 431] width 247 height 37
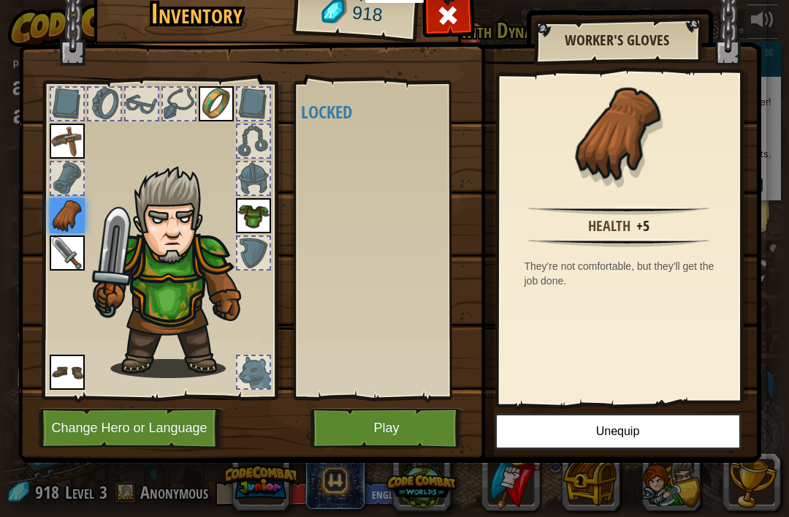
click at [408, 430] on button "Play" at bounding box center [387, 428] width 153 height 40
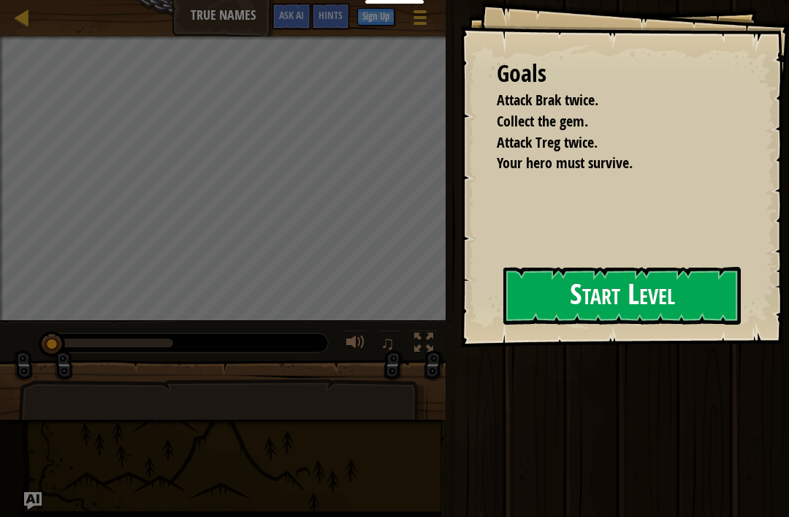
click at [639, 287] on button "Start Level" at bounding box center [623, 296] width 238 height 58
